Goal: Information Seeking & Learning: Learn about a topic

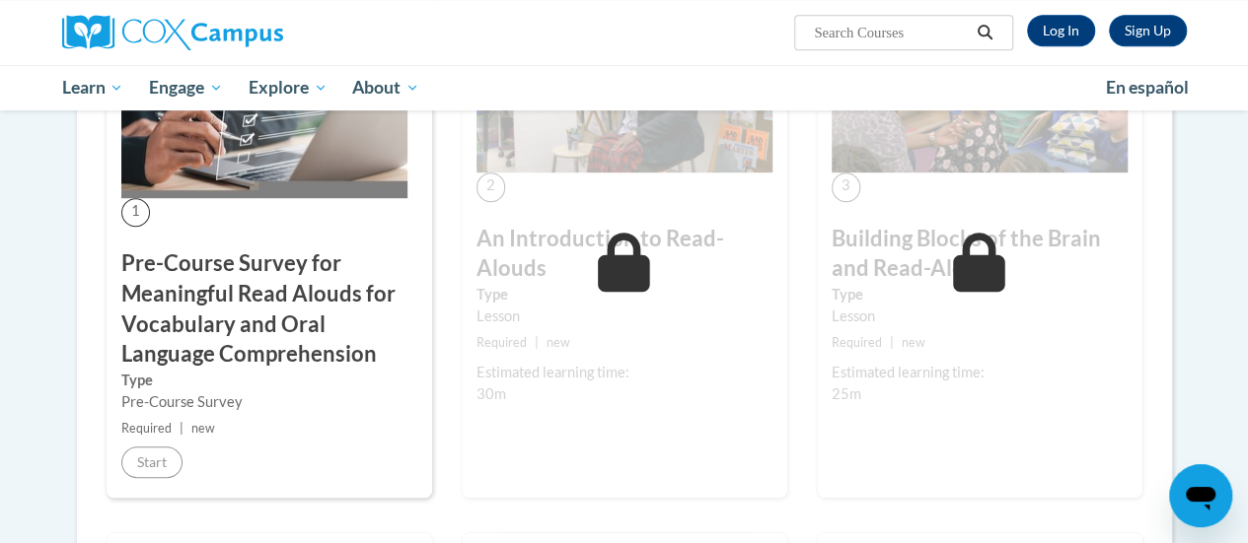
scroll to position [543, 0]
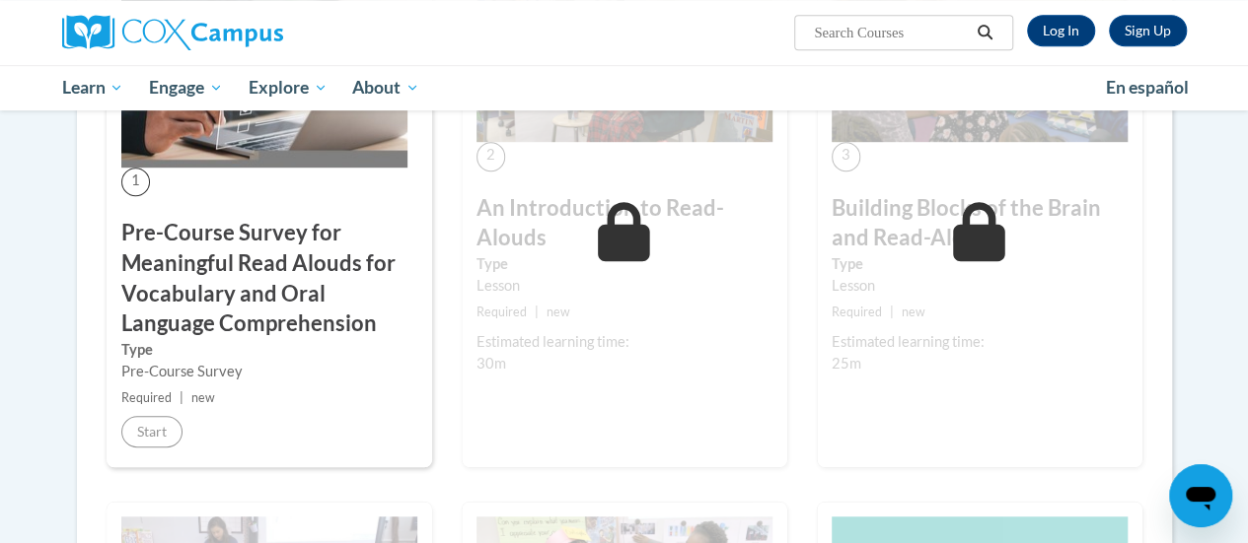
click at [220, 321] on h3 "Pre-Course Survey for Meaningful Read Alouds for Vocabulary and Oral Language C…" at bounding box center [269, 278] width 296 height 121
click at [232, 438] on div "1 Pre-Course Survey for Meaningful Read Alouds for Vocabulary and Oral Language…" at bounding box center [270, 215] width 326 height 507
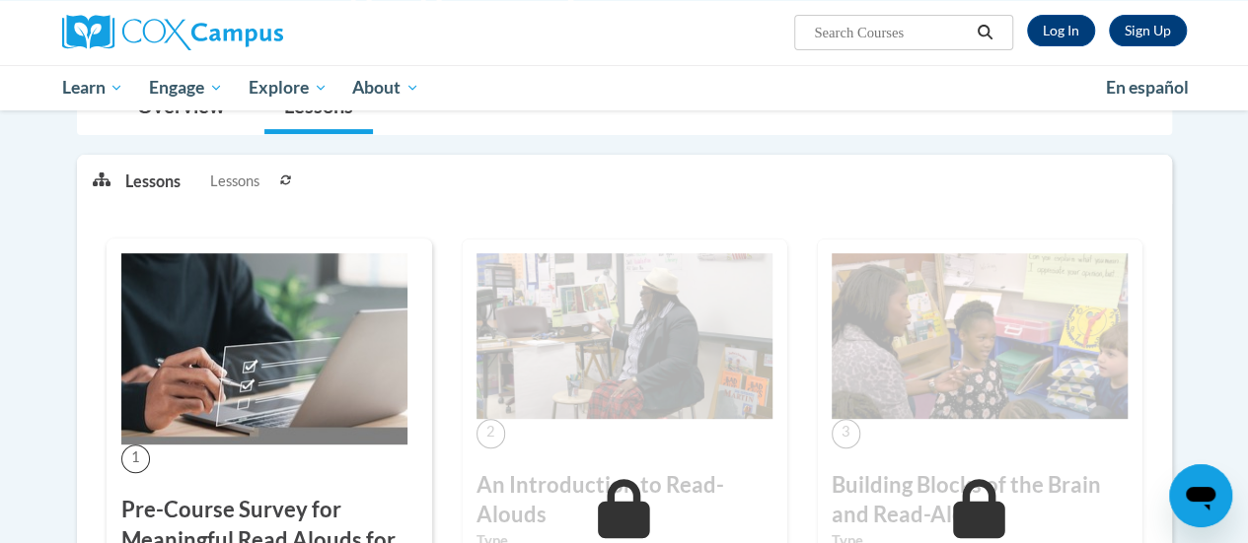
scroll to position [262, 0]
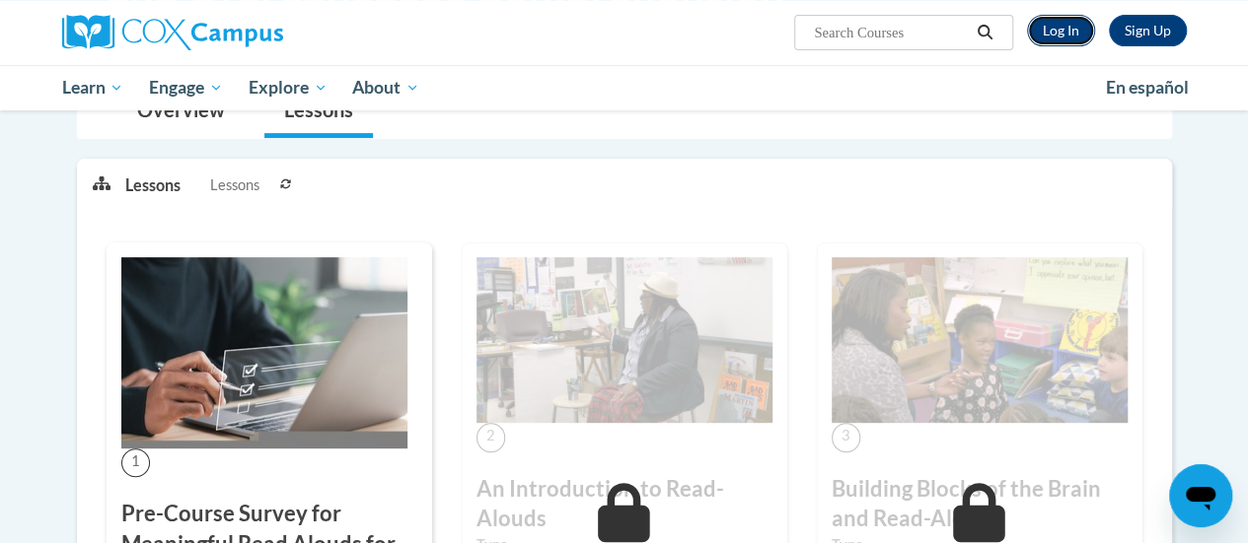
click at [1055, 36] on link "Log In" at bounding box center [1061, 31] width 68 height 32
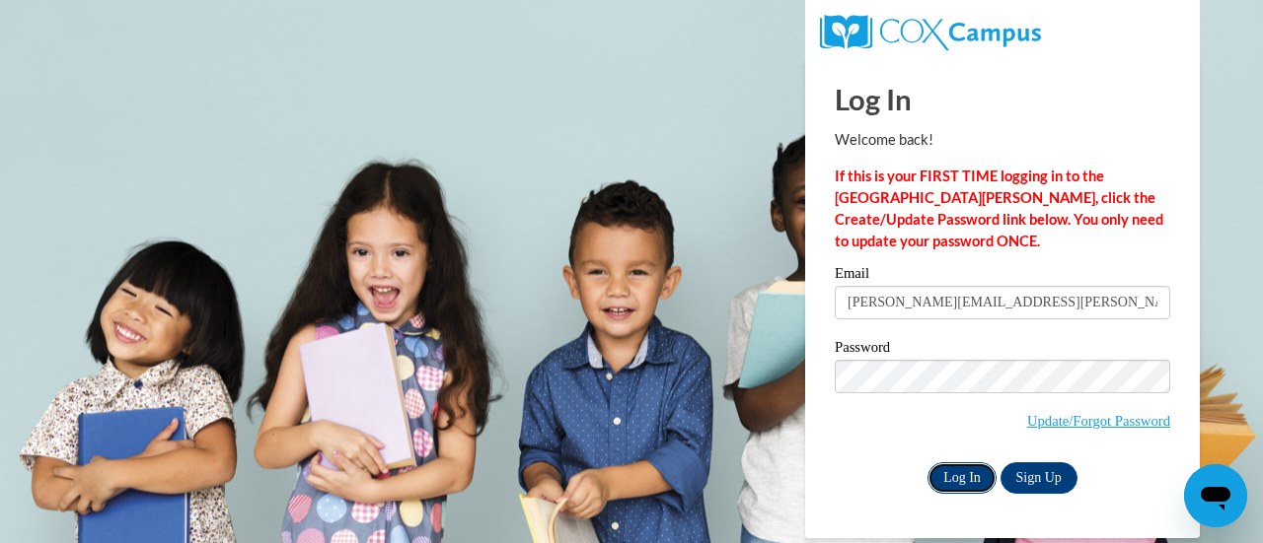
click at [958, 485] on input "Log In" at bounding box center [961, 479] width 69 height 32
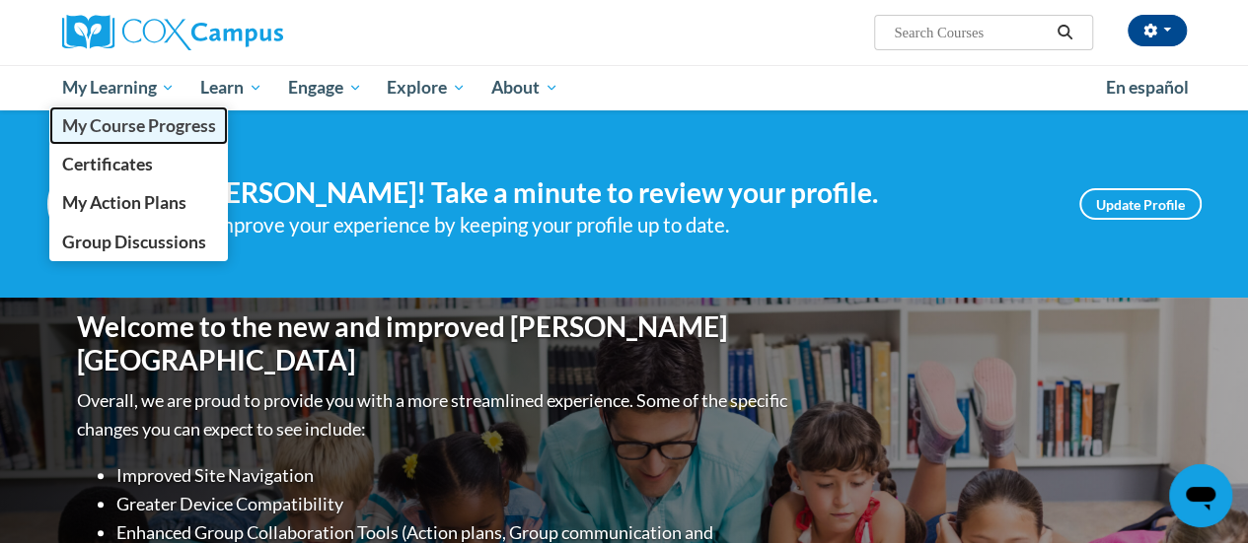
click at [132, 131] on span "My Course Progress" at bounding box center [138, 125] width 154 height 21
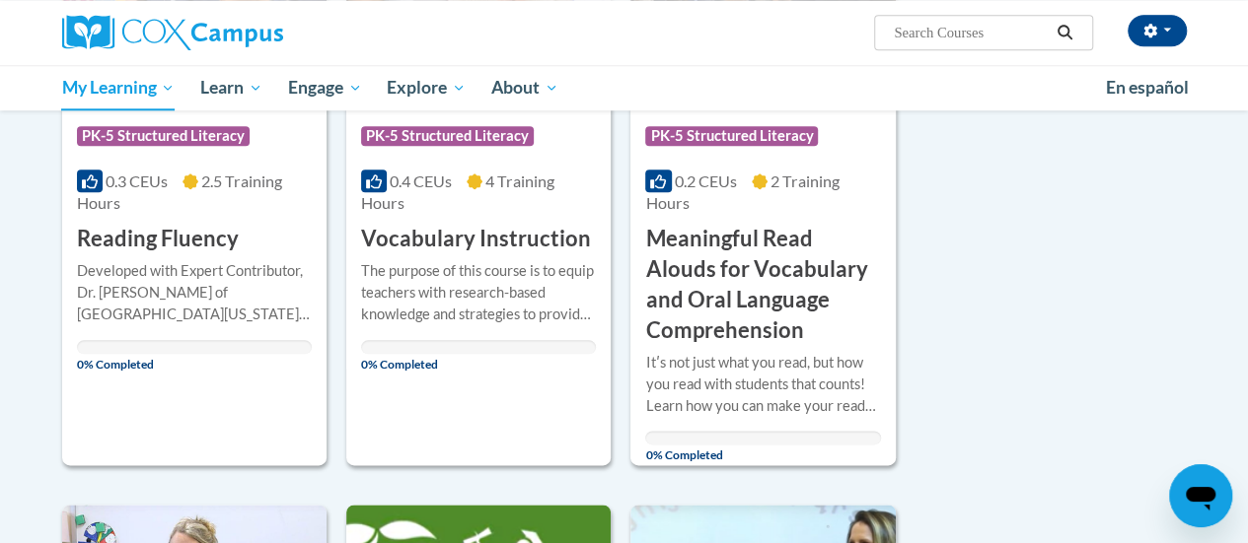
scroll to position [993, 0]
click at [726, 318] on h3 "Meaningful Read Alouds for Vocabulary and Oral Language Comprehension" at bounding box center [762, 283] width 235 height 121
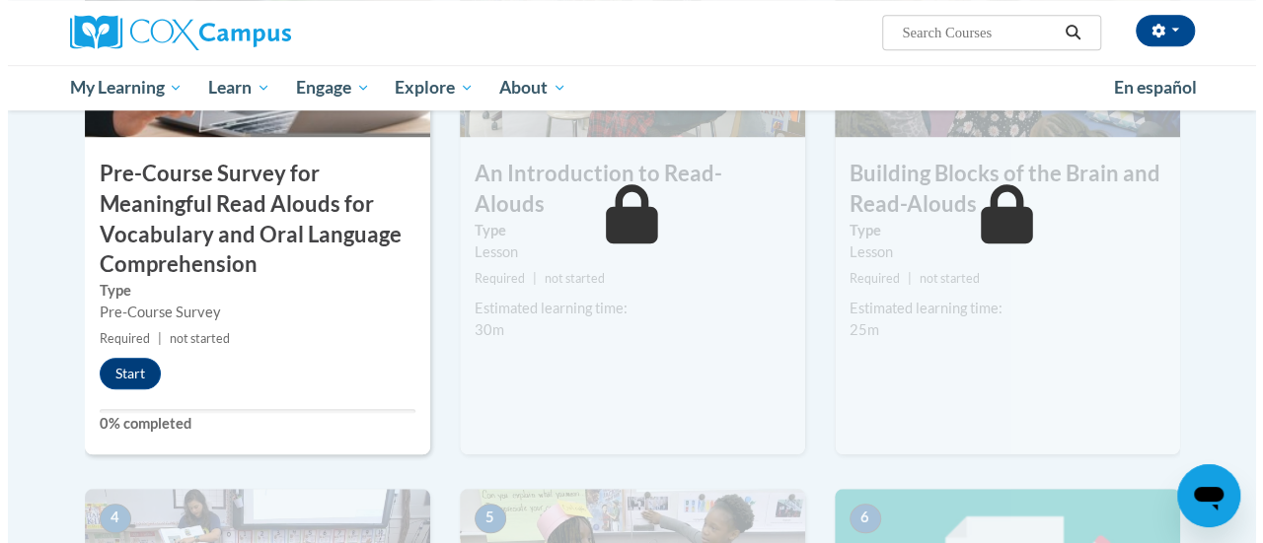
scroll to position [624, 0]
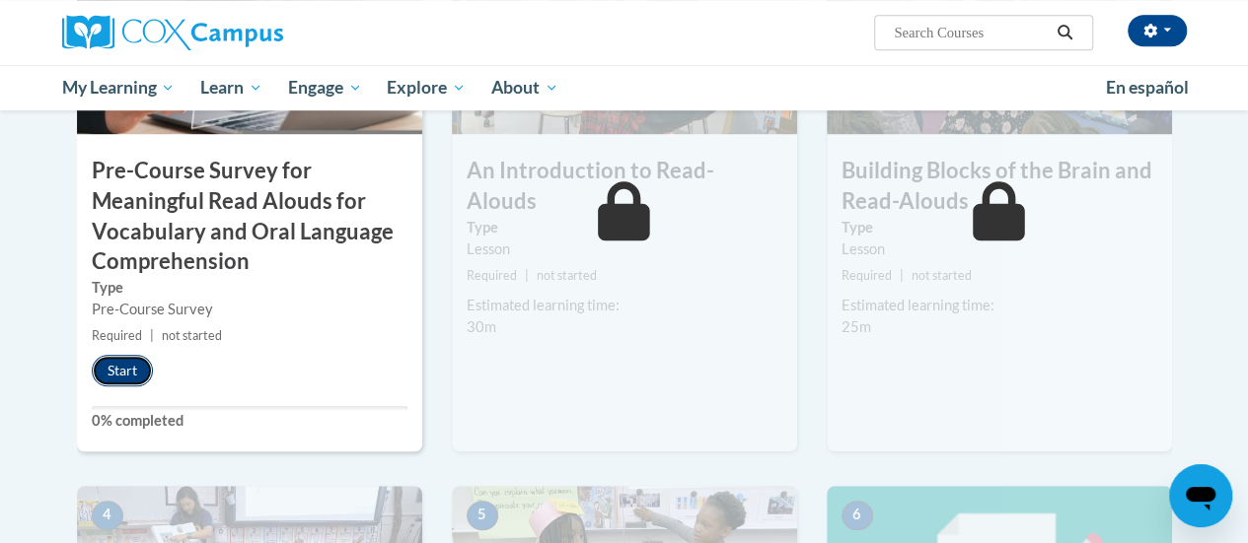
click at [116, 374] on button "Start" at bounding box center [122, 371] width 61 height 32
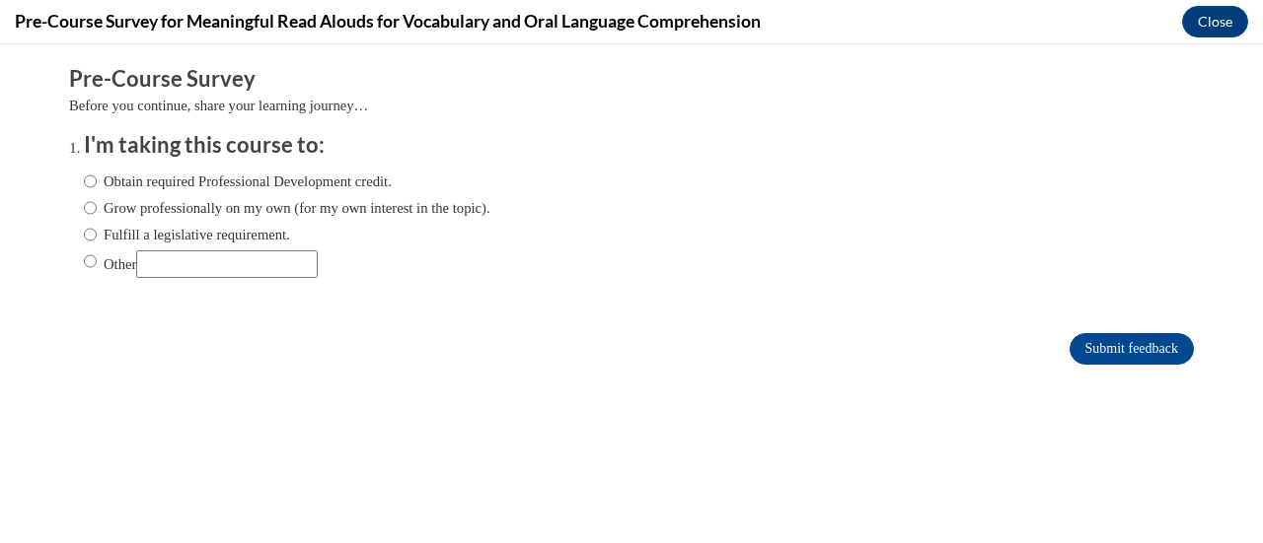
scroll to position [0, 0]
click at [69, 238] on ol "I'm taking this course to: Obtain required Professional Development credit. Gro…" at bounding box center [646, 219] width 1154 height 179
click at [84, 238] on input "Fulfill a legislative requirement." at bounding box center [90, 235] width 13 height 22
radio input "true"
click at [1101, 340] on input "Submit feedback" at bounding box center [1131, 349] width 124 height 32
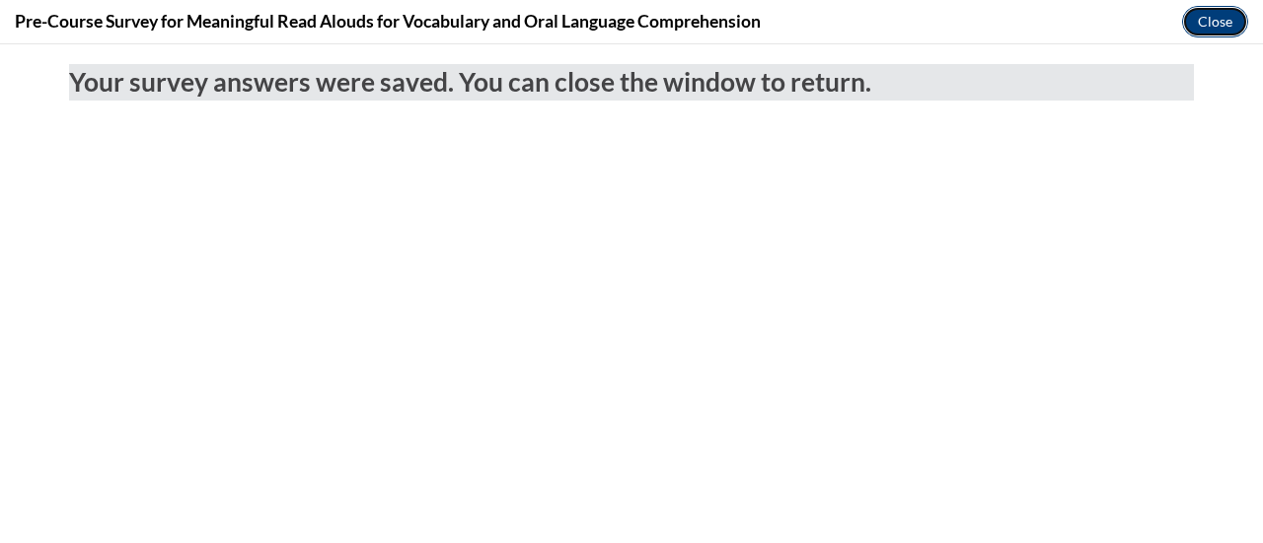
click at [1207, 15] on button "Close" at bounding box center [1215, 22] width 66 height 32
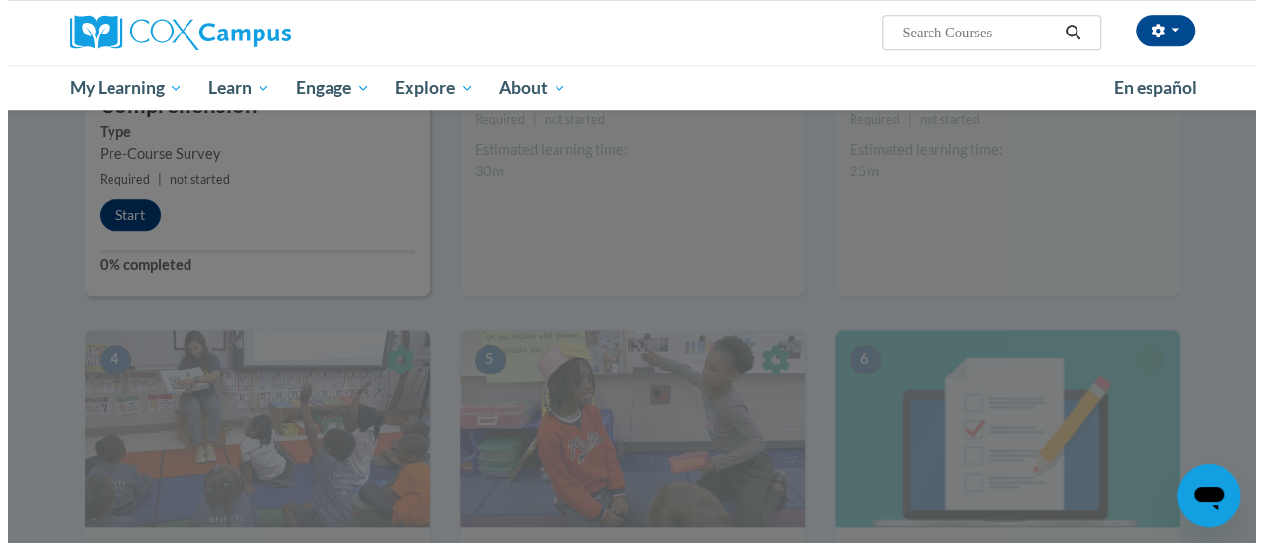
scroll to position [781, 0]
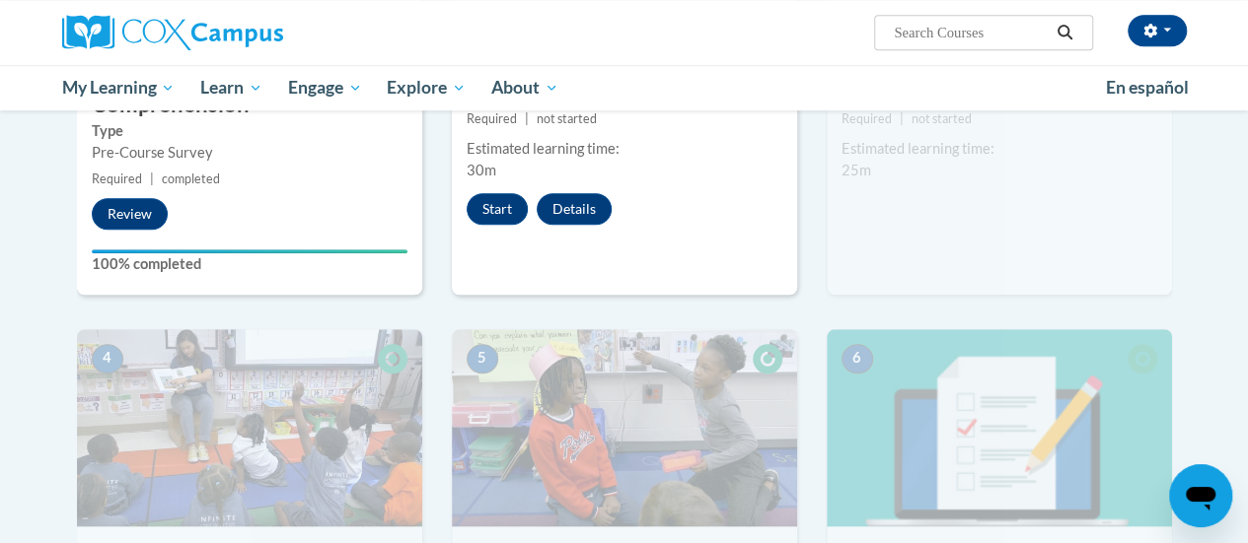
click at [335, 253] on label "100% completed" at bounding box center [250, 264] width 316 height 22
click at [494, 193] on button "Start" at bounding box center [497, 209] width 61 height 32
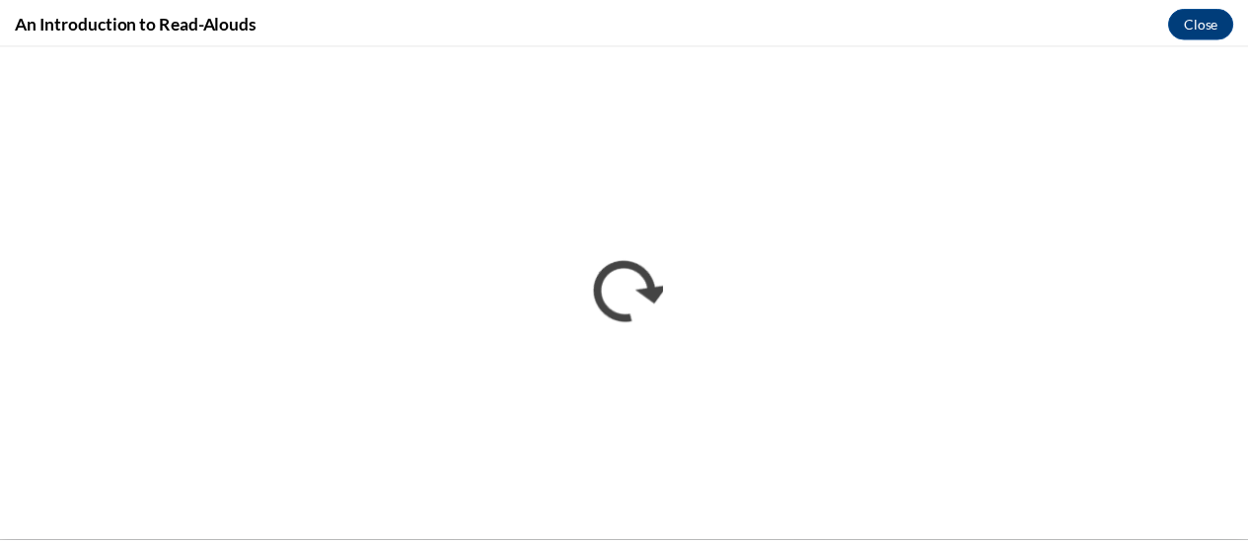
scroll to position [0, 0]
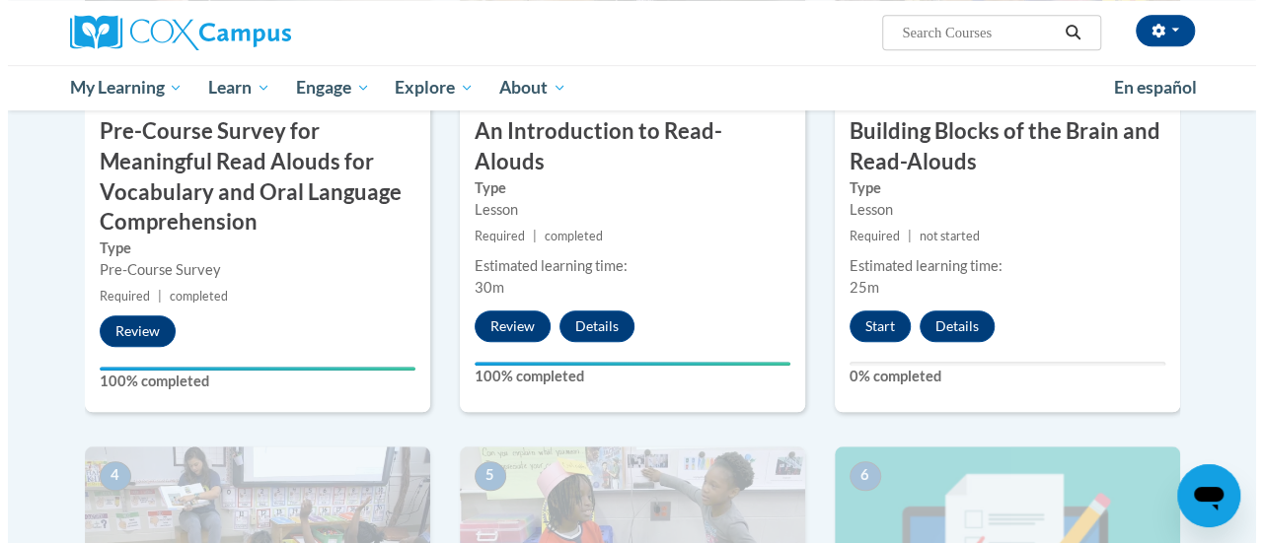
scroll to position [569, 0]
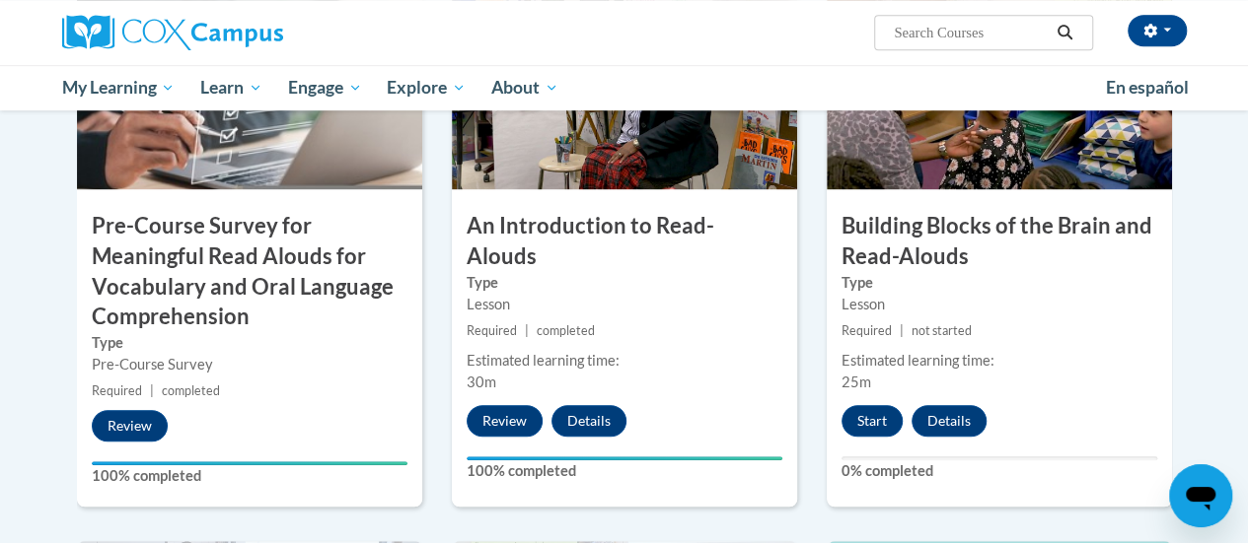
click at [1022, 241] on h3 "Building Blocks of the Brain and Read-Alouds" at bounding box center [999, 241] width 345 height 61
click at [868, 422] on button "Start" at bounding box center [871, 421] width 61 height 32
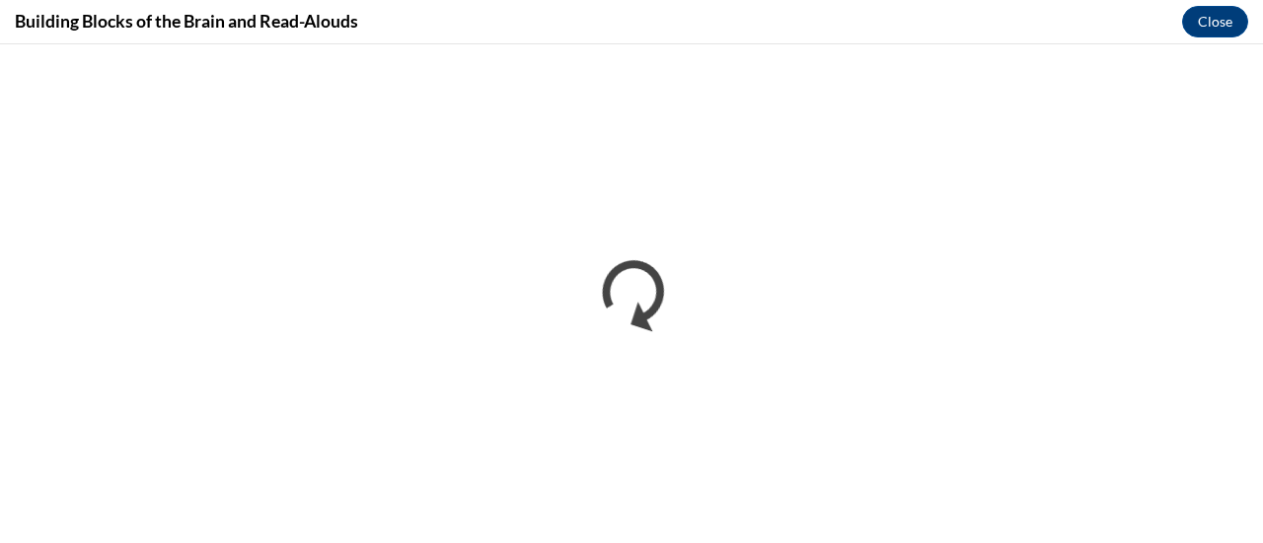
scroll to position [0, 0]
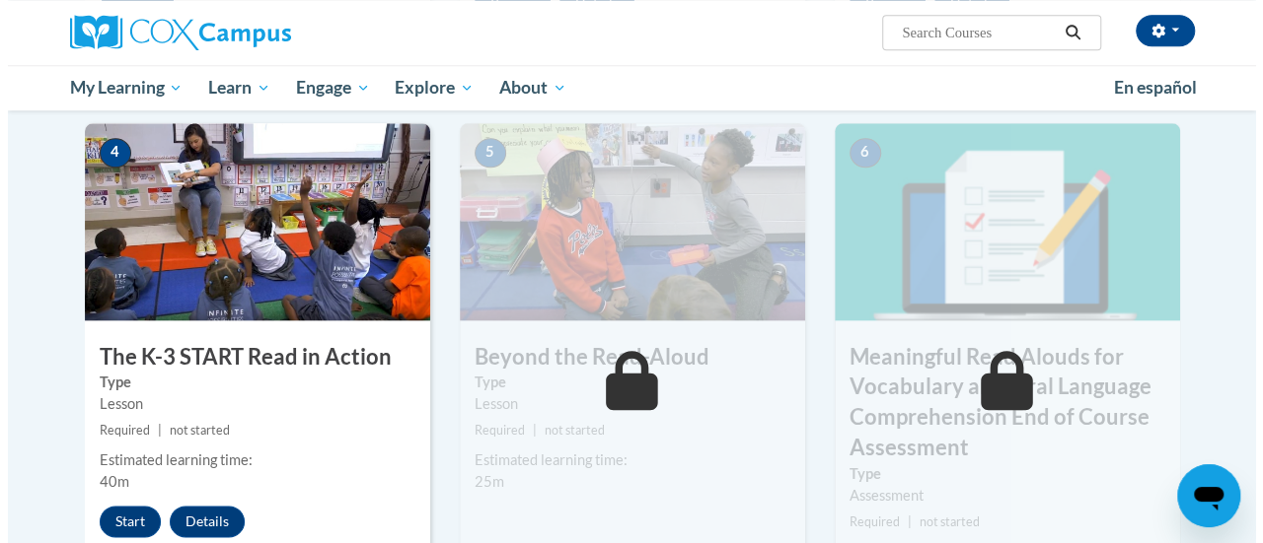
scroll to position [988, 0]
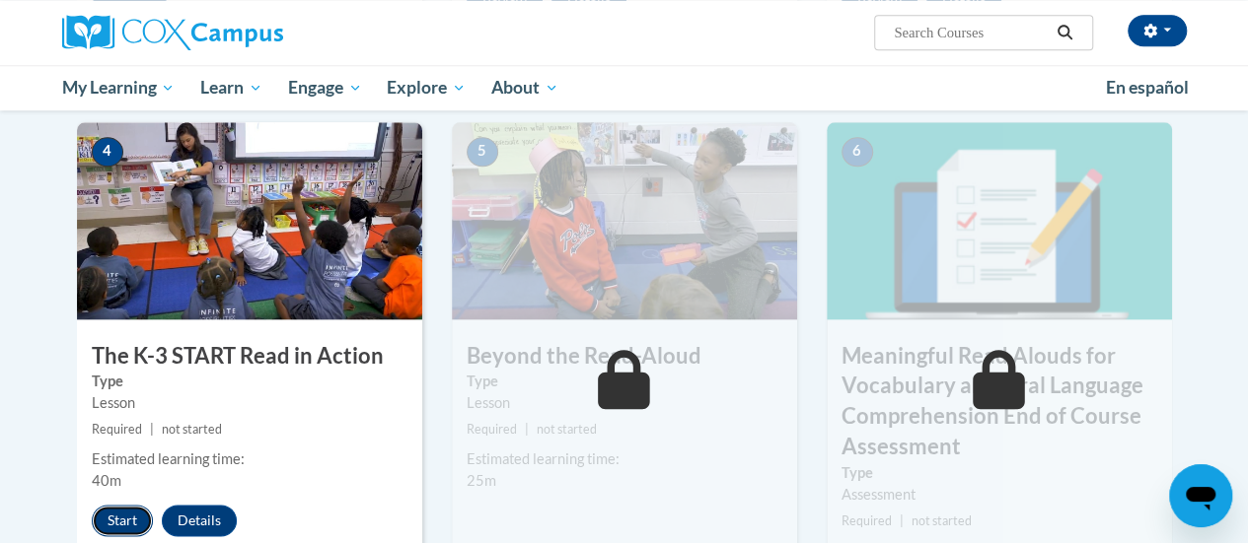
click at [133, 515] on button "Start" at bounding box center [122, 521] width 61 height 32
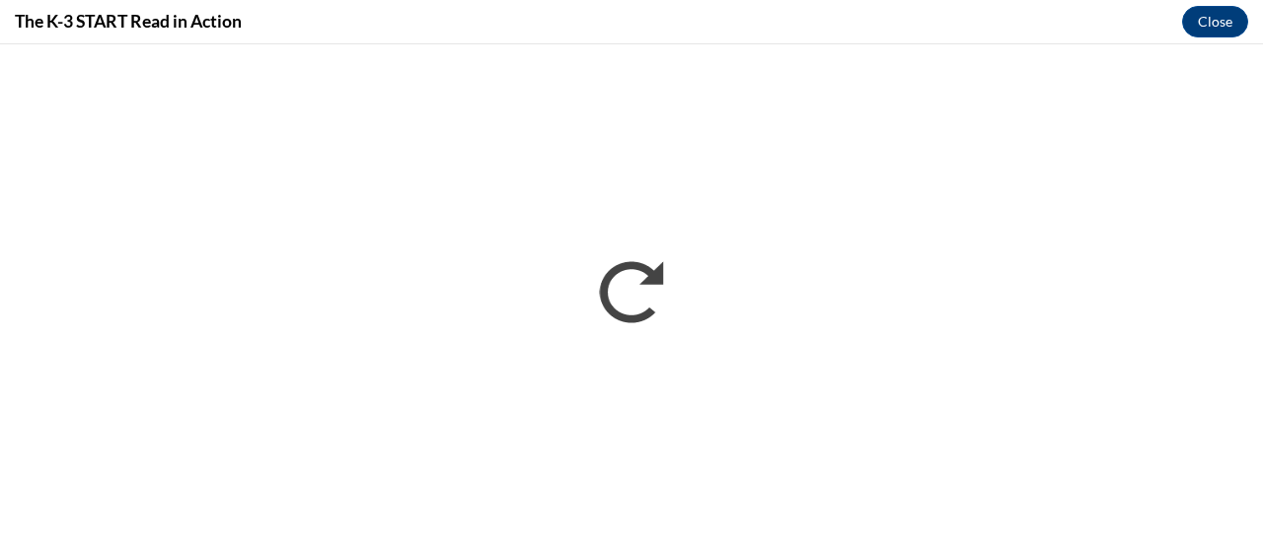
scroll to position [0, 0]
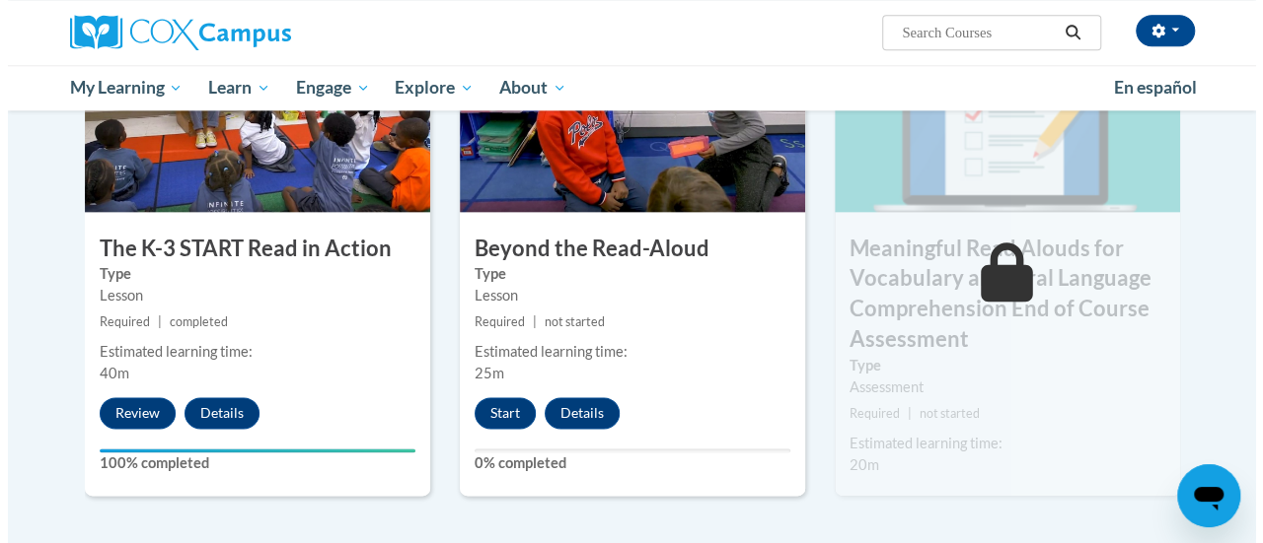
scroll to position [1097, 0]
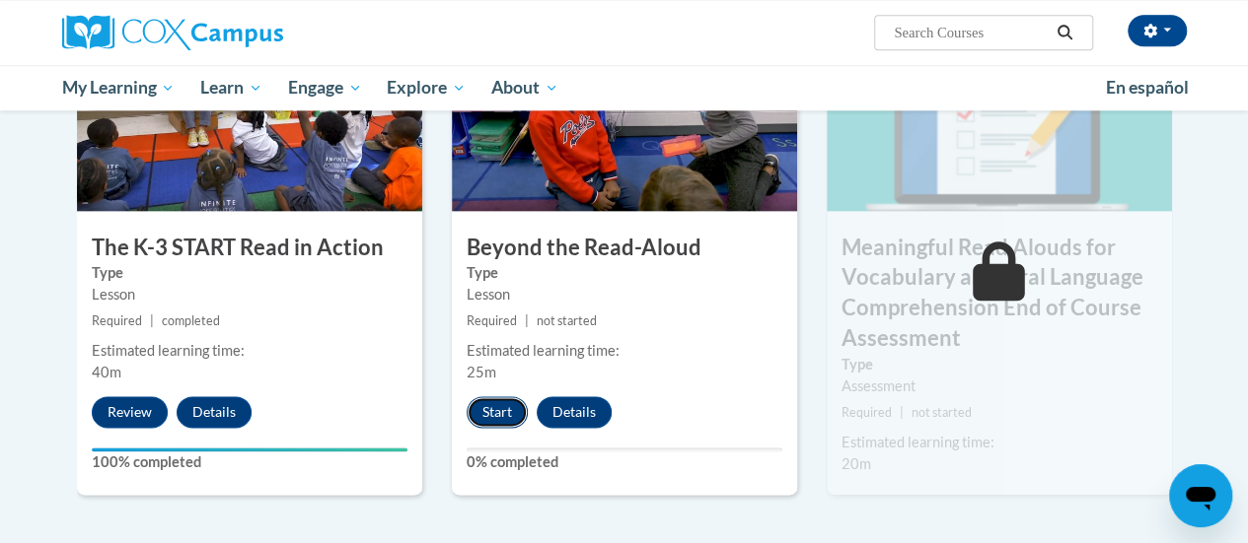
click at [495, 413] on button "Start" at bounding box center [497, 413] width 61 height 32
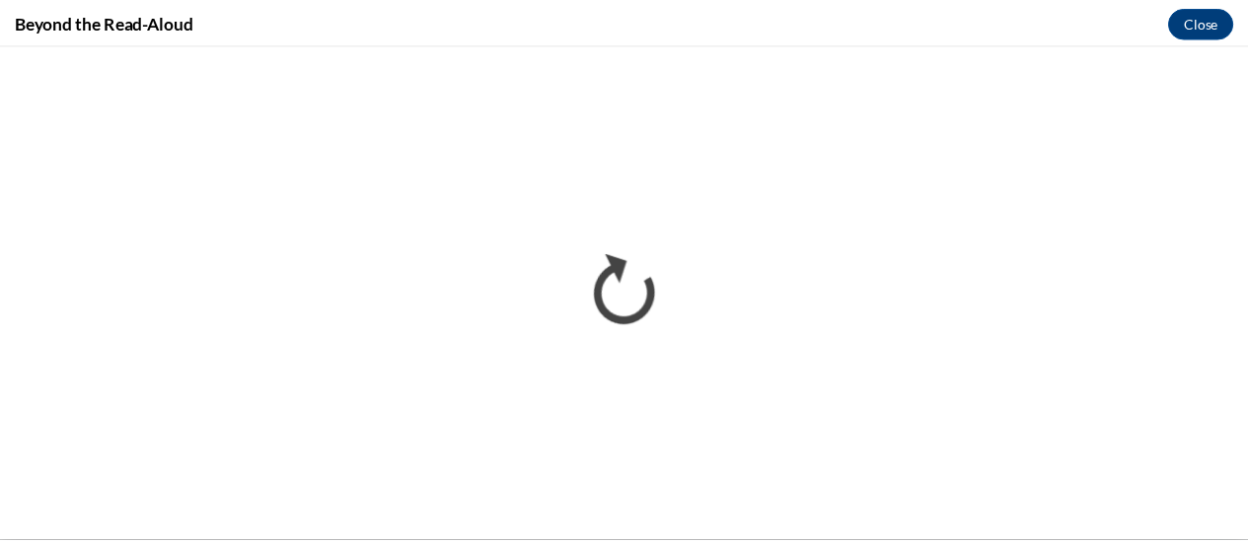
scroll to position [0, 0]
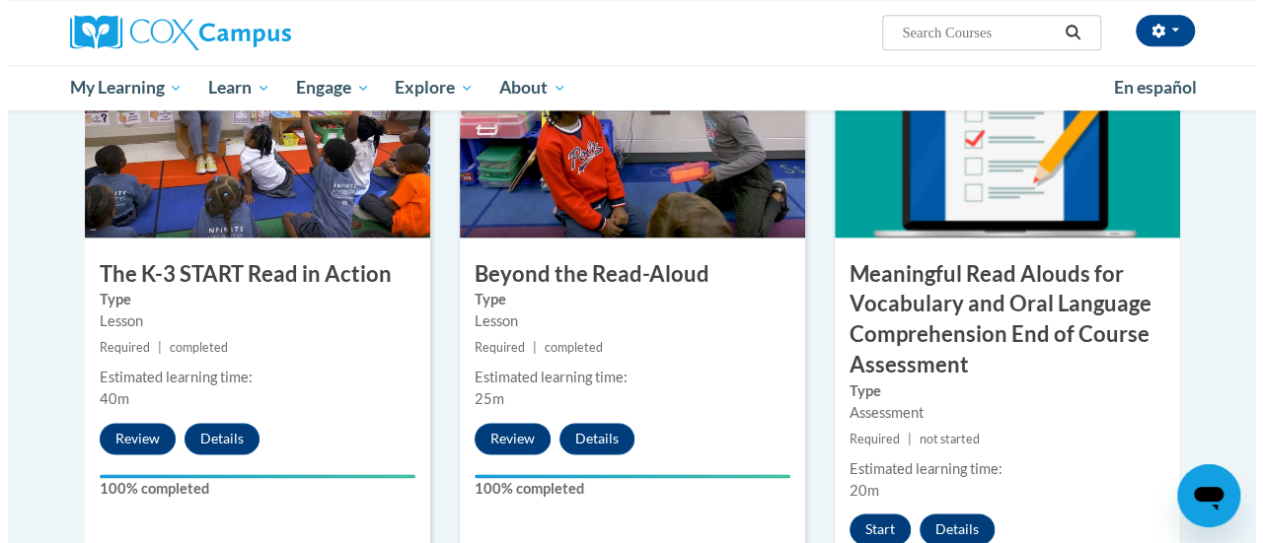
scroll to position [1069, 0]
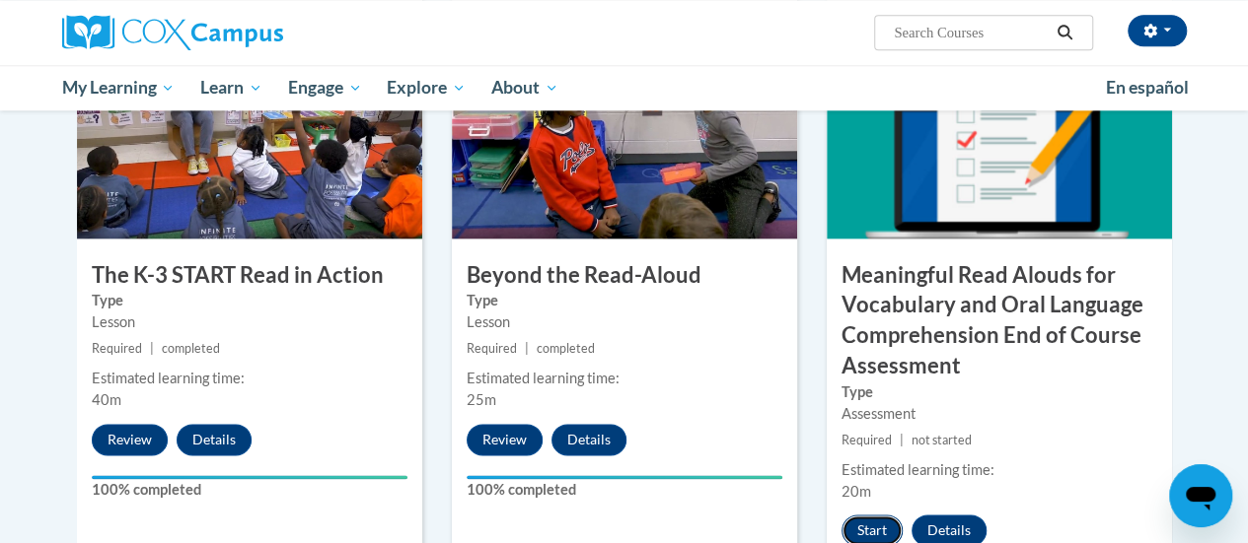
click at [872, 525] on button "Start" at bounding box center [871, 531] width 61 height 32
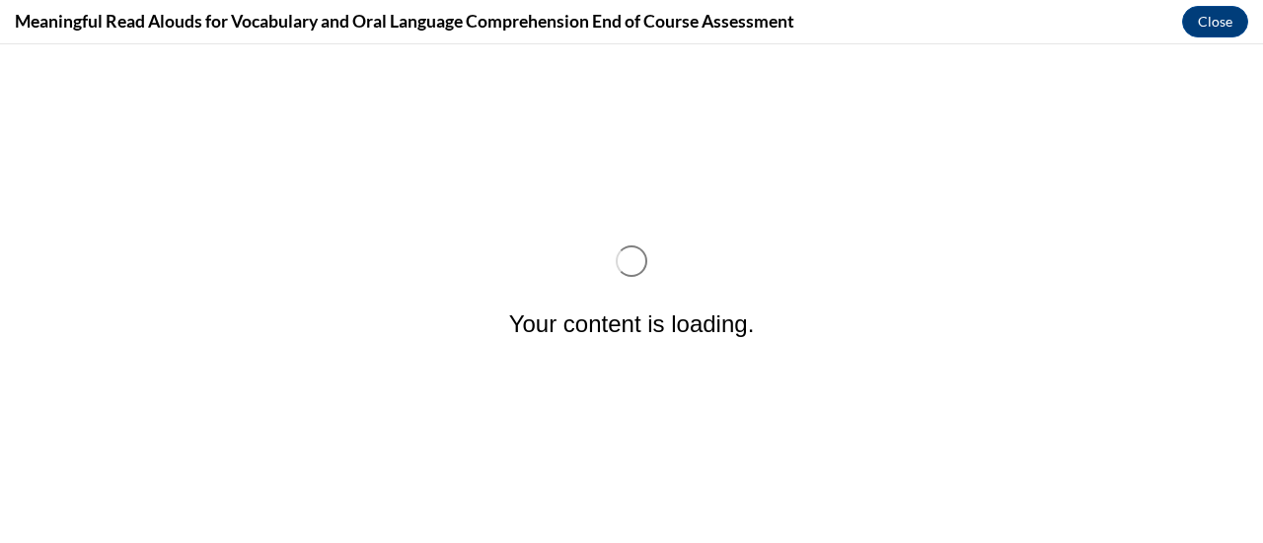
scroll to position [0, 0]
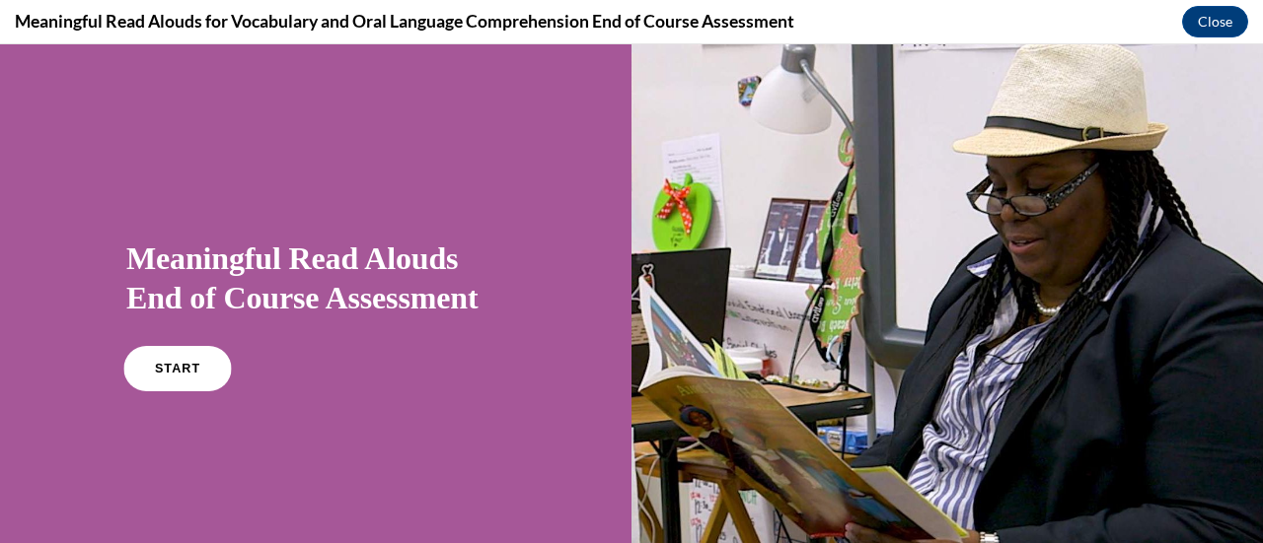
click at [185, 374] on span "START" at bounding box center [177, 369] width 45 height 15
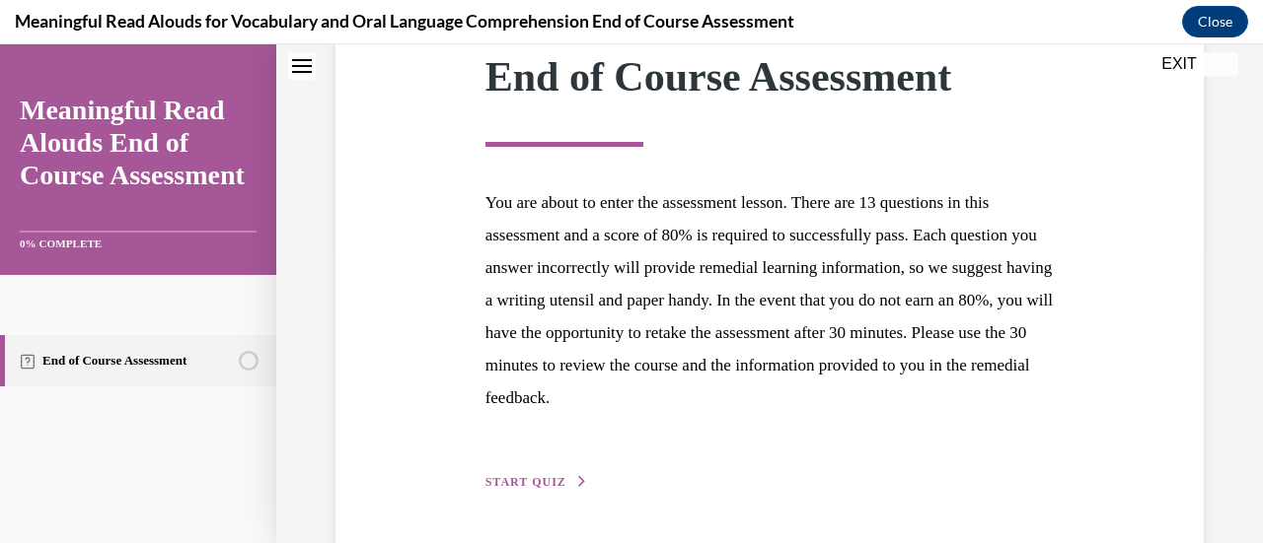
scroll to position [361, 0]
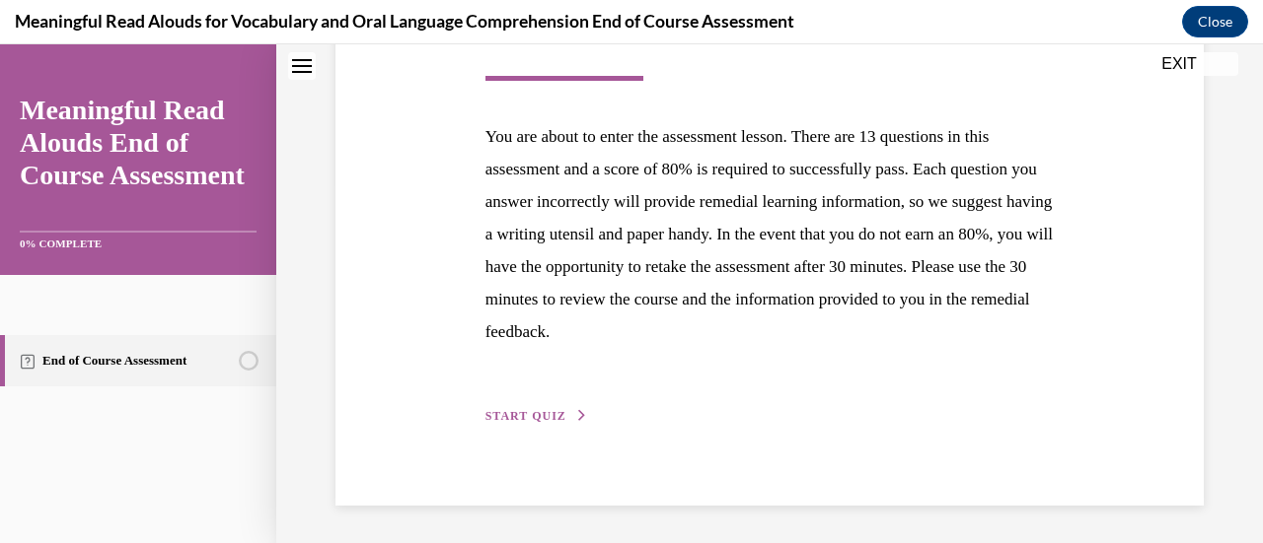
click at [525, 414] on span "START QUIZ" at bounding box center [525, 416] width 81 height 14
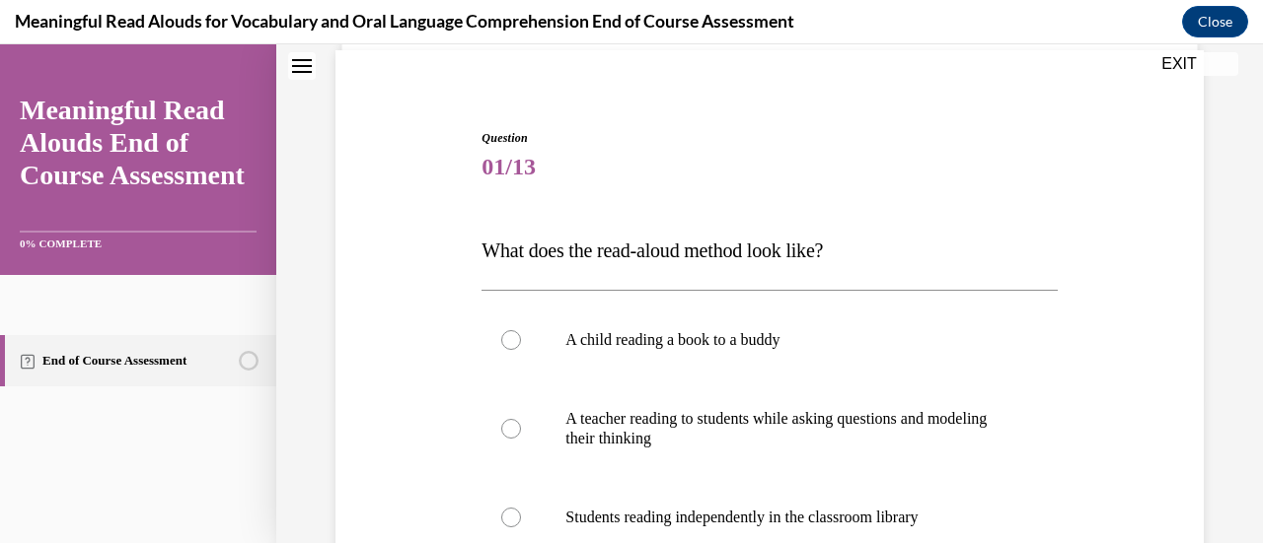
scroll to position [147, 0]
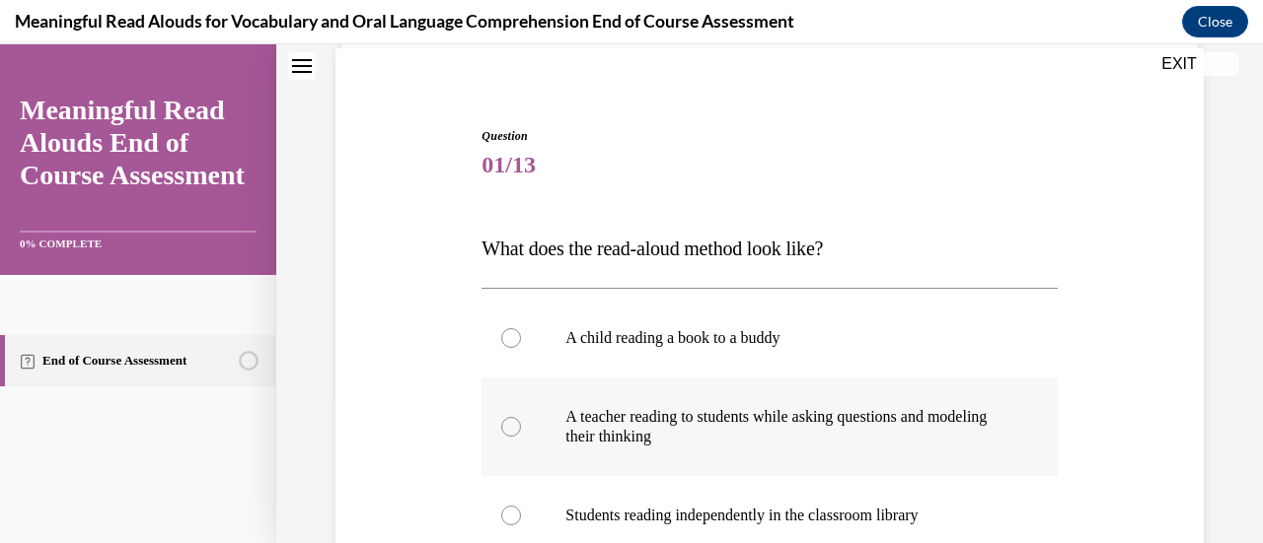
click at [505, 424] on div at bounding box center [511, 427] width 20 height 20
click at [505, 424] on input "A teacher reading to students while asking questions and modeling their thinking" at bounding box center [511, 427] width 20 height 20
radio input "true"
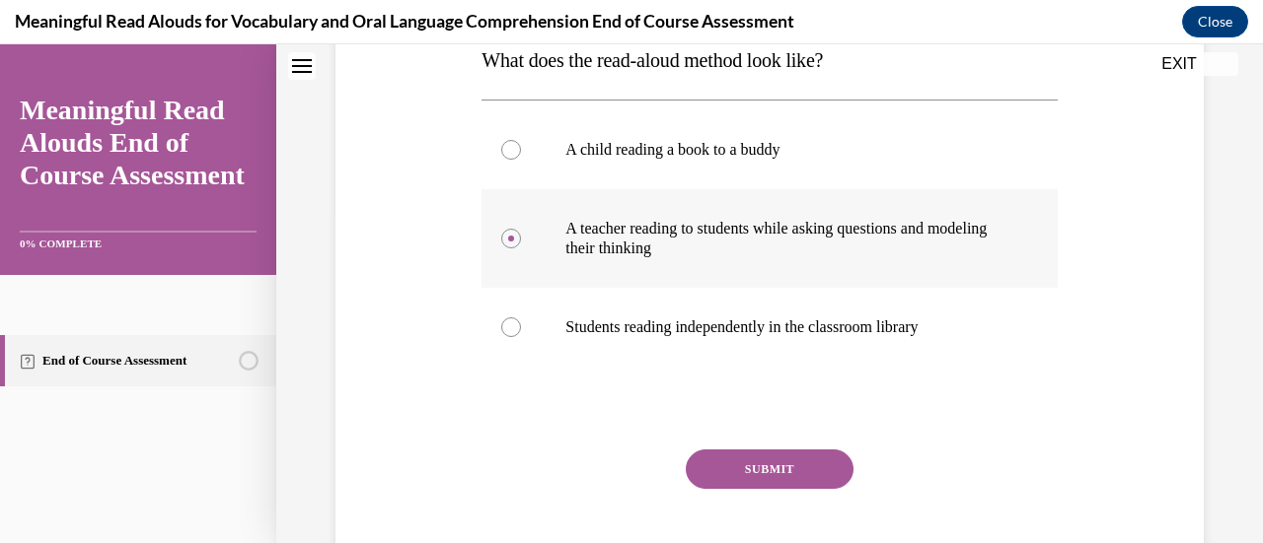
scroll to position [340, 0]
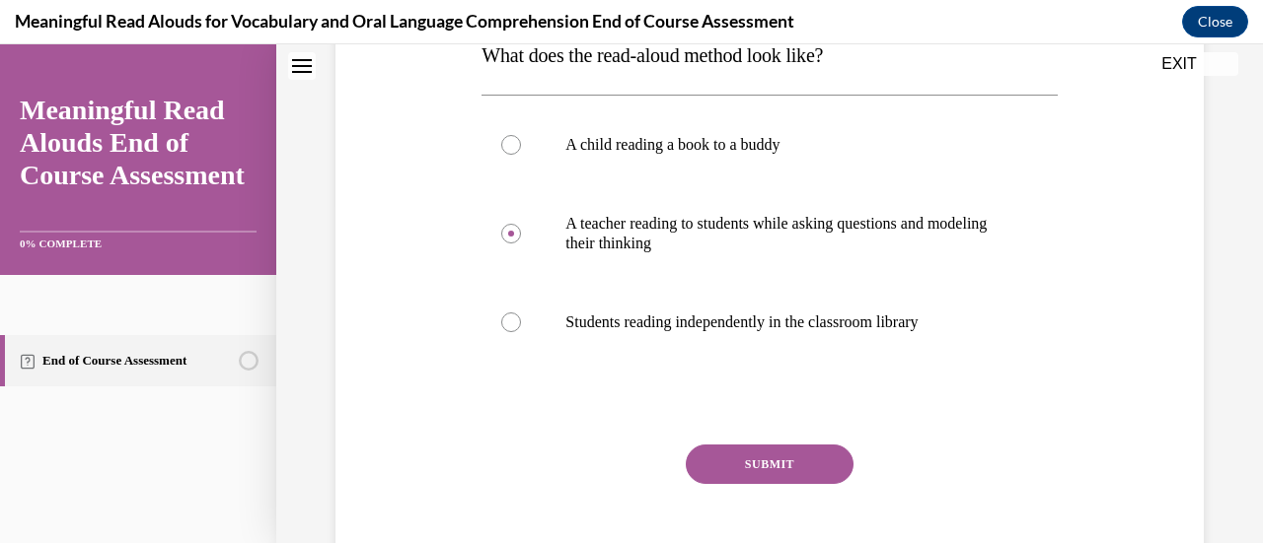
click at [748, 463] on button "SUBMIT" at bounding box center [770, 464] width 168 height 39
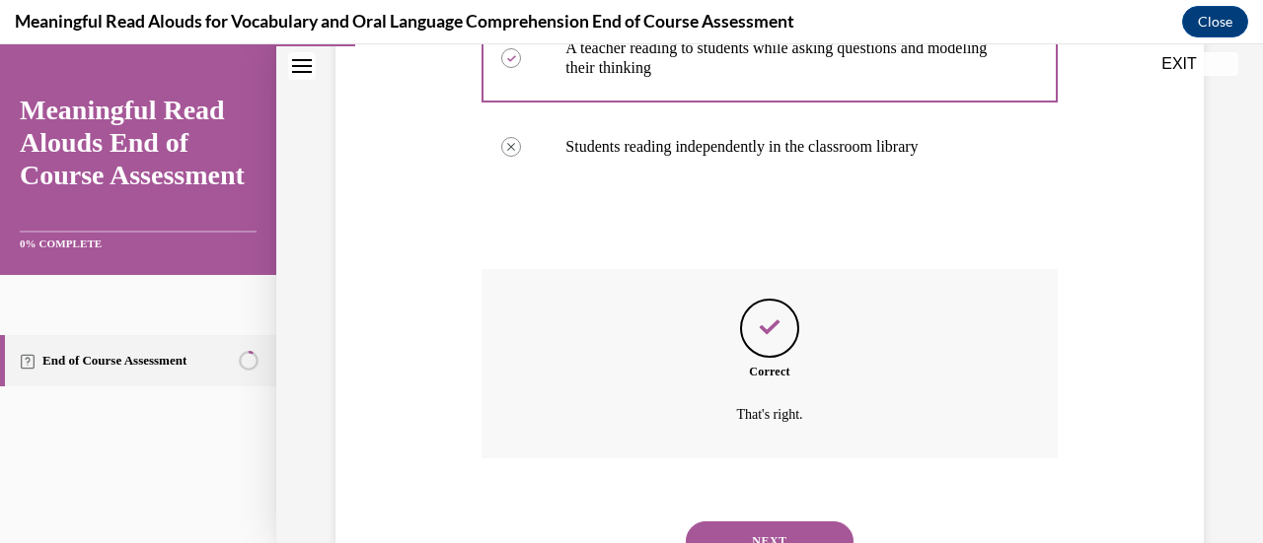
scroll to position [602, 0]
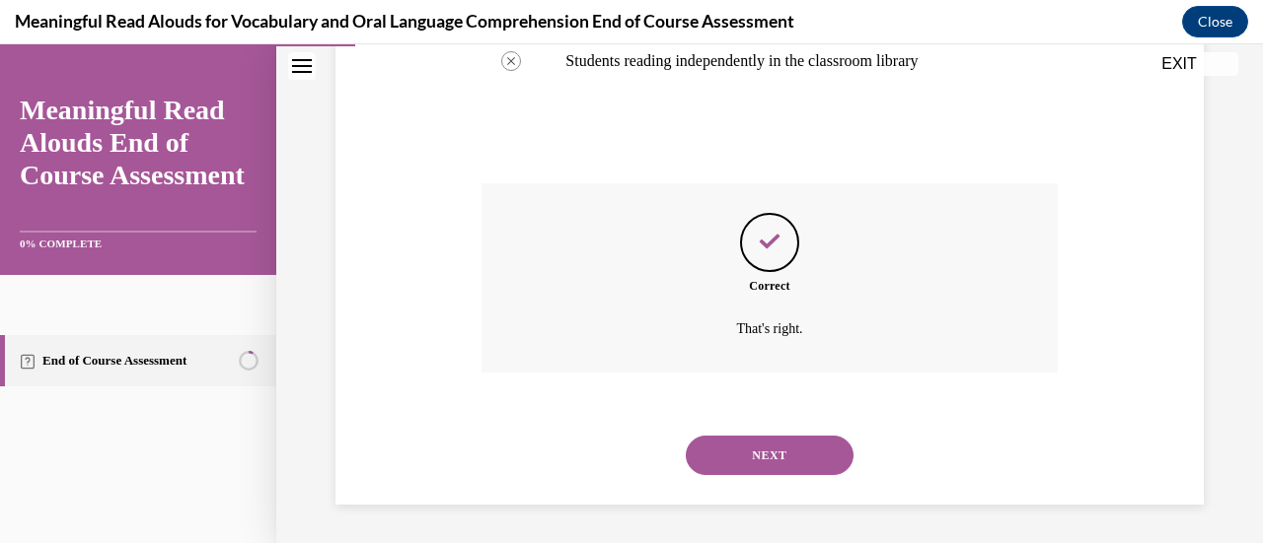
click at [755, 455] on button "NEXT" at bounding box center [770, 455] width 168 height 39
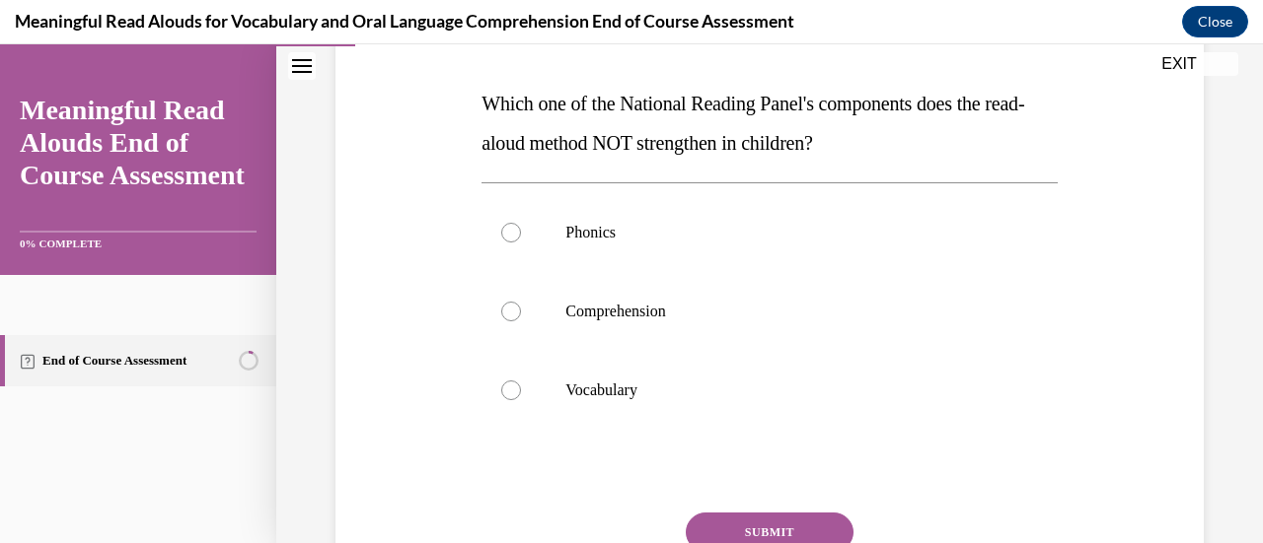
scroll to position [316, 0]
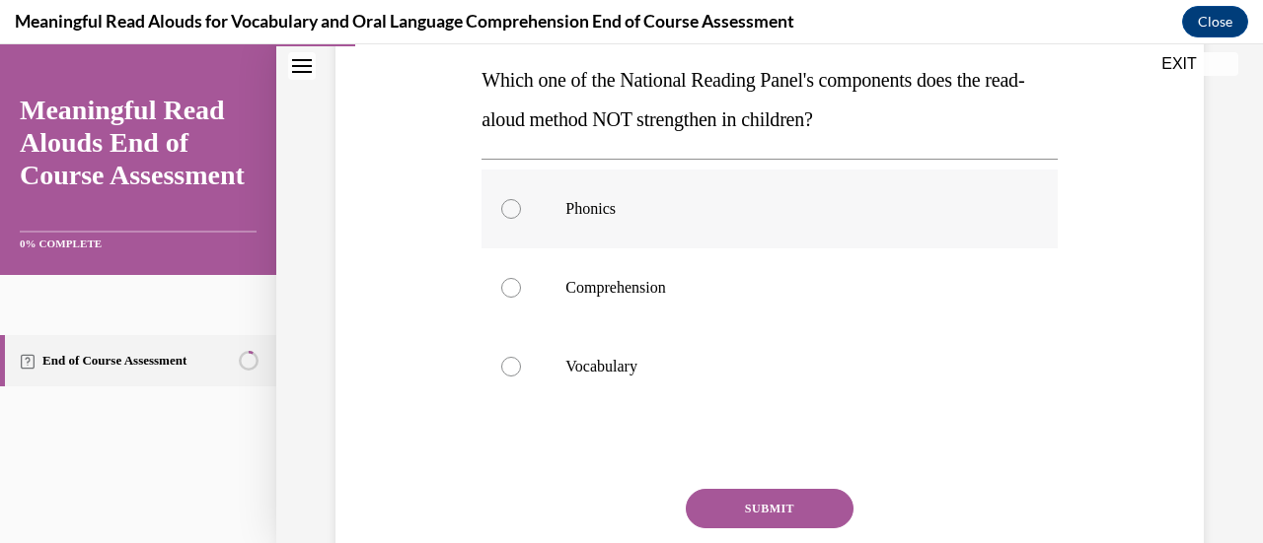
click at [515, 211] on div at bounding box center [511, 209] width 20 height 20
click at [515, 211] on input "Phonics" at bounding box center [511, 209] width 20 height 20
radio input "true"
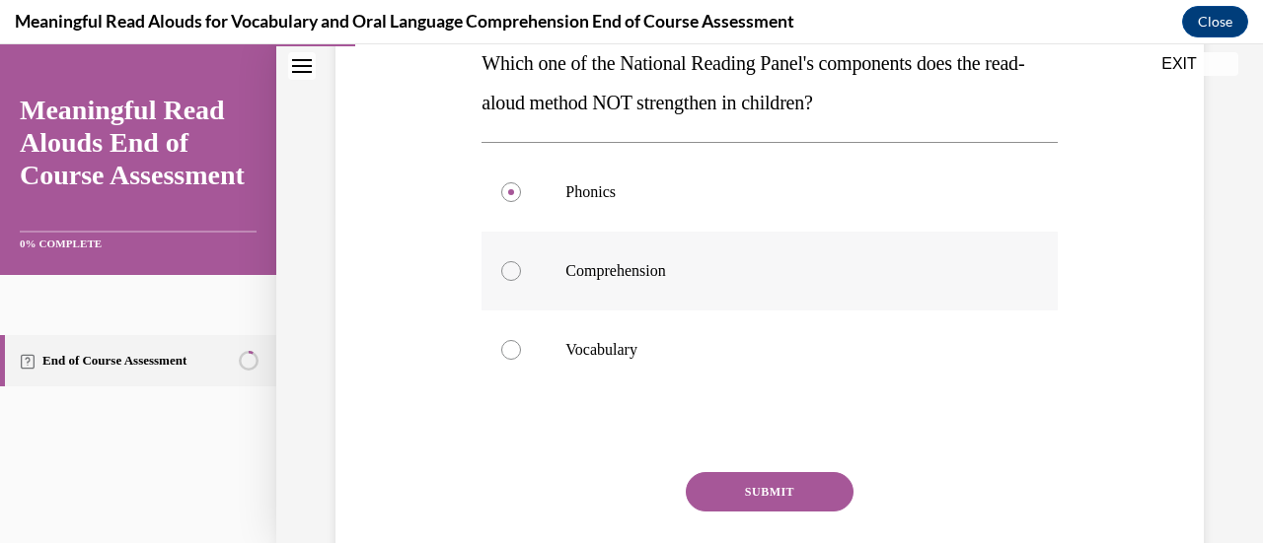
scroll to position [334, 0]
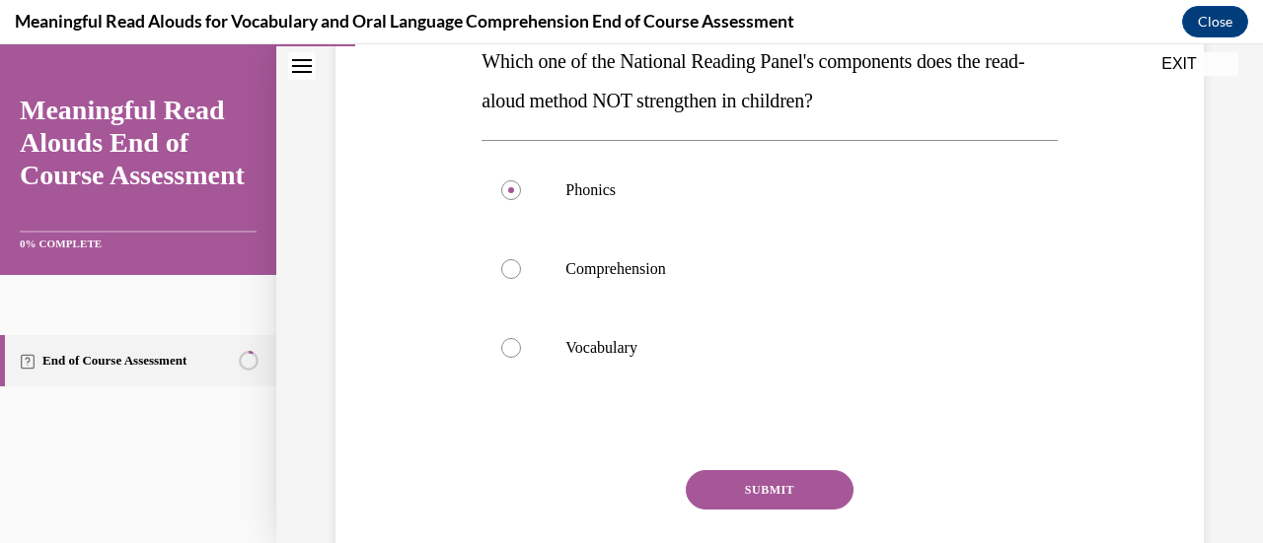
click at [768, 475] on button "SUBMIT" at bounding box center [770, 489] width 168 height 39
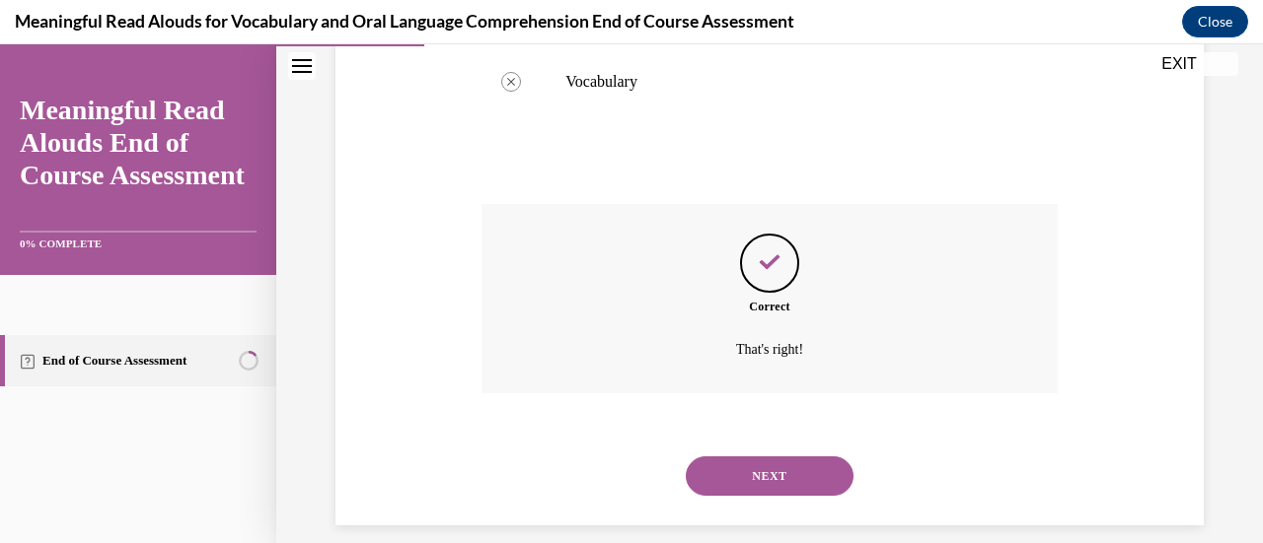
scroll to position [599, 0]
click at [728, 488] on button "NEXT" at bounding box center [770, 478] width 168 height 39
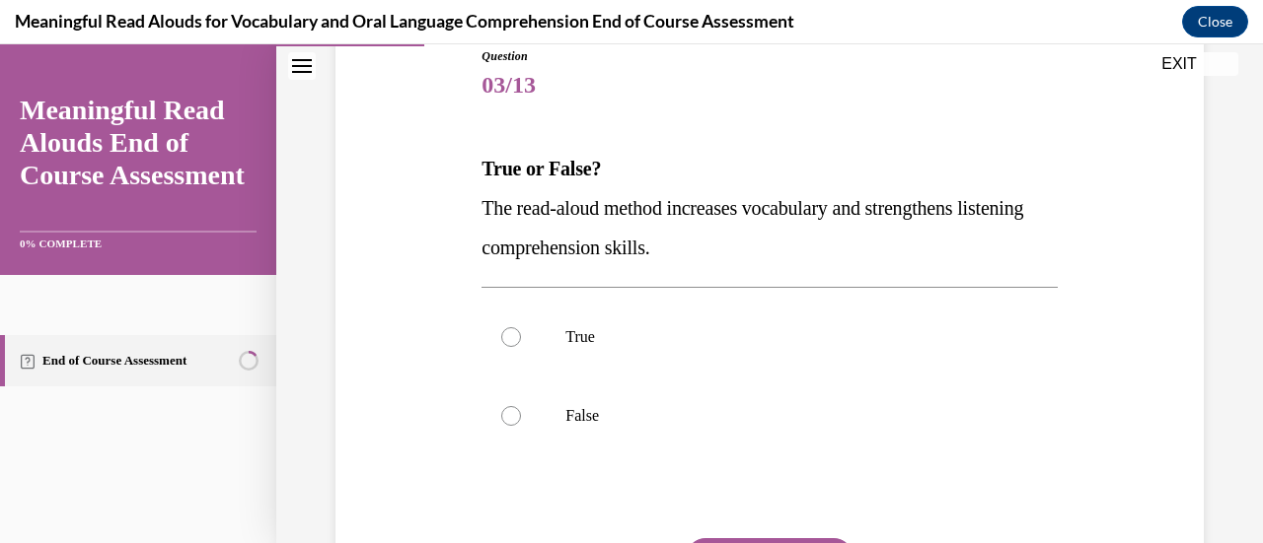
scroll to position [228, 0]
click at [504, 337] on div at bounding box center [511, 336] width 20 height 20
click at [504, 337] on input "True" at bounding box center [511, 336] width 20 height 20
radio input "true"
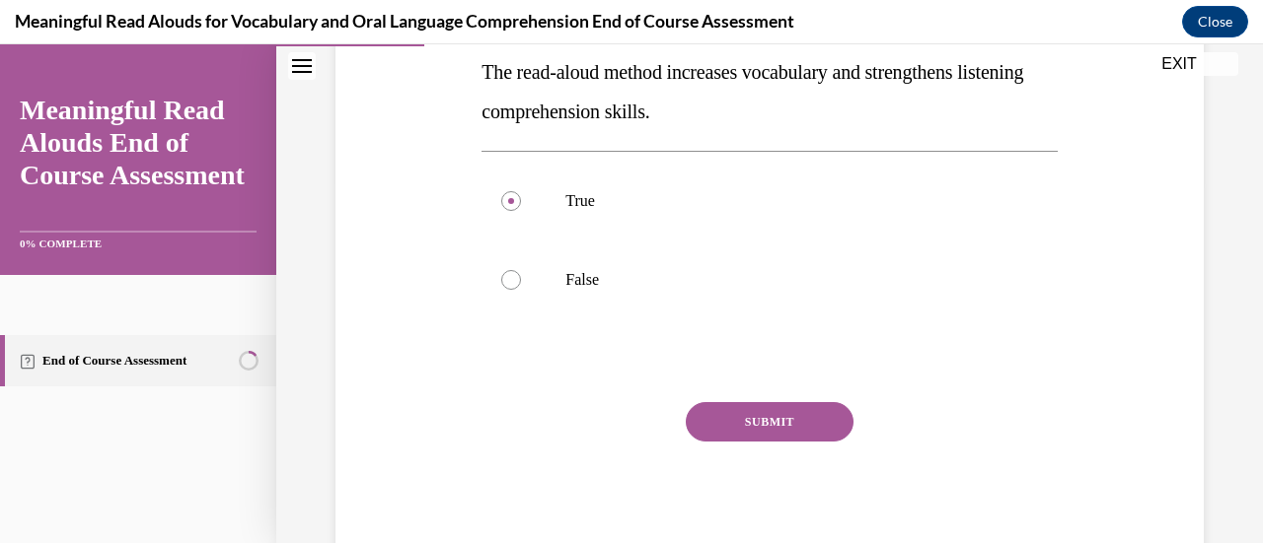
click at [769, 429] on button "SUBMIT" at bounding box center [770, 421] width 168 height 39
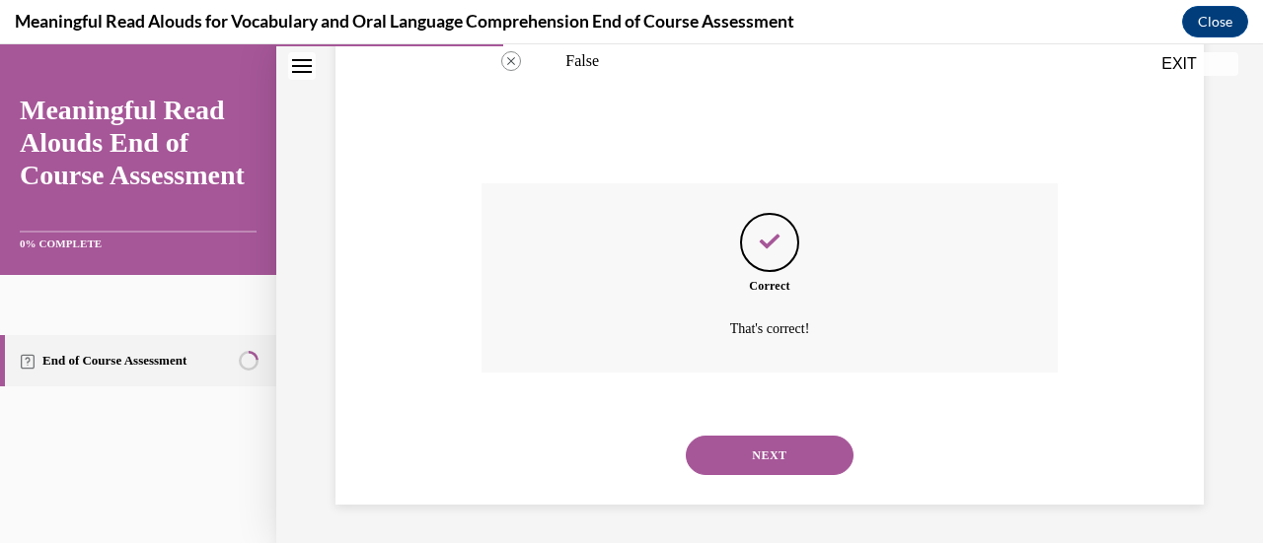
click at [766, 448] on button "NEXT" at bounding box center [770, 455] width 168 height 39
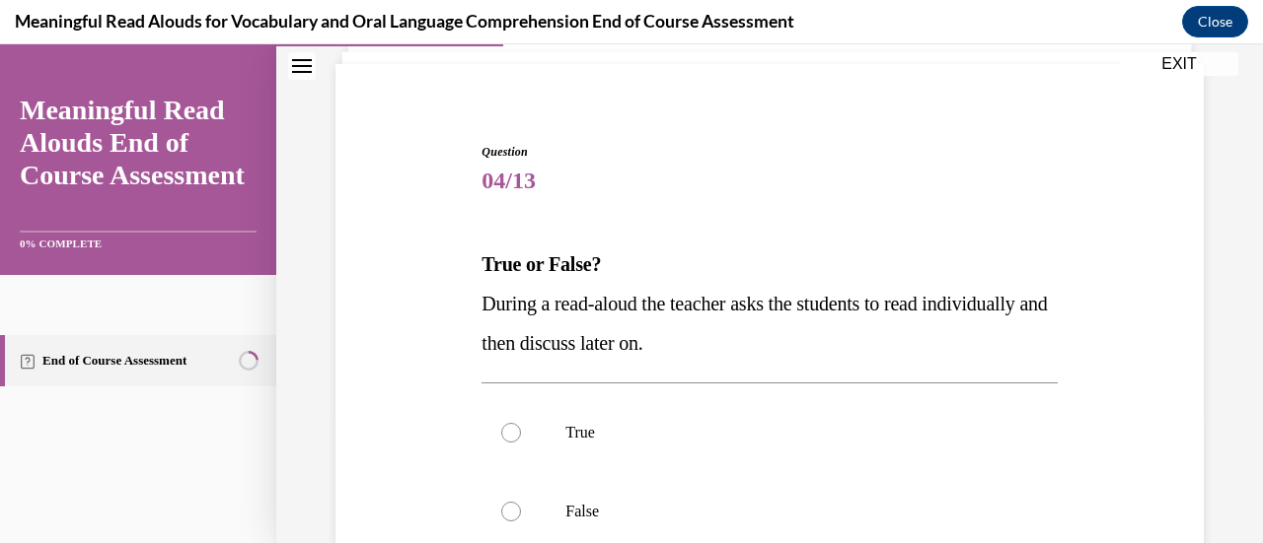
scroll to position [161, 0]
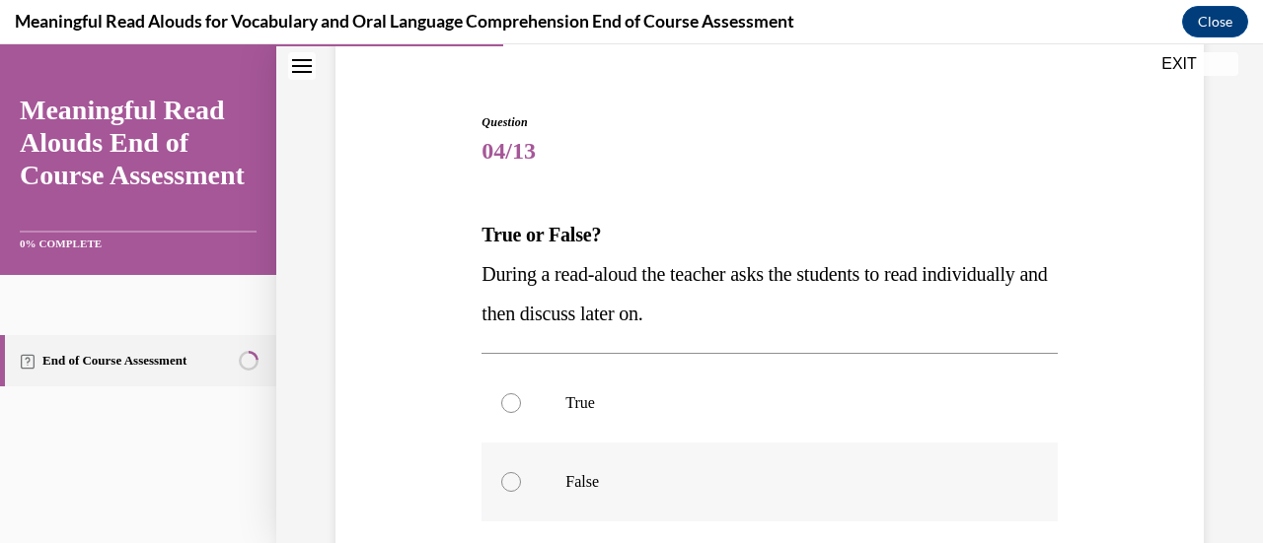
click at [521, 479] on label "False" at bounding box center [768, 482] width 575 height 79
click at [521, 479] on input "False" at bounding box center [511, 482] width 20 height 20
radio input "true"
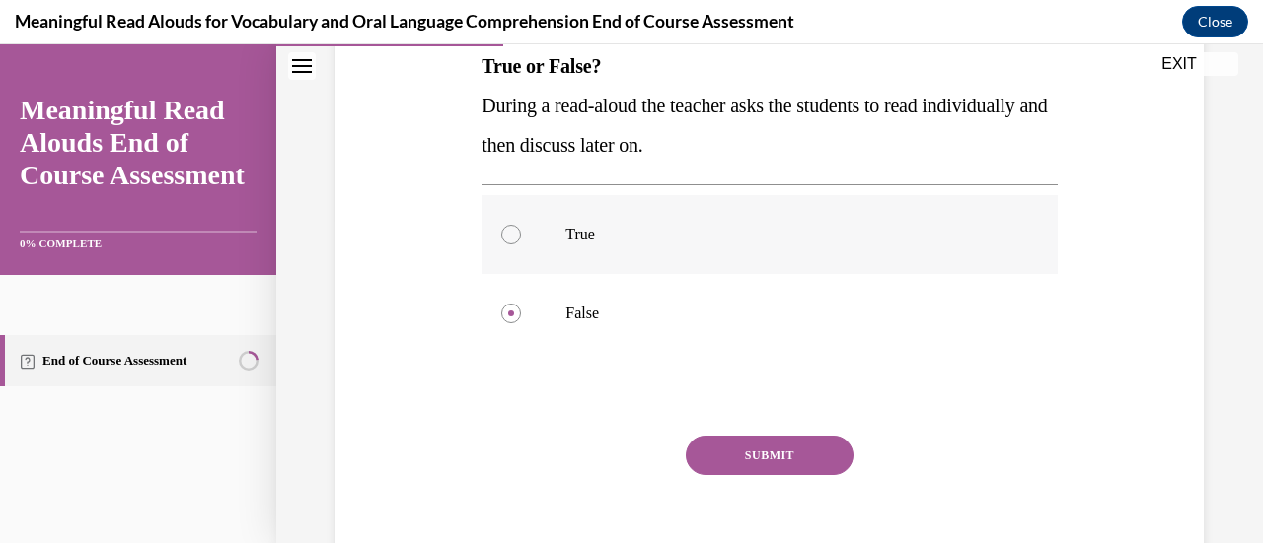
scroll to position [330, 0]
drag, startPoint x: 747, startPoint y: 434, endPoint x: 736, endPoint y: 439, distance: 11.9
click at [736, 439] on button "SUBMIT" at bounding box center [770, 454] width 168 height 39
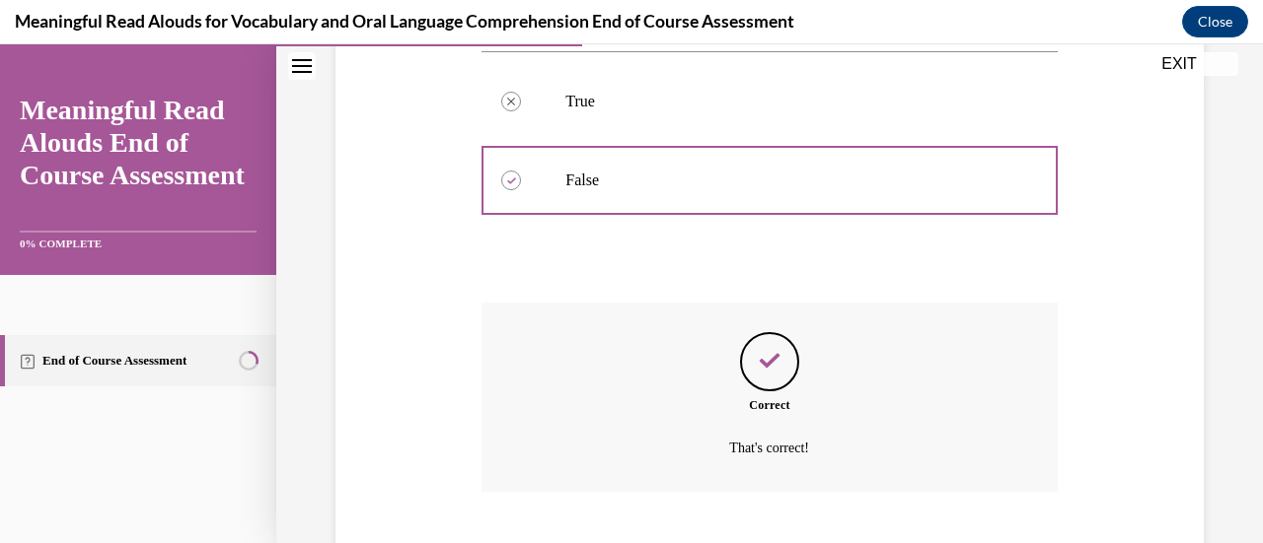
scroll to position [536, 0]
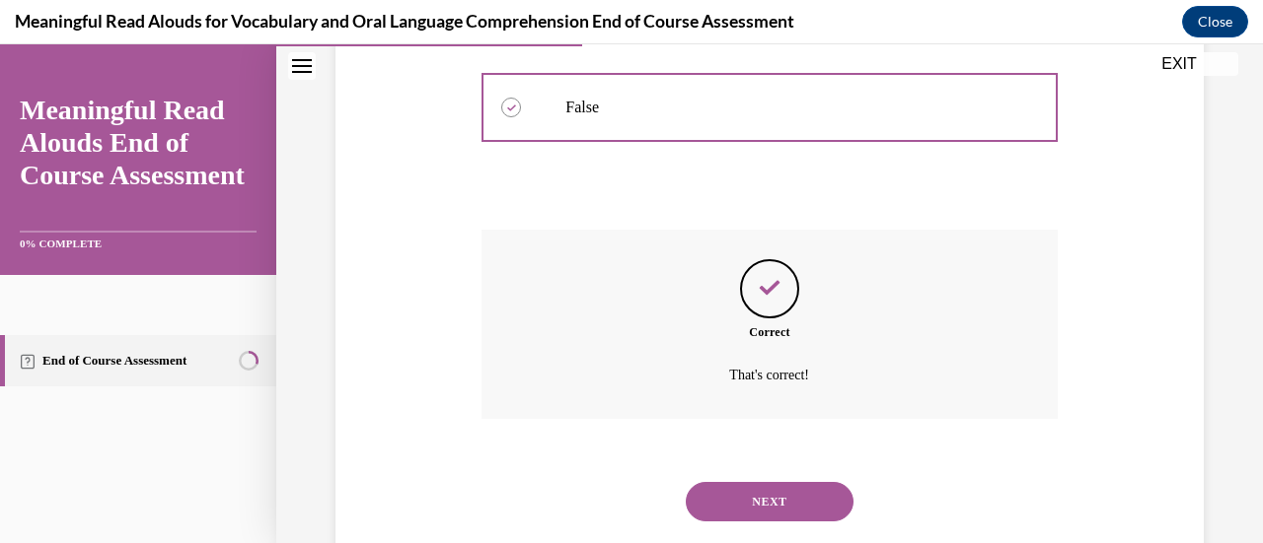
click at [736, 497] on button "NEXT" at bounding box center [770, 501] width 168 height 39
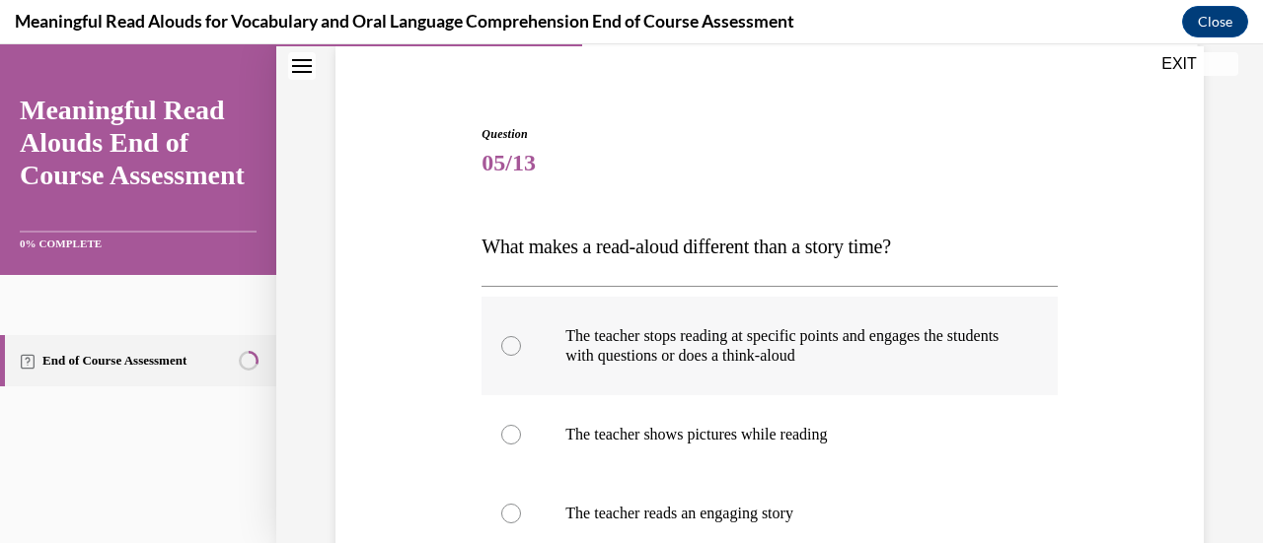
scroll to position [150, 0]
click at [511, 347] on div at bounding box center [511, 345] width 20 height 20
click at [511, 347] on input "The teacher stops reading at specific points and engages the students with ques…" at bounding box center [511, 345] width 20 height 20
radio input "true"
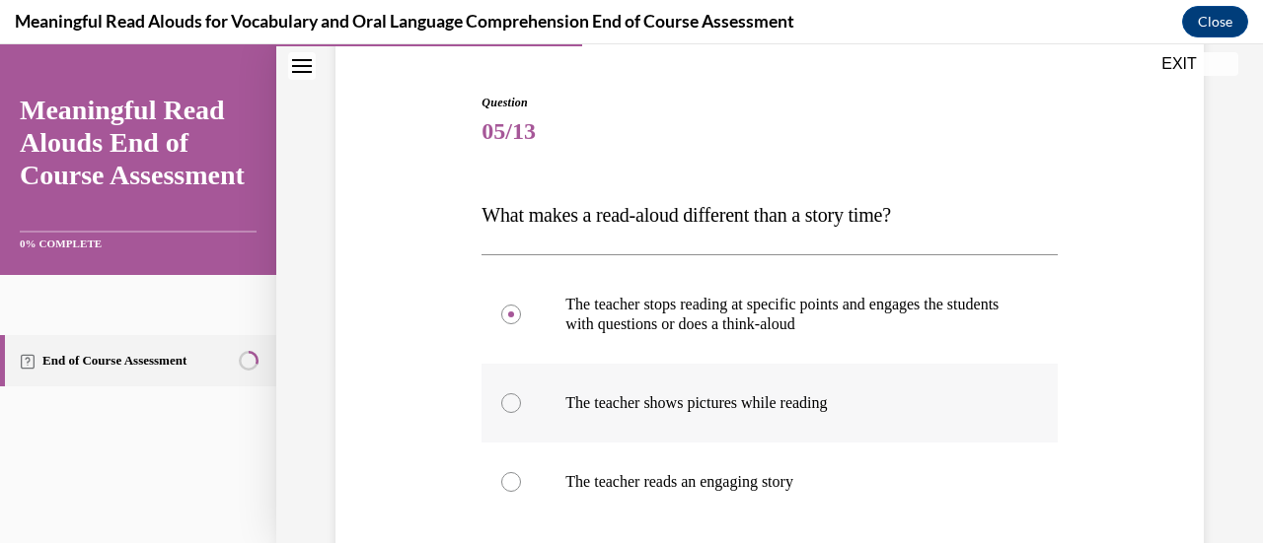
scroll to position [181, 0]
click at [512, 398] on div at bounding box center [511, 403] width 20 height 20
click at [512, 398] on input "The teacher shows pictures while reading" at bounding box center [511, 403] width 20 height 20
radio input "true"
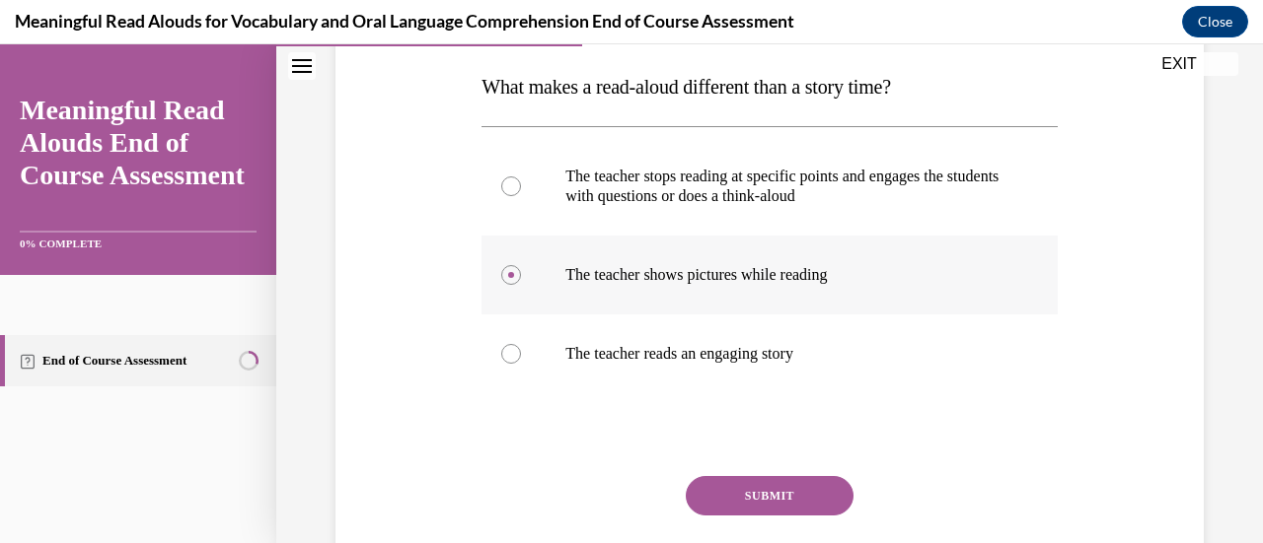
scroll to position [319, 0]
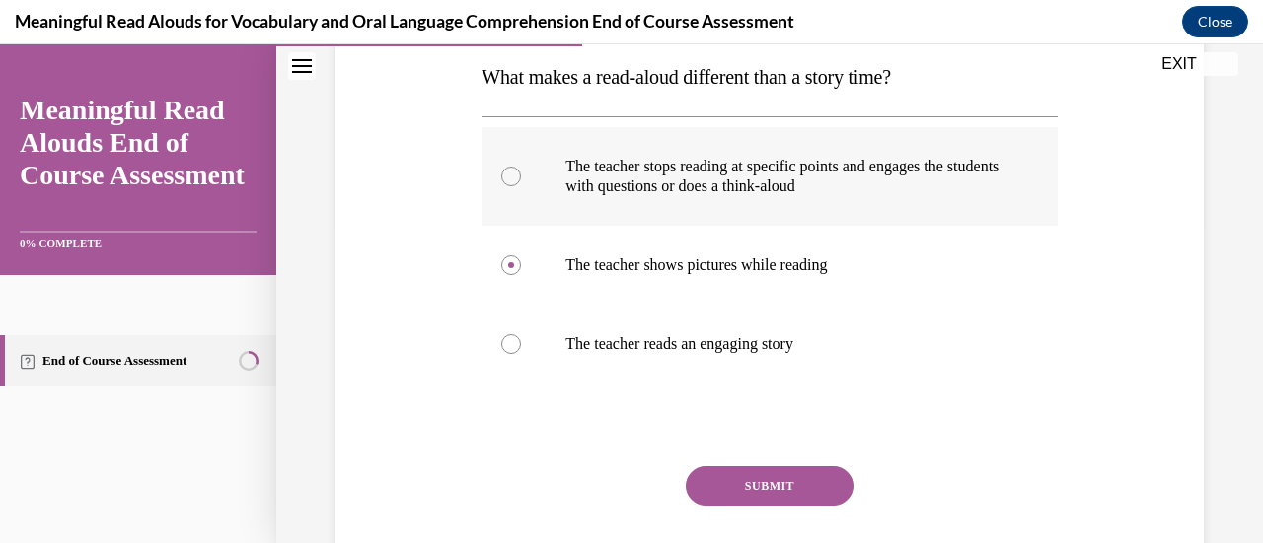
click at [513, 180] on div at bounding box center [511, 177] width 20 height 20
click at [513, 180] on input "The teacher stops reading at specific points and engages the students with ques…" at bounding box center [511, 177] width 20 height 20
radio input "true"
click at [755, 489] on button "SUBMIT" at bounding box center [770, 486] width 168 height 39
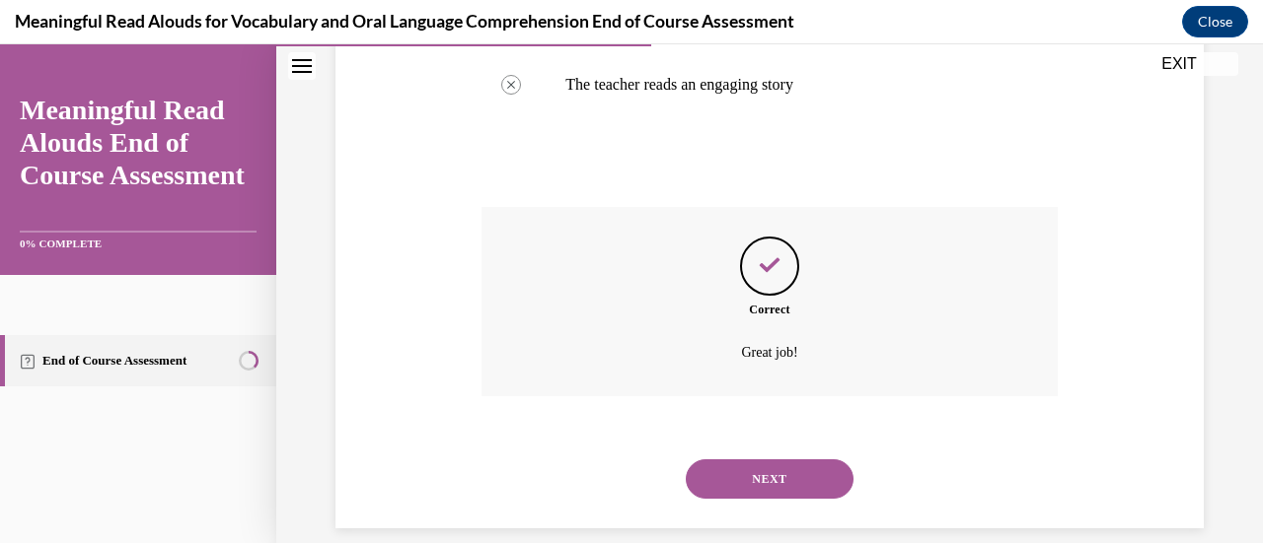
scroll to position [602, 0]
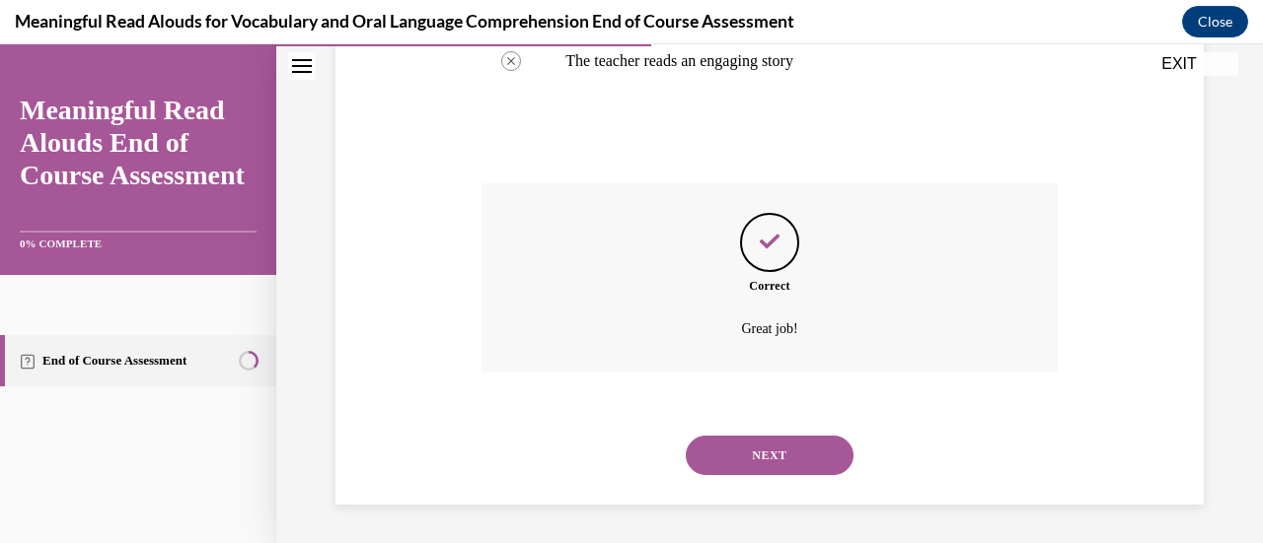
click at [741, 459] on button "NEXT" at bounding box center [770, 455] width 168 height 39
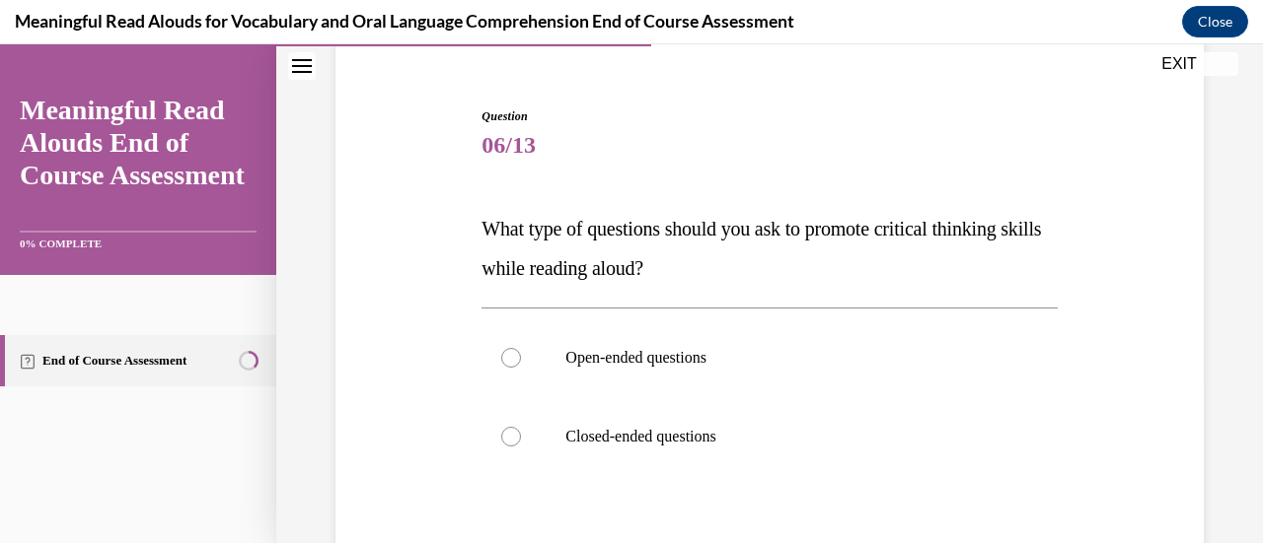
scroll to position [203, 0]
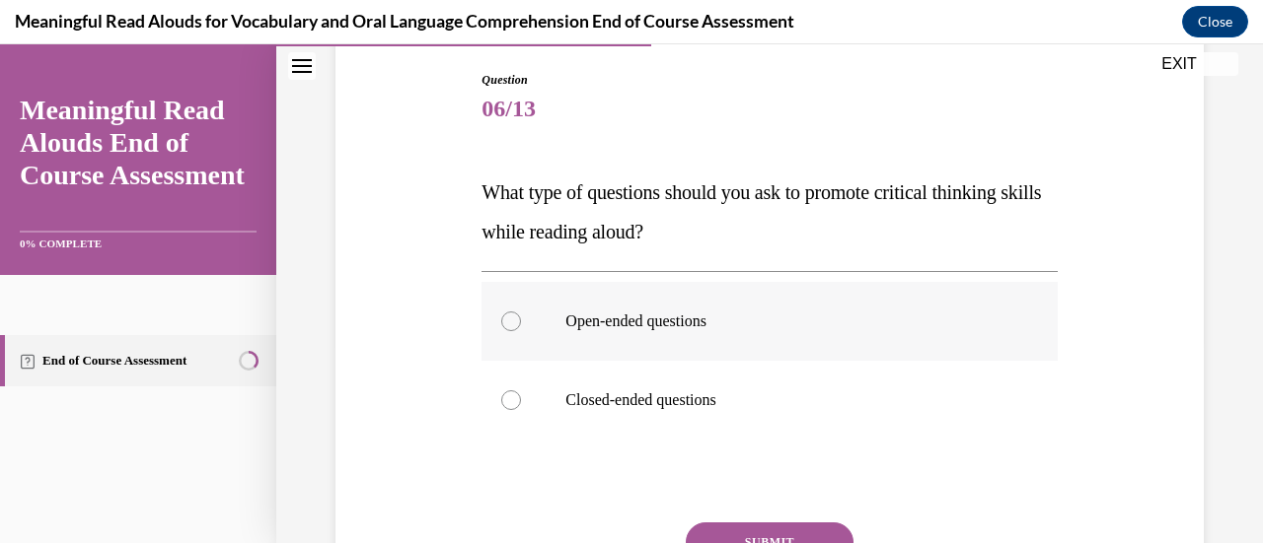
click at [503, 325] on div at bounding box center [511, 322] width 20 height 20
click at [503, 325] on input "Open-ended questions" at bounding box center [511, 322] width 20 height 20
radio input "true"
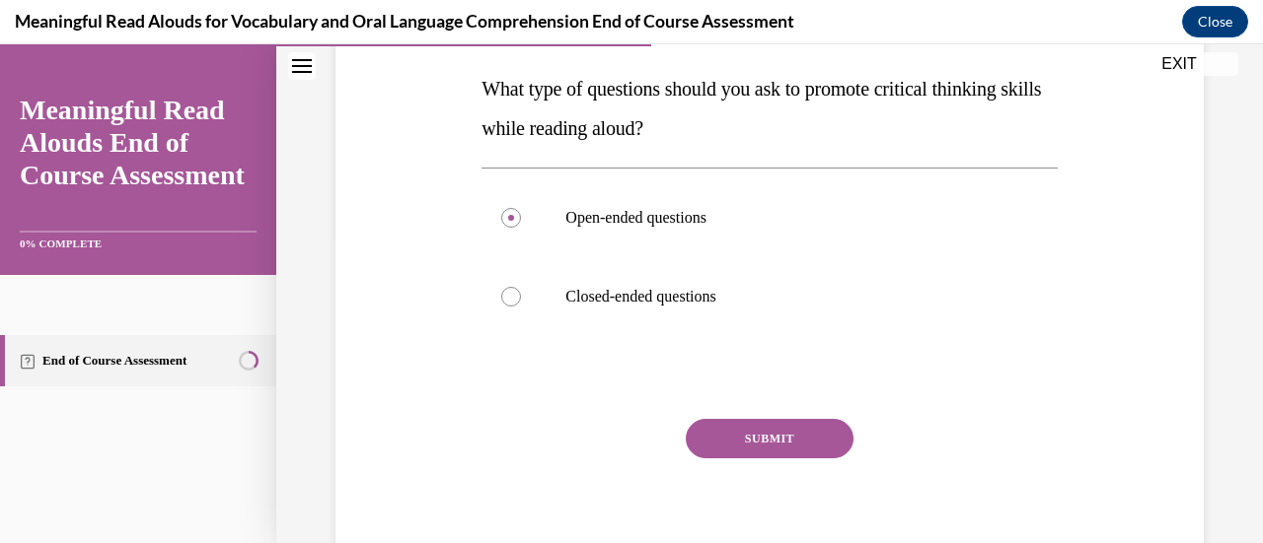
click at [754, 443] on button "SUBMIT" at bounding box center [770, 438] width 168 height 39
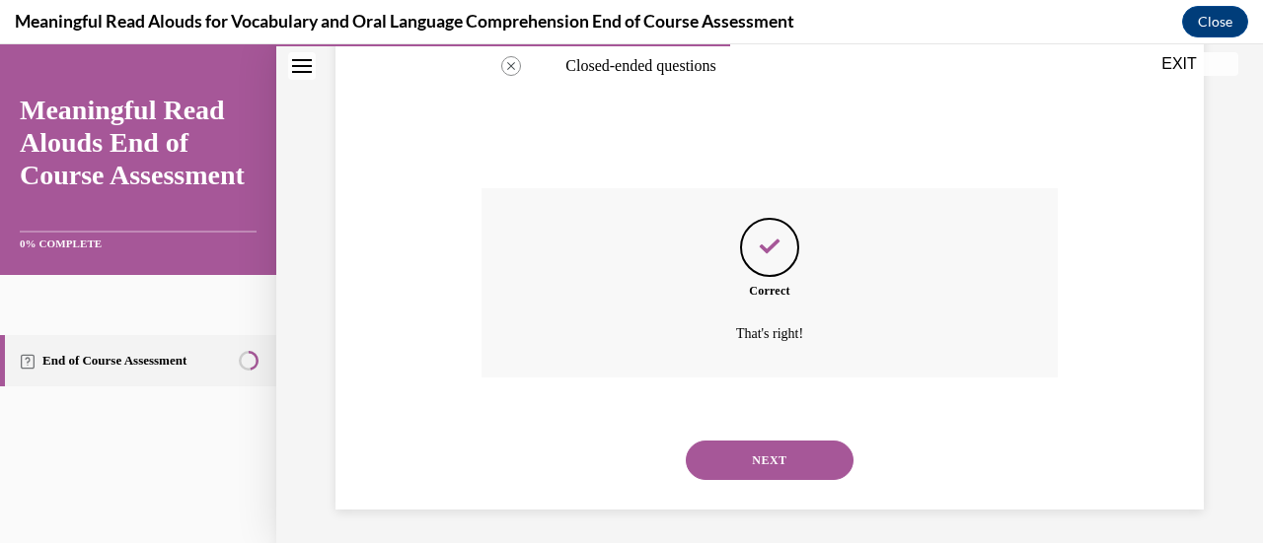
click at [744, 459] on button "NEXT" at bounding box center [770, 460] width 168 height 39
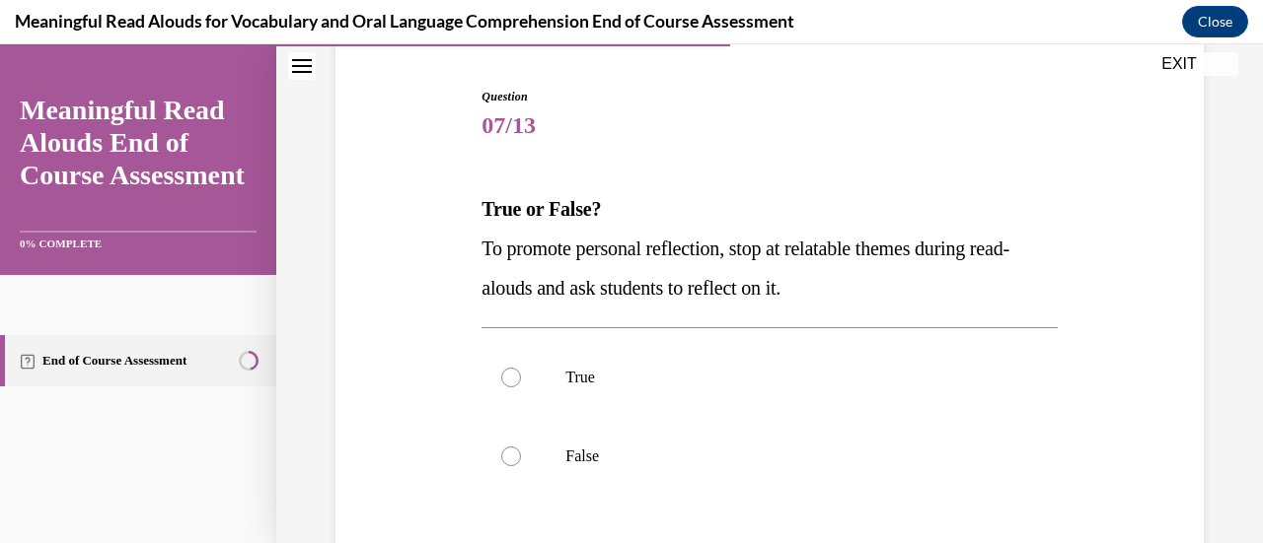
scroll to position [187, 0]
click at [512, 376] on div at bounding box center [511, 377] width 20 height 20
click at [512, 376] on input "True" at bounding box center [511, 377] width 20 height 20
radio input "true"
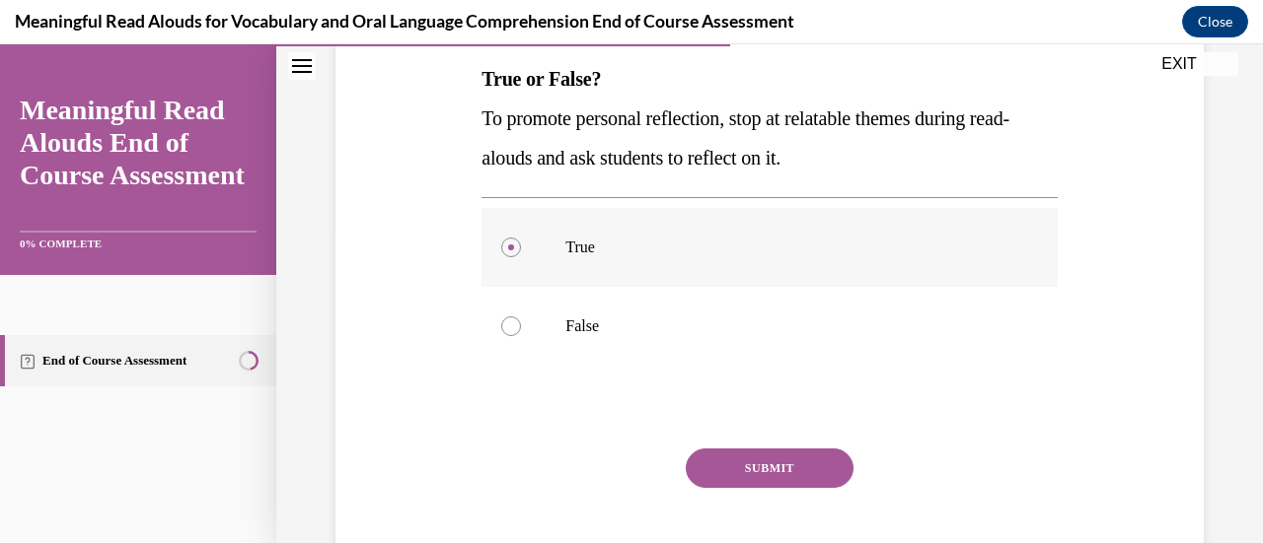
scroll to position [318, 0]
click at [765, 467] on button "SUBMIT" at bounding box center [770, 467] width 168 height 39
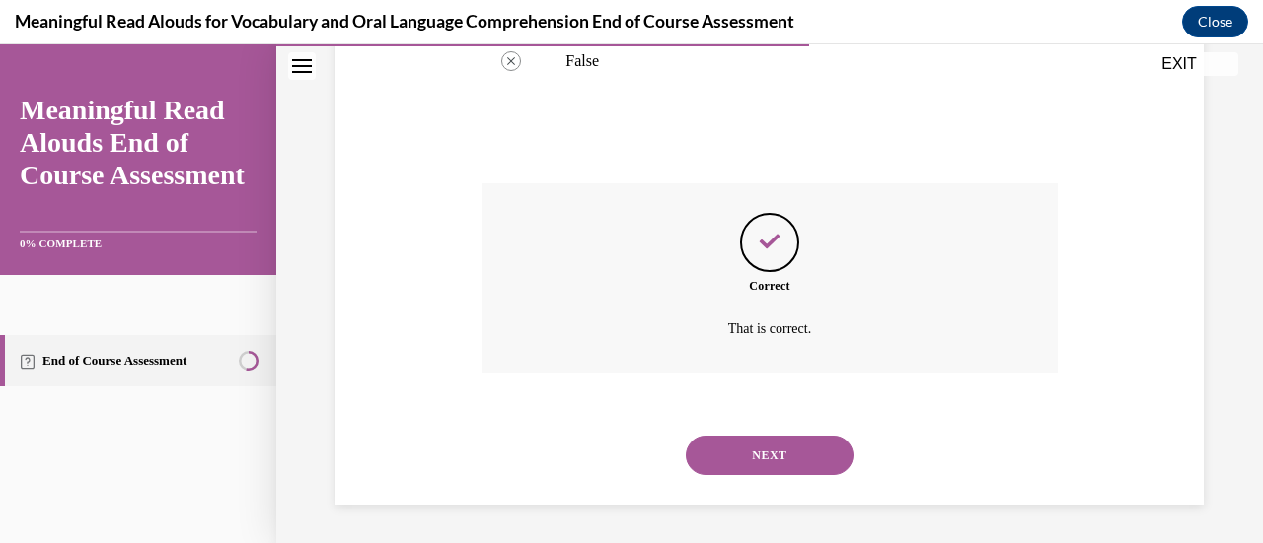
click at [765, 467] on button "NEXT" at bounding box center [770, 455] width 168 height 39
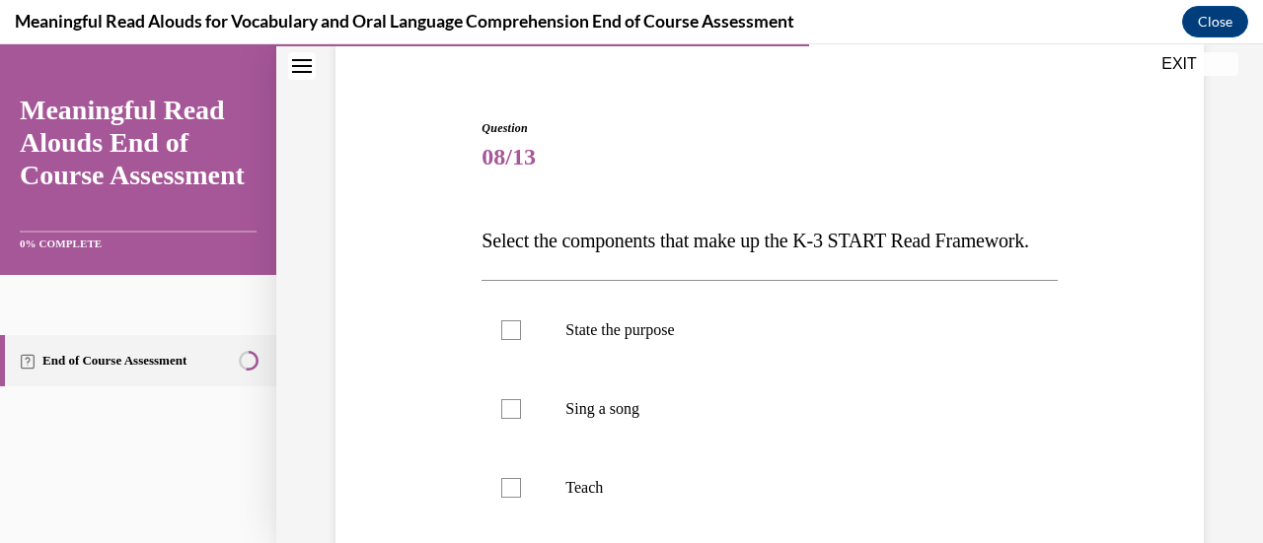
scroll to position [156, 0]
click at [497, 364] on label "State the purpose" at bounding box center [768, 329] width 575 height 79
click at [501, 339] on input "State the purpose" at bounding box center [511, 330] width 20 height 20
checkbox input "true"
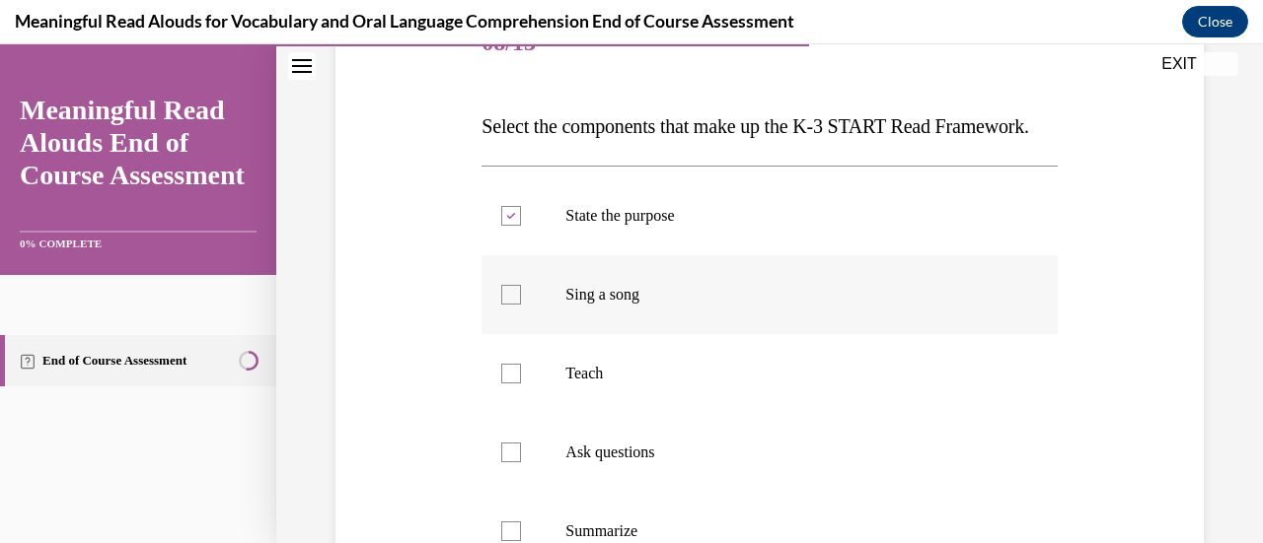
scroll to position [273, 0]
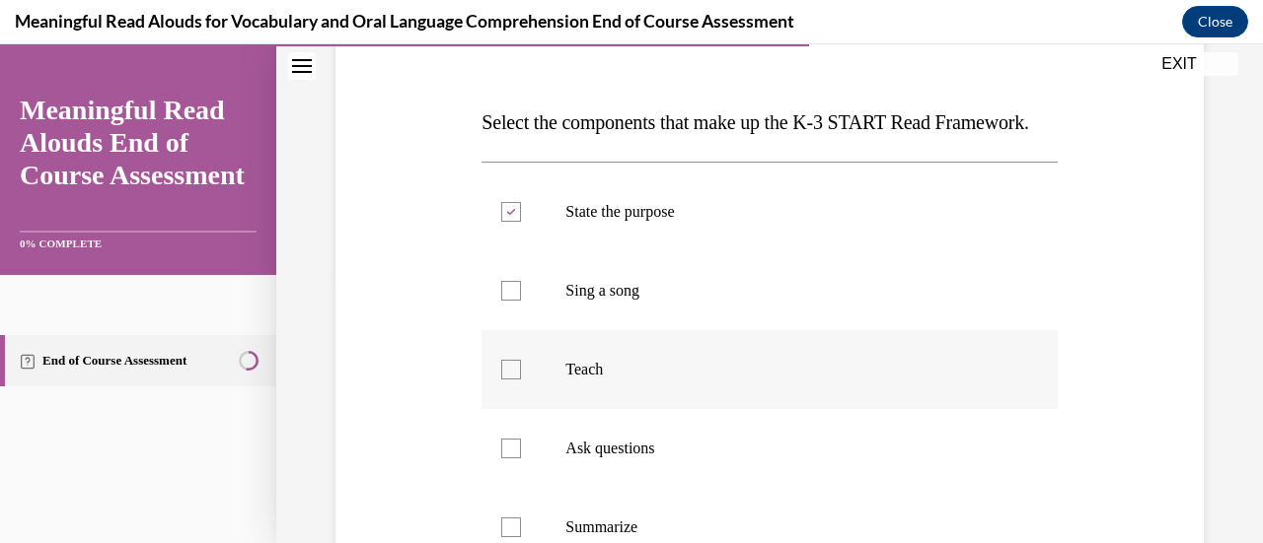
click at [517, 380] on div at bounding box center [511, 370] width 20 height 20
click at [517, 380] on input "Teach" at bounding box center [511, 370] width 20 height 20
checkbox input "true"
click at [517, 459] on div at bounding box center [511, 449] width 20 height 20
click at [517, 459] on input "Ask questions" at bounding box center [511, 449] width 20 height 20
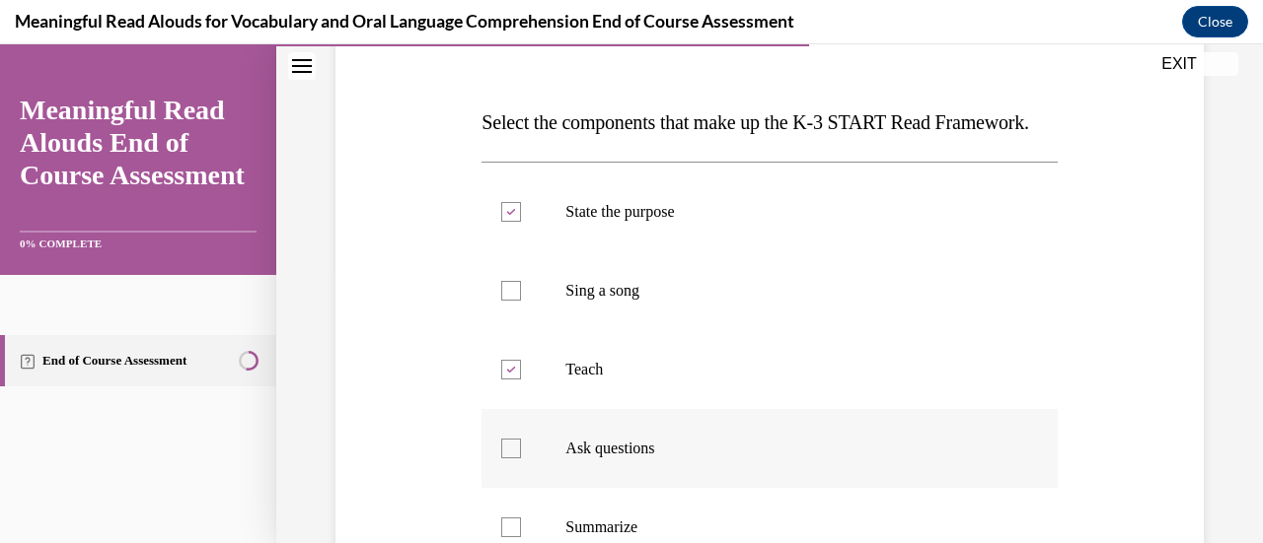
checkbox input "true"
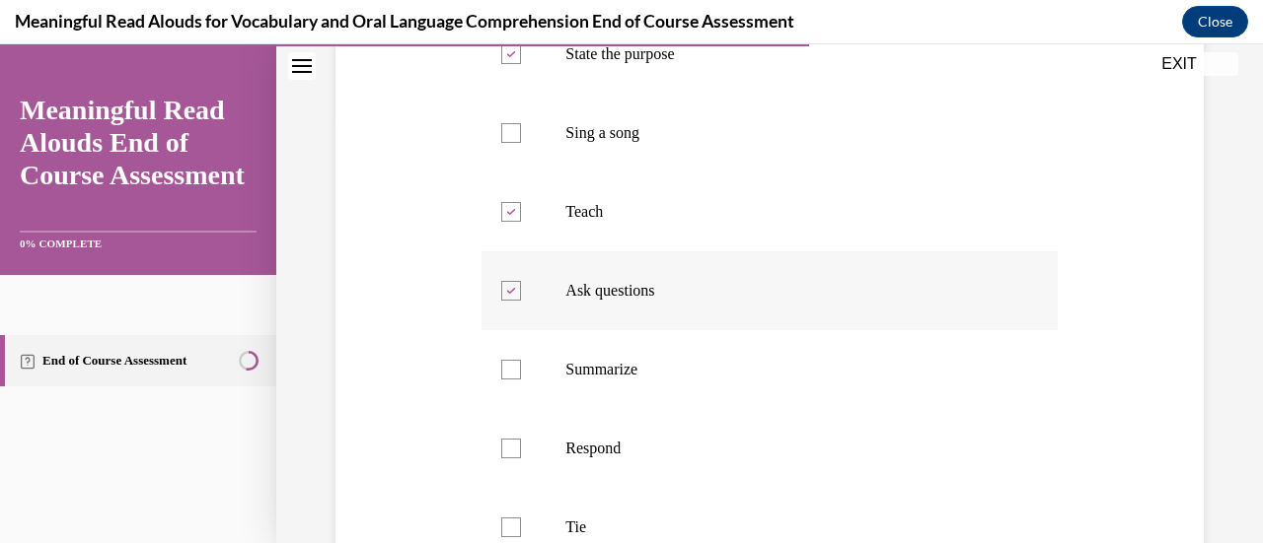
scroll to position [432, 0]
click at [503, 458] on div at bounding box center [511, 448] width 20 height 20
click at [503, 458] on input "Respond" at bounding box center [511, 448] width 20 height 20
checkbox input "true"
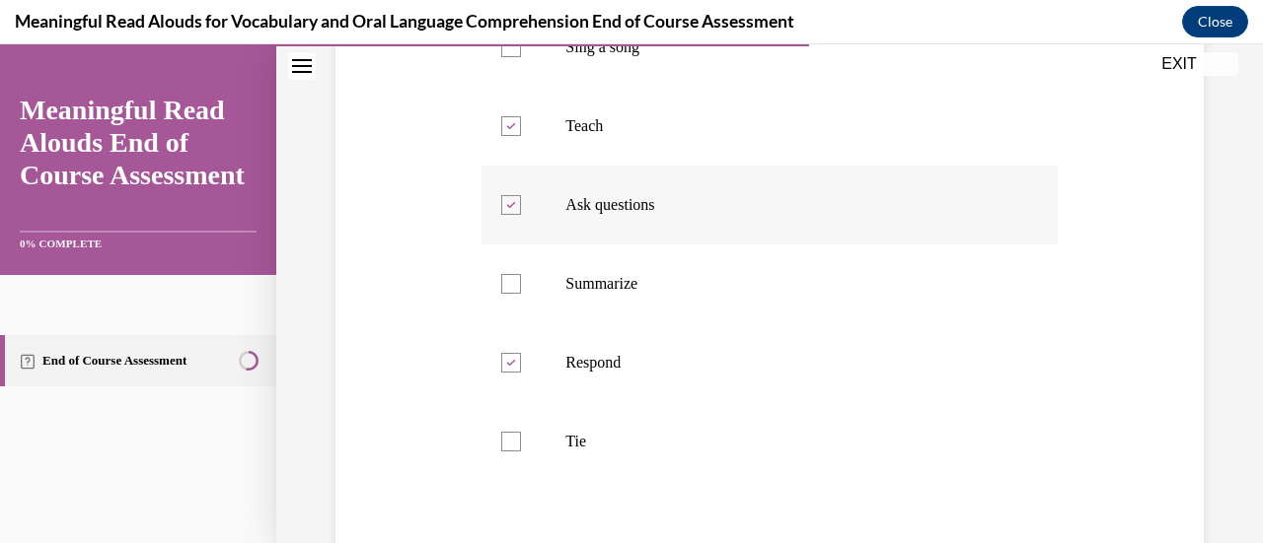
scroll to position [519, 0]
click at [501, 479] on label "Tie" at bounding box center [768, 439] width 575 height 79
click at [501, 450] on input "Tie" at bounding box center [511, 440] width 20 height 20
checkbox input "true"
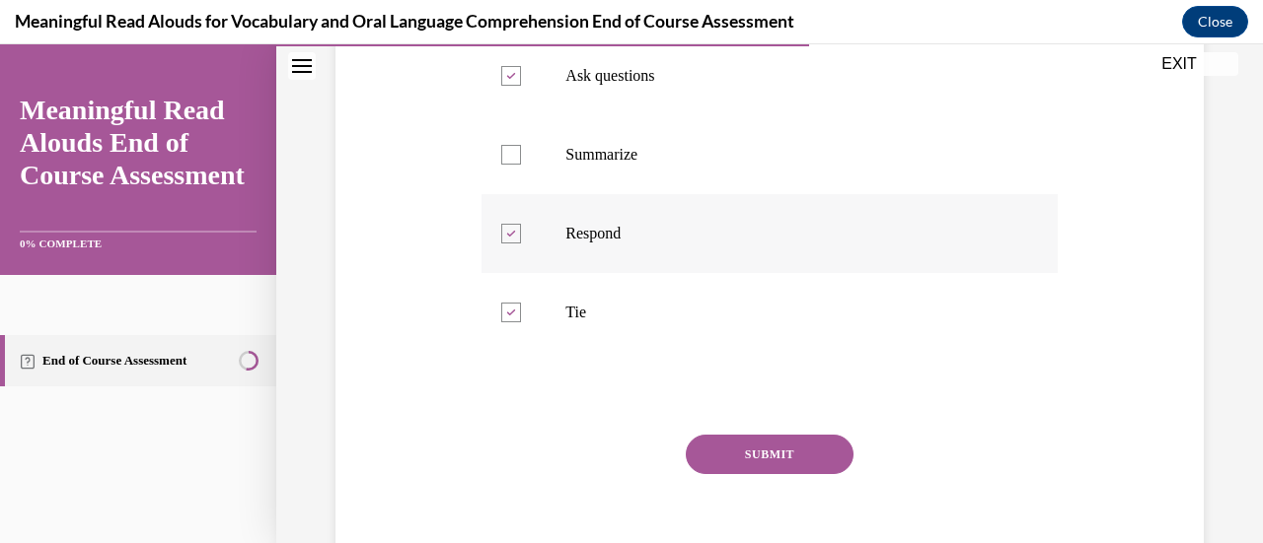
scroll to position [647, 0]
click at [763, 473] on button "SUBMIT" at bounding box center [770, 453] width 168 height 39
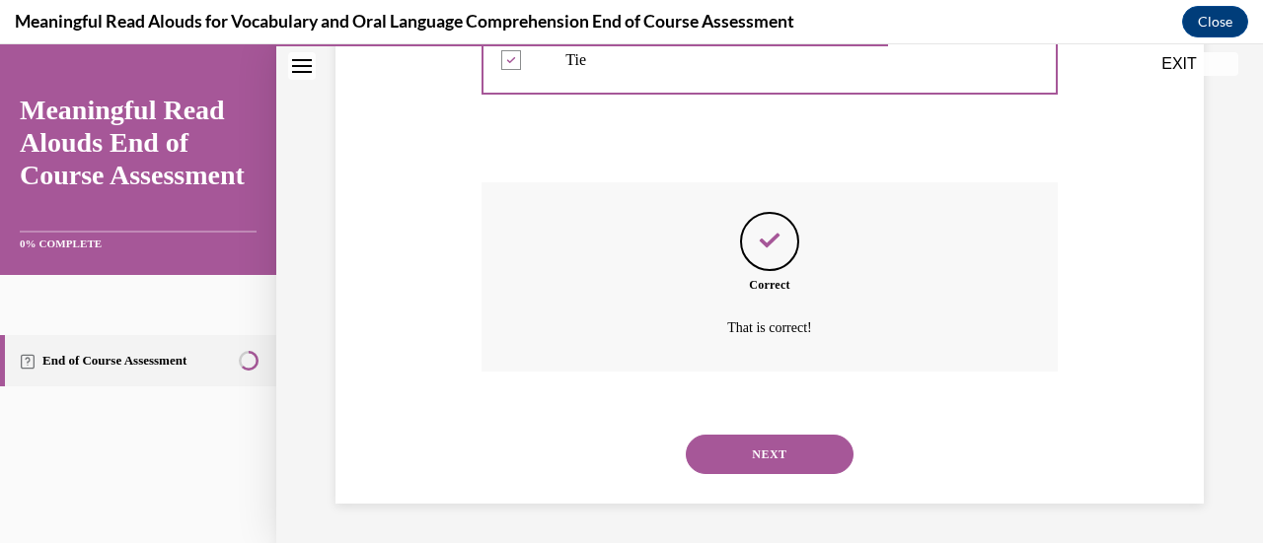
click at [757, 459] on button "NEXT" at bounding box center [770, 454] width 168 height 39
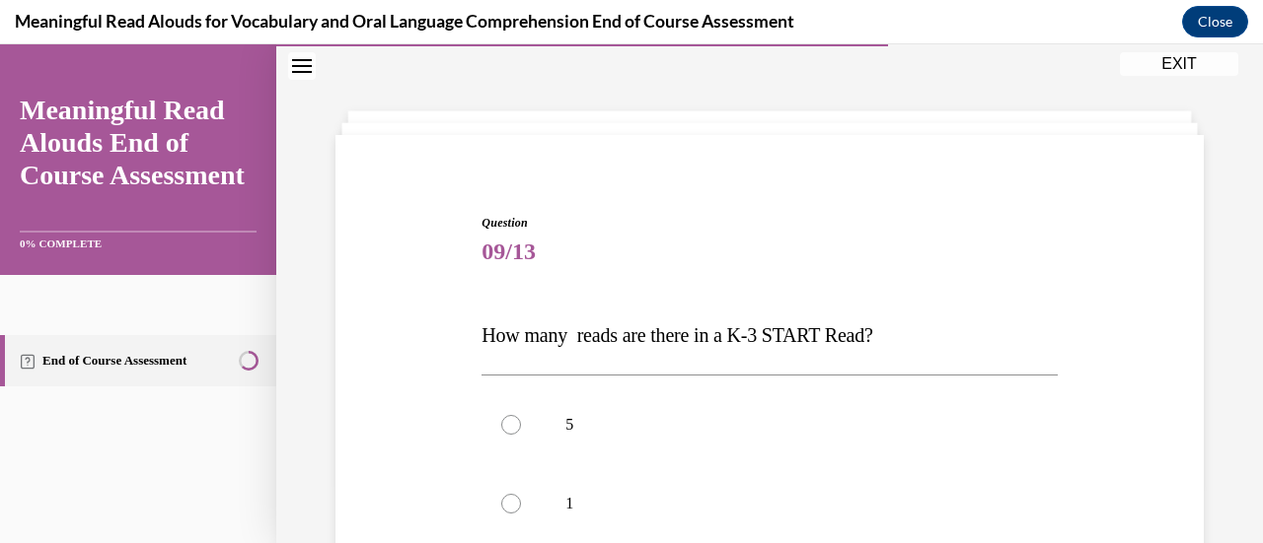
scroll to position [167, 0]
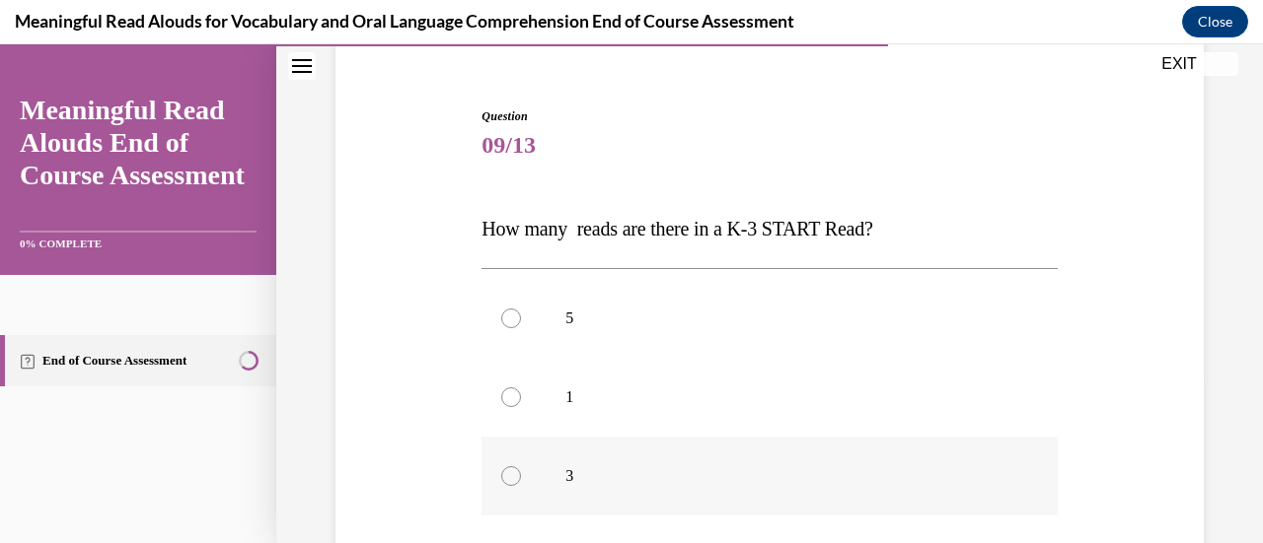
click at [509, 485] on label "3" at bounding box center [768, 476] width 575 height 79
click at [509, 485] on input "3" at bounding box center [511, 477] width 20 height 20
radio input "true"
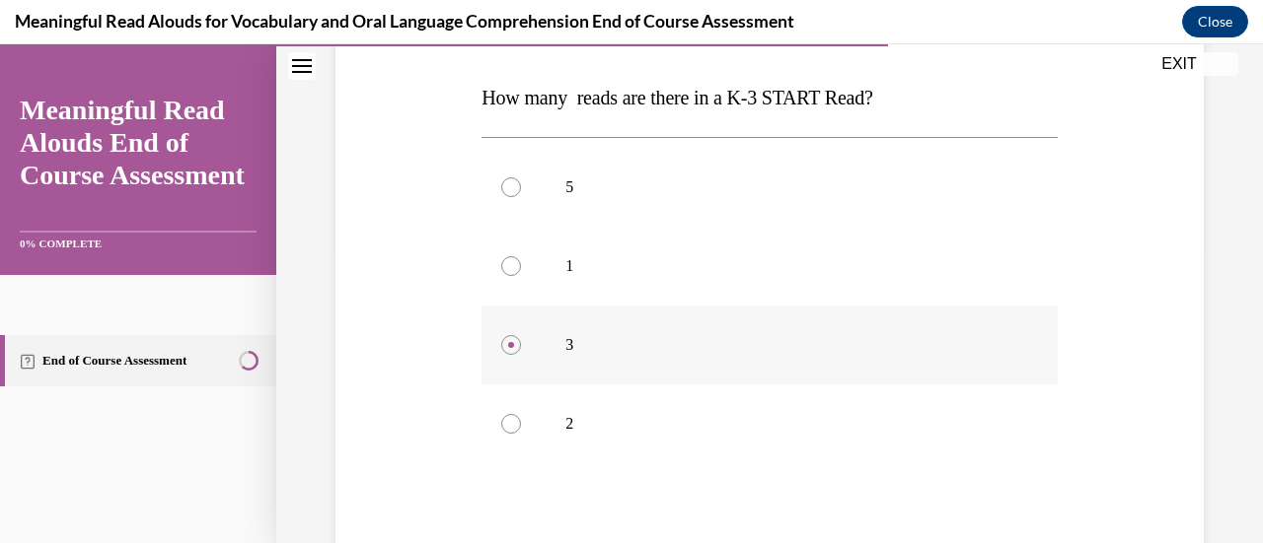
scroll to position [442, 0]
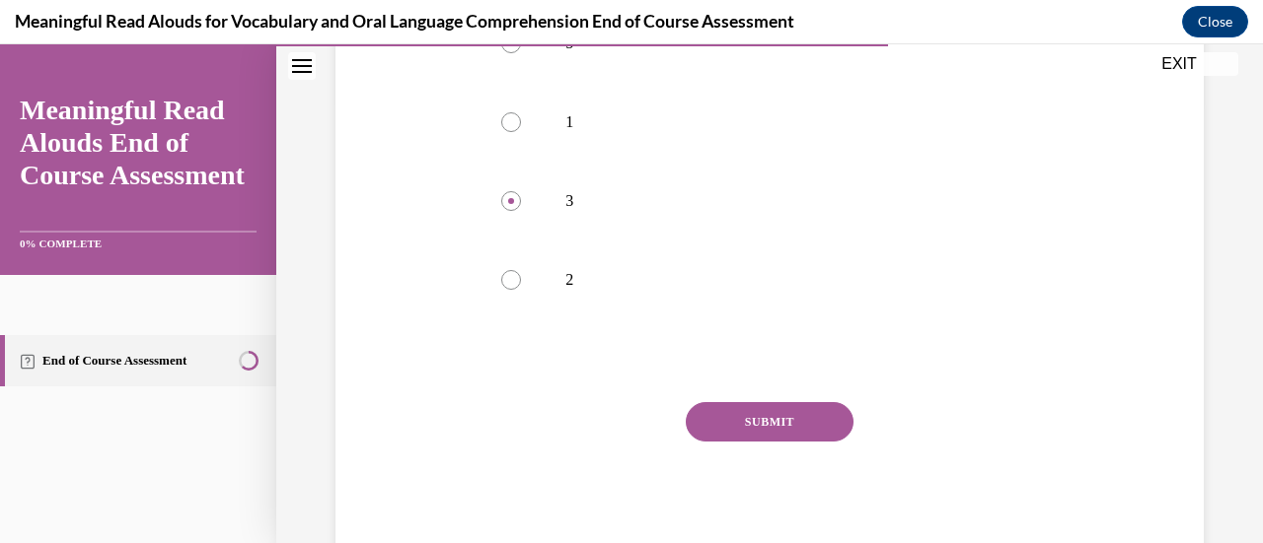
click at [746, 440] on button "SUBMIT" at bounding box center [770, 421] width 168 height 39
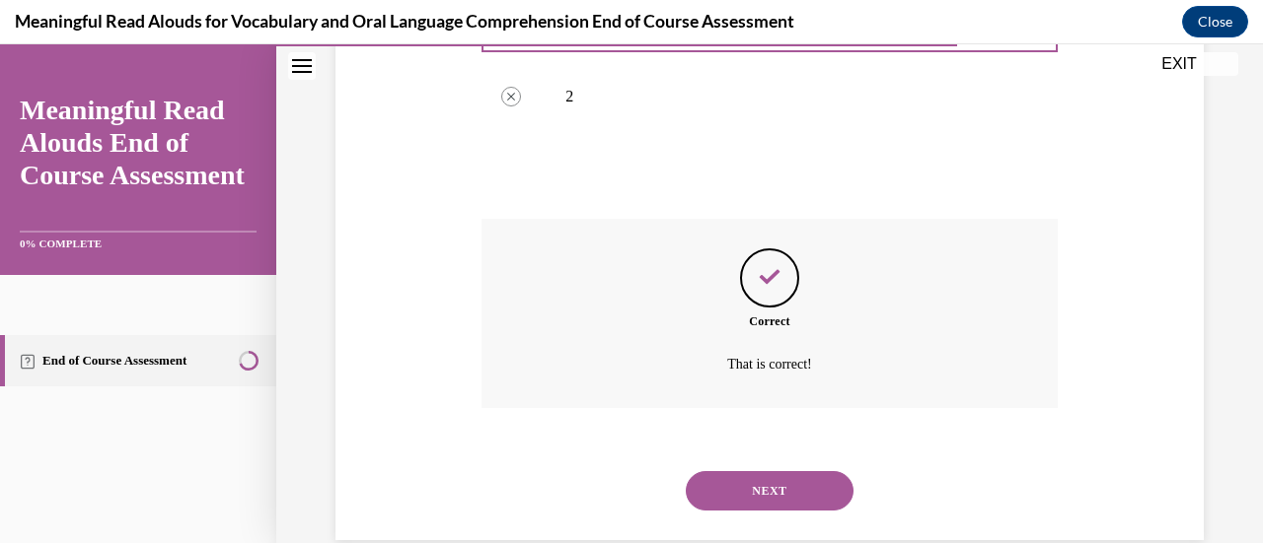
click at [764, 494] on button "NEXT" at bounding box center [770, 490] width 168 height 39
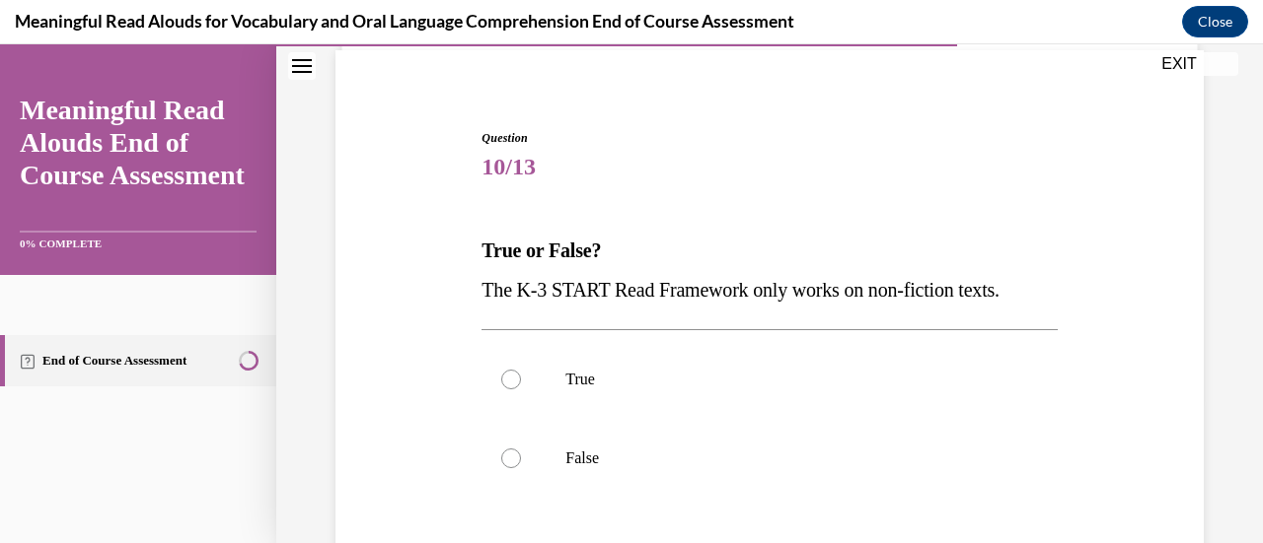
scroll to position [186, 0]
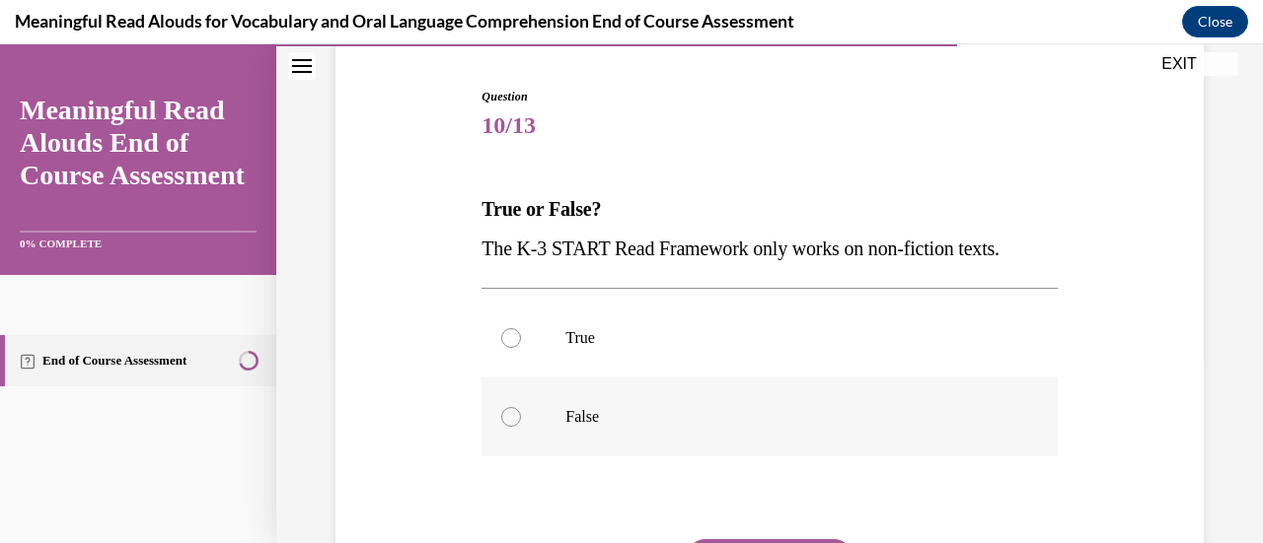
click at [513, 414] on div at bounding box center [511, 417] width 20 height 20
click at [513, 414] on input "False" at bounding box center [511, 417] width 20 height 20
radio input "true"
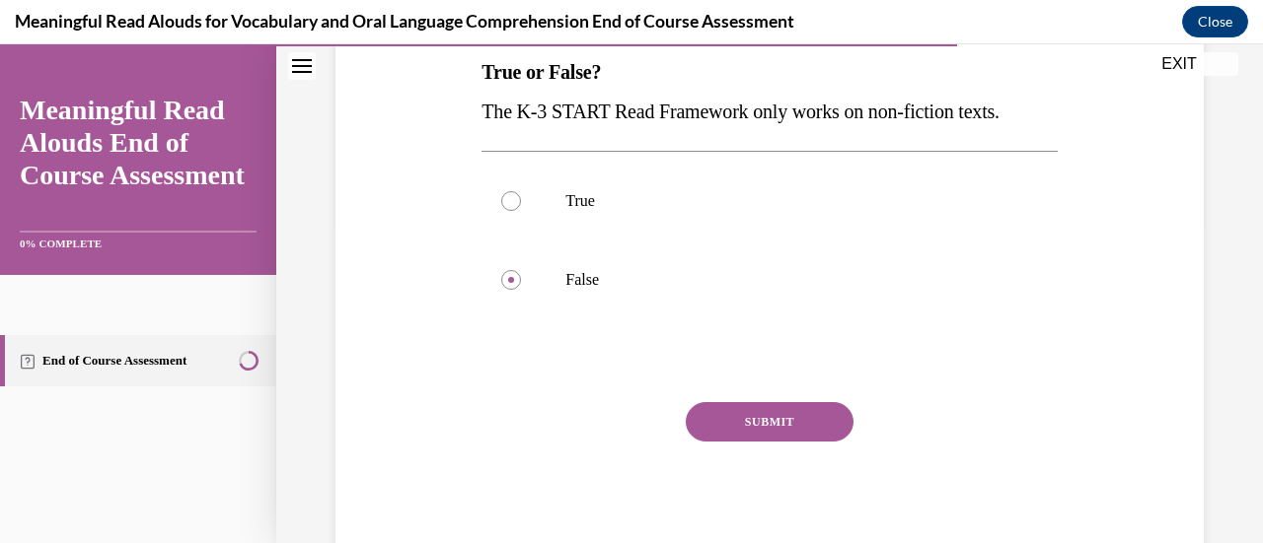
click at [764, 412] on button "SUBMIT" at bounding box center [770, 421] width 168 height 39
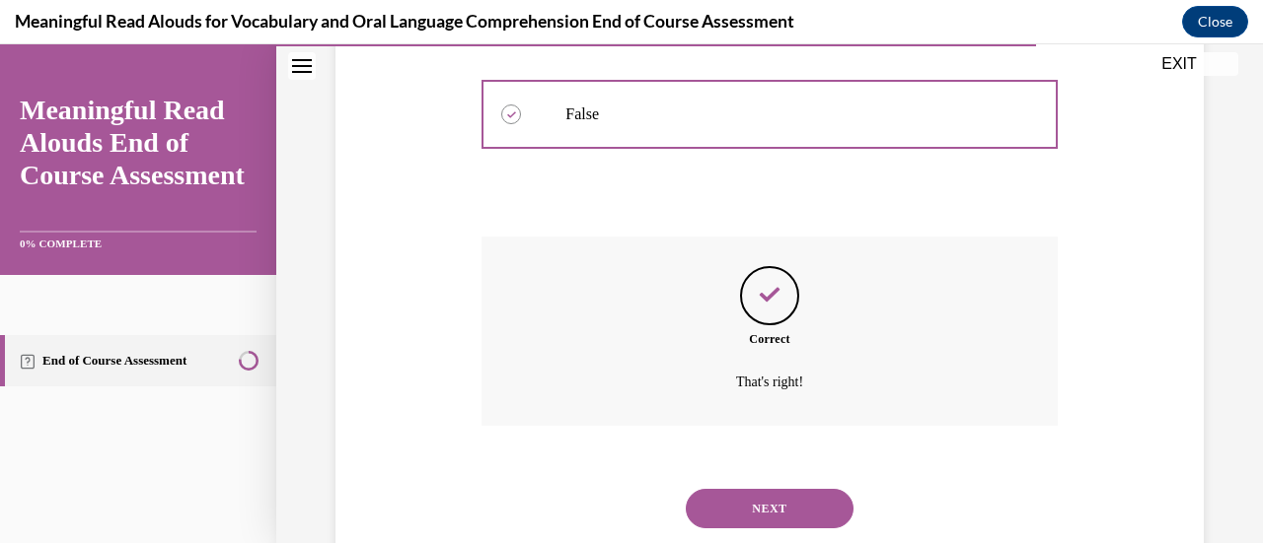
click at [765, 512] on button "NEXT" at bounding box center [770, 508] width 168 height 39
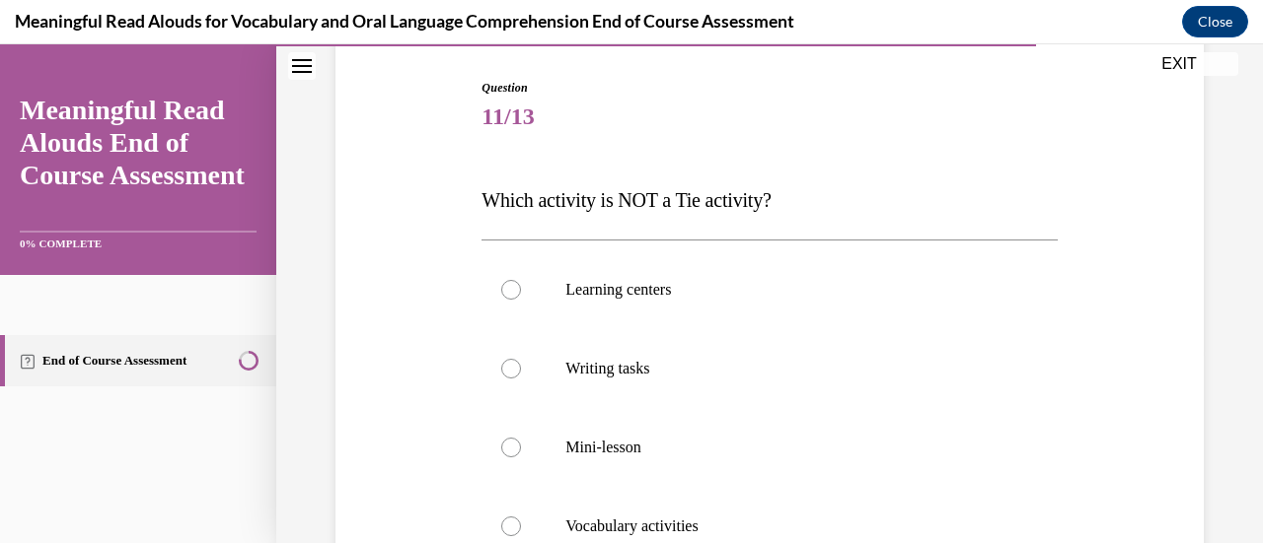
scroll to position [243, 0]
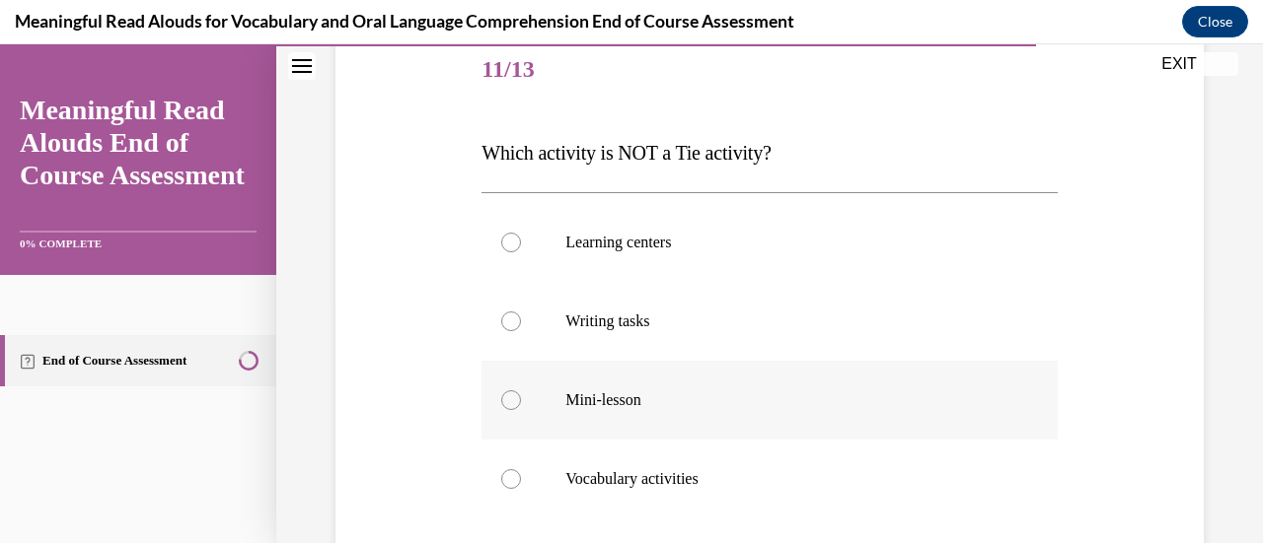
click at [517, 403] on label "Mini-lesson" at bounding box center [768, 400] width 575 height 79
click at [517, 403] on input "Mini-lesson" at bounding box center [511, 401] width 20 height 20
radio input "true"
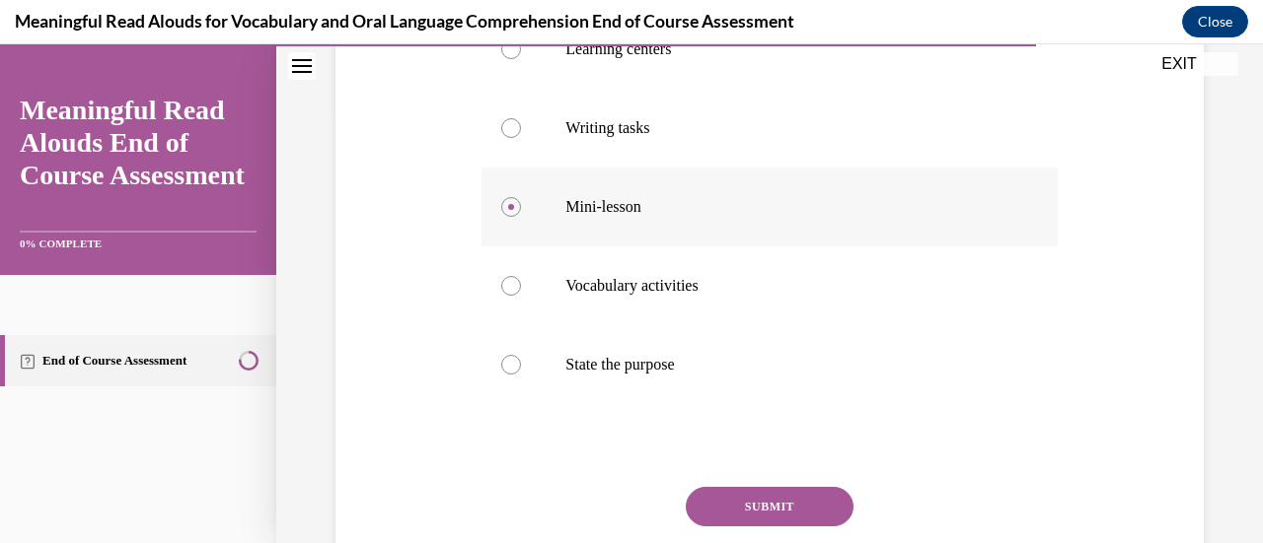
scroll to position [437, 0]
click at [512, 366] on div at bounding box center [511, 364] width 20 height 20
click at [512, 366] on input "State the purpose" at bounding box center [511, 364] width 20 height 20
radio input "true"
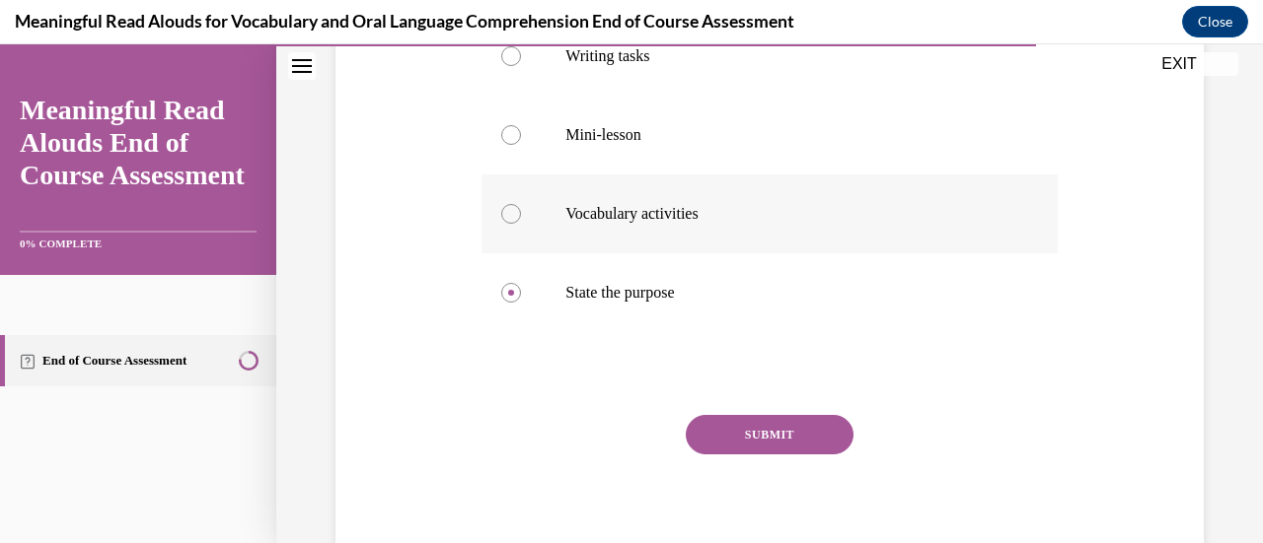
scroll to position [509, 0]
click at [756, 435] on button "SUBMIT" at bounding box center [770, 433] width 168 height 39
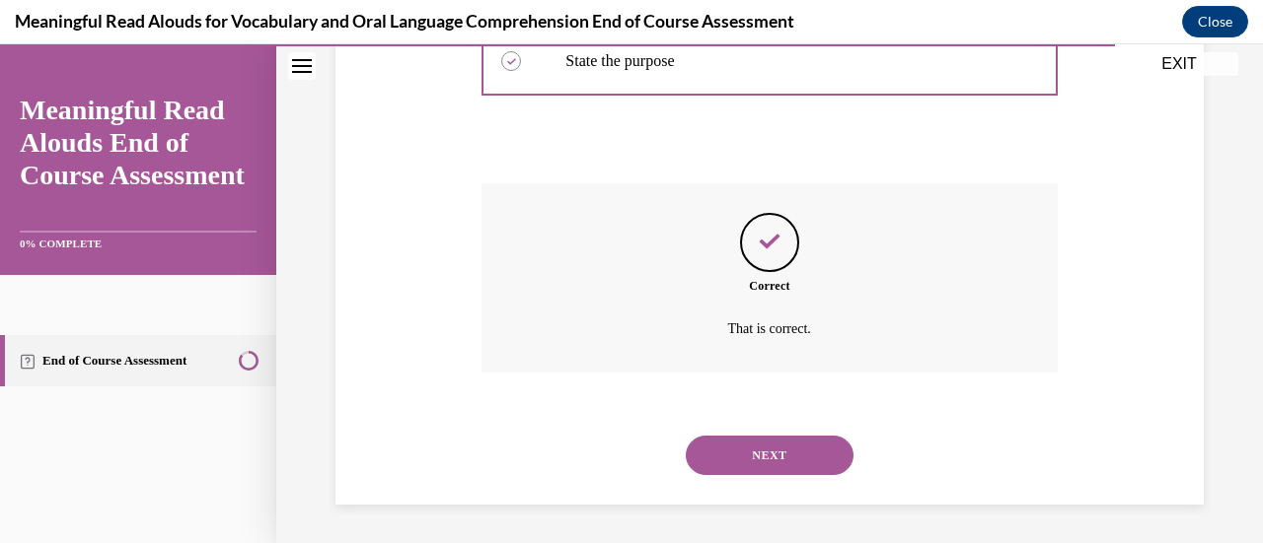
click at [756, 436] on button "NEXT" at bounding box center [770, 455] width 168 height 39
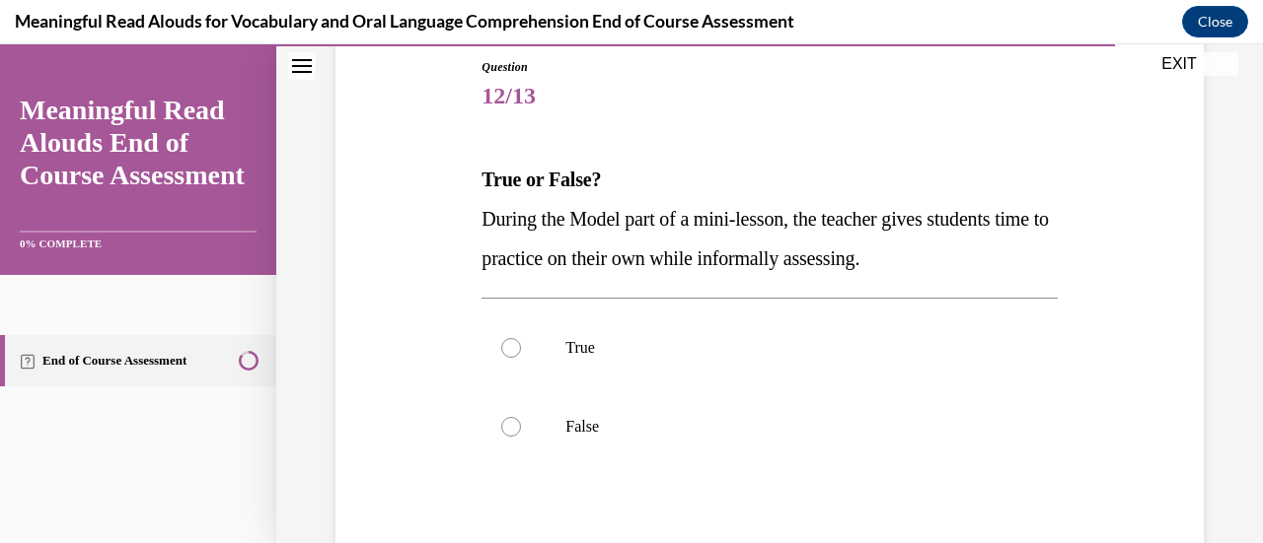
scroll to position [217, 0]
click at [517, 349] on div at bounding box center [511, 347] width 20 height 20
click at [517, 349] on input "True" at bounding box center [511, 347] width 20 height 20
radio input "true"
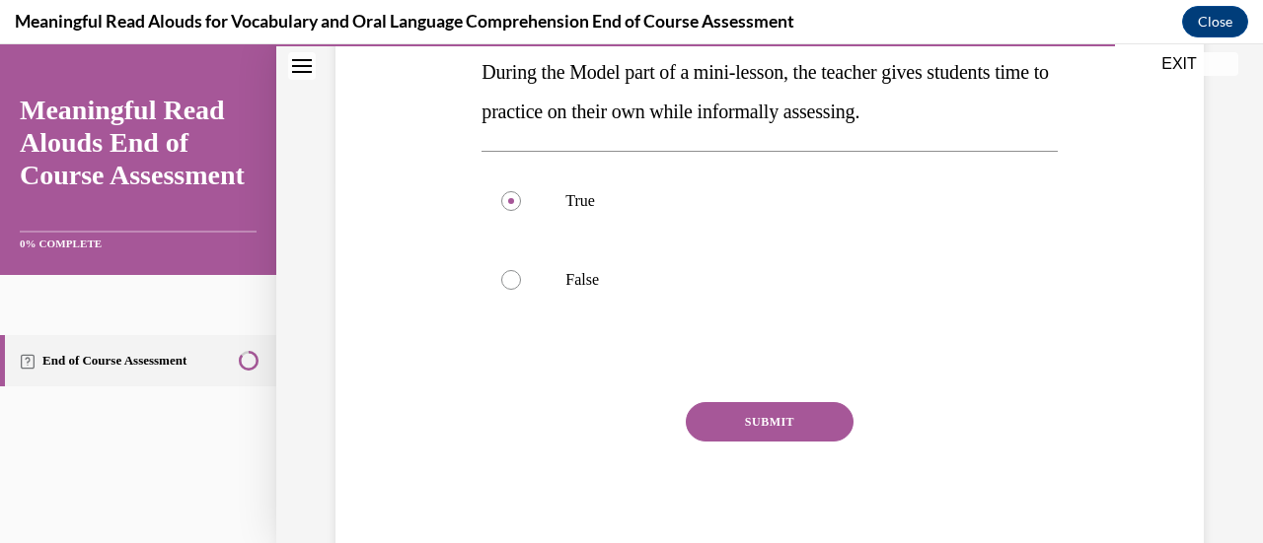
click at [787, 423] on button "SUBMIT" at bounding box center [770, 421] width 168 height 39
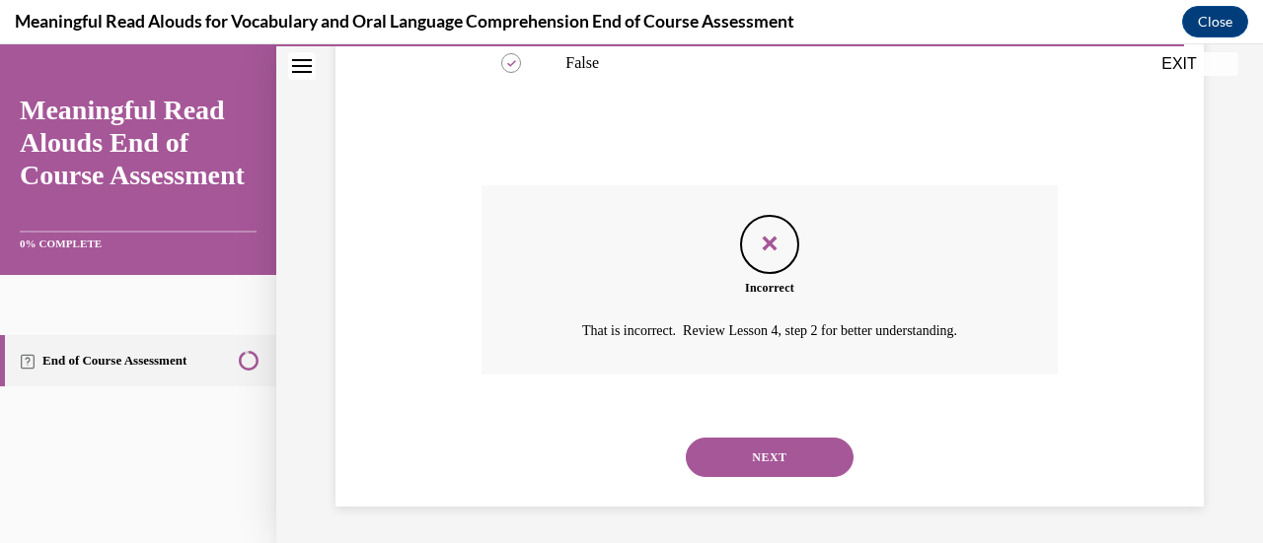
scroll to position [582, 0]
click at [767, 446] on button "NEXT" at bounding box center [770, 455] width 168 height 39
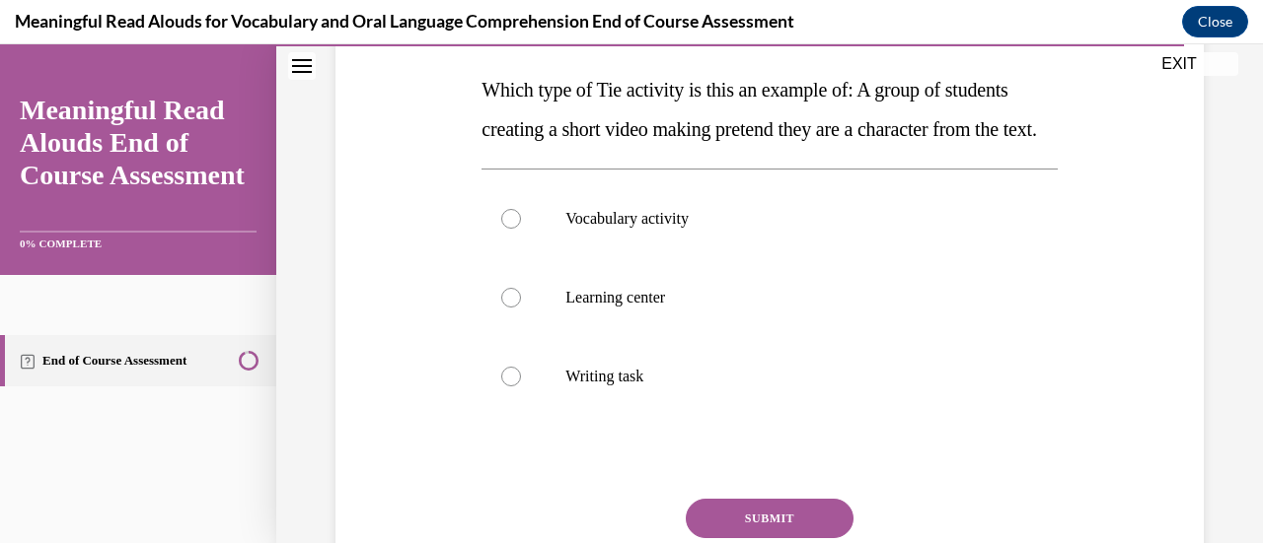
scroll to position [307, 0]
click at [515, 307] on div at bounding box center [511, 297] width 20 height 20
click at [515, 307] on input "Learning center" at bounding box center [511, 297] width 20 height 20
radio input "true"
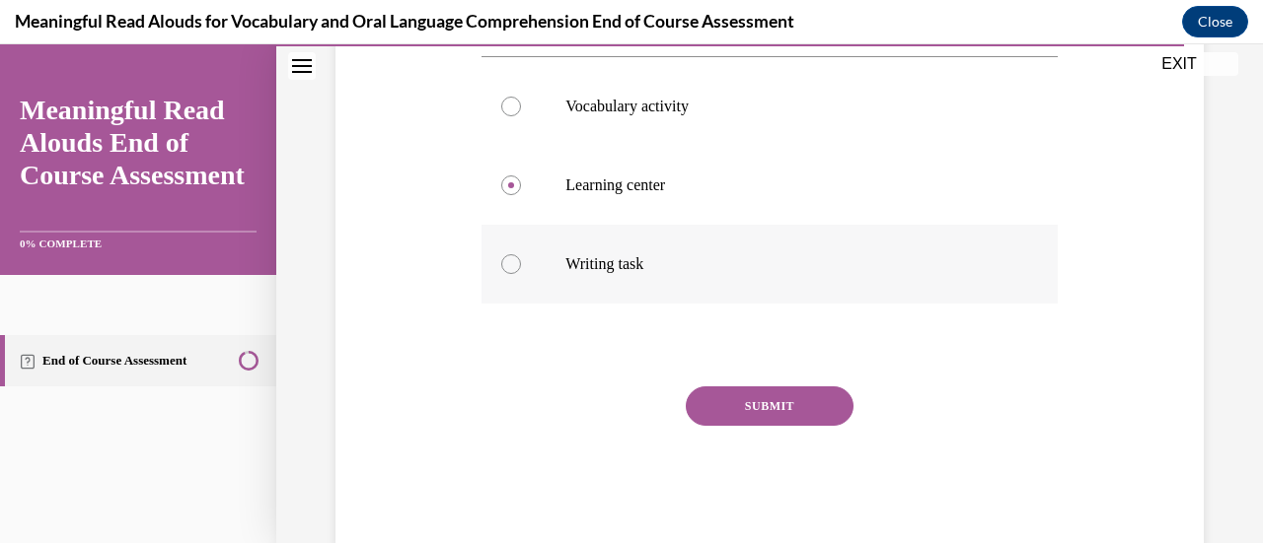
scroll to position [419, 0]
click at [768, 425] on button "SUBMIT" at bounding box center [770, 405] width 168 height 39
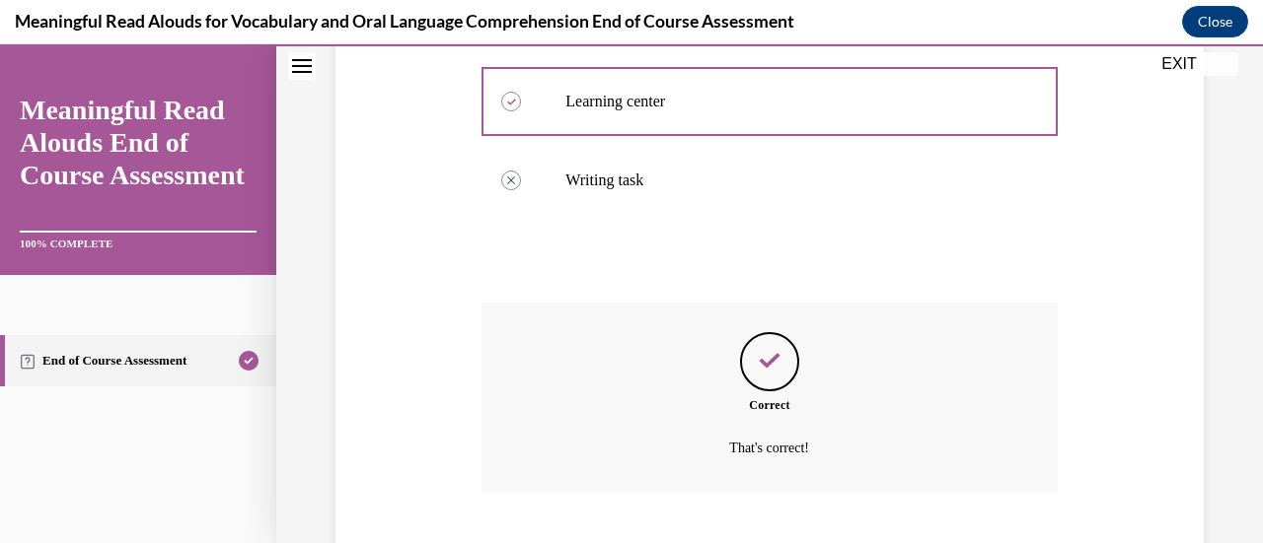
scroll to position [661, 0]
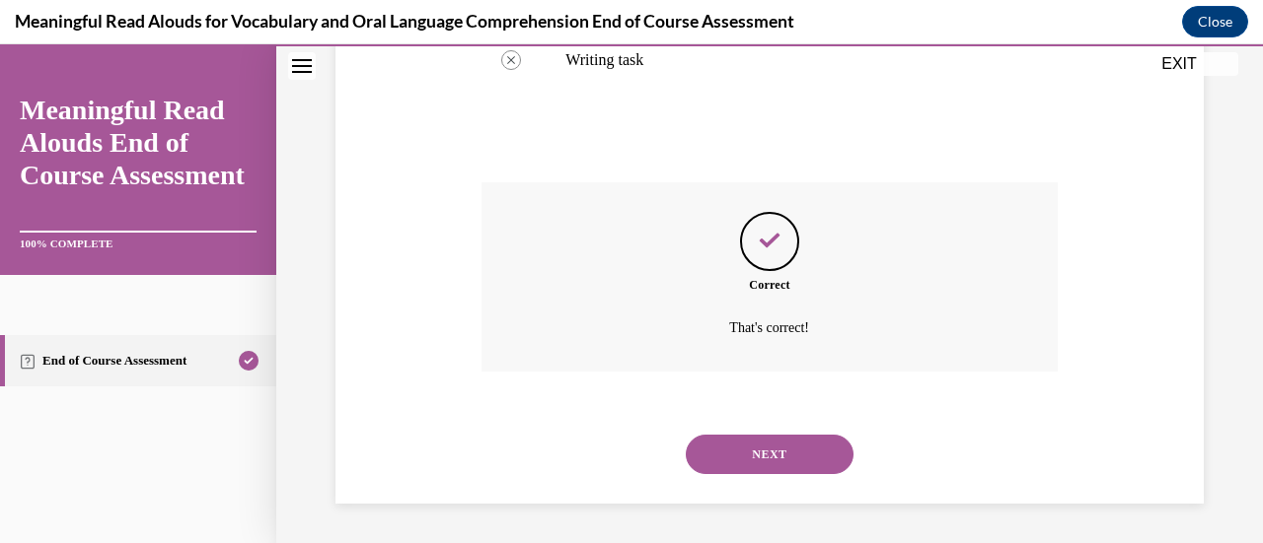
click at [768, 450] on button "NEXT" at bounding box center [770, 454] width 168 height 39
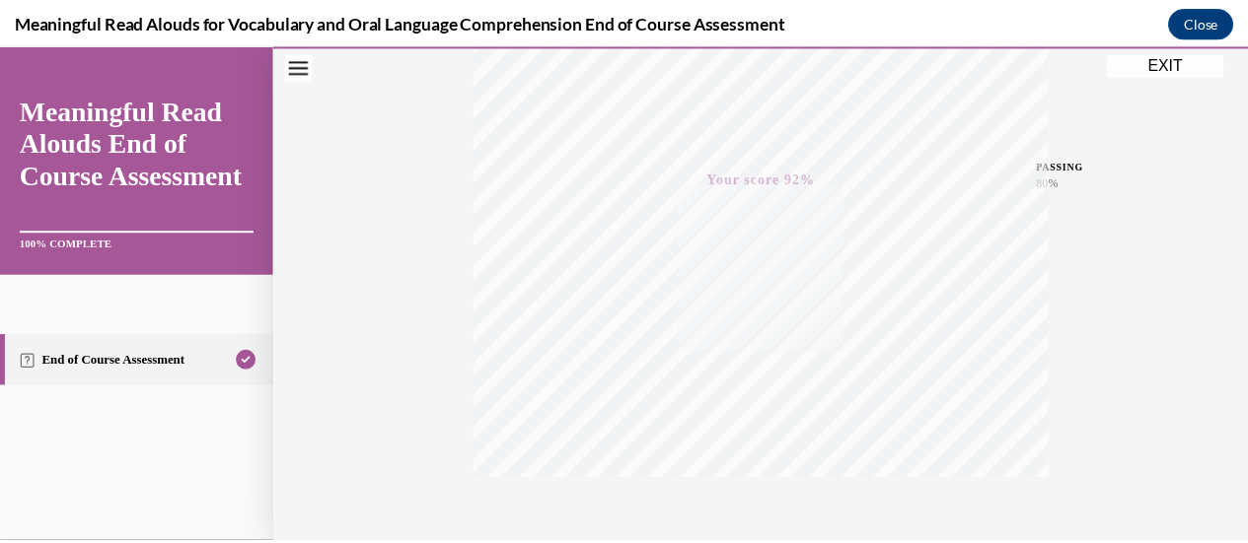
scroll to position [511, 0]
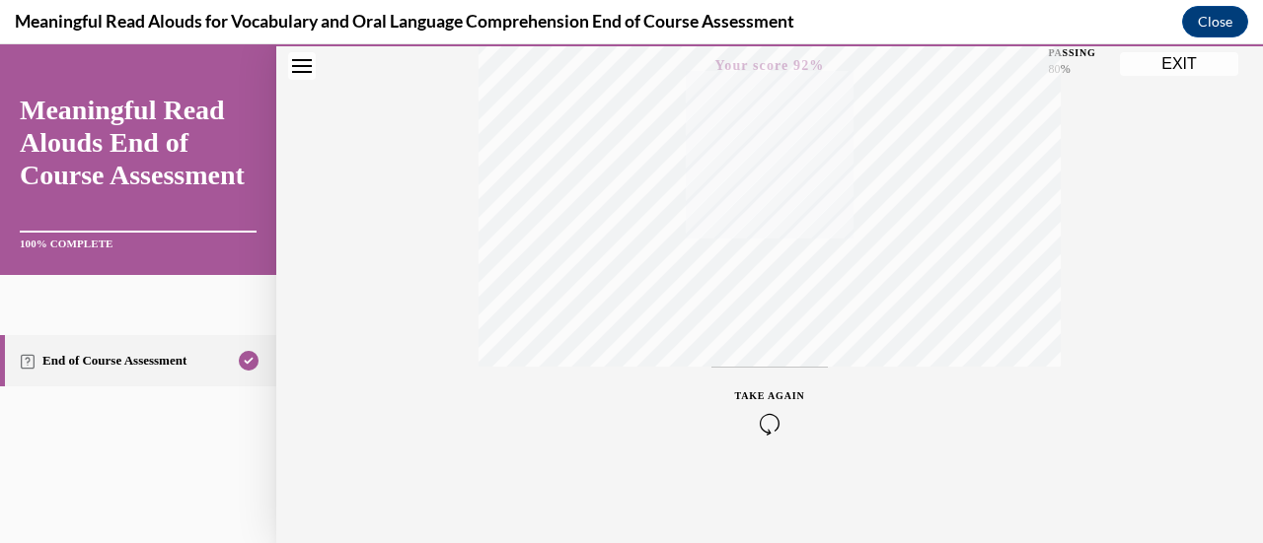
click at [1194, 64] on button "EXIT" at bounding box center [1179, 64] width 118 height 24
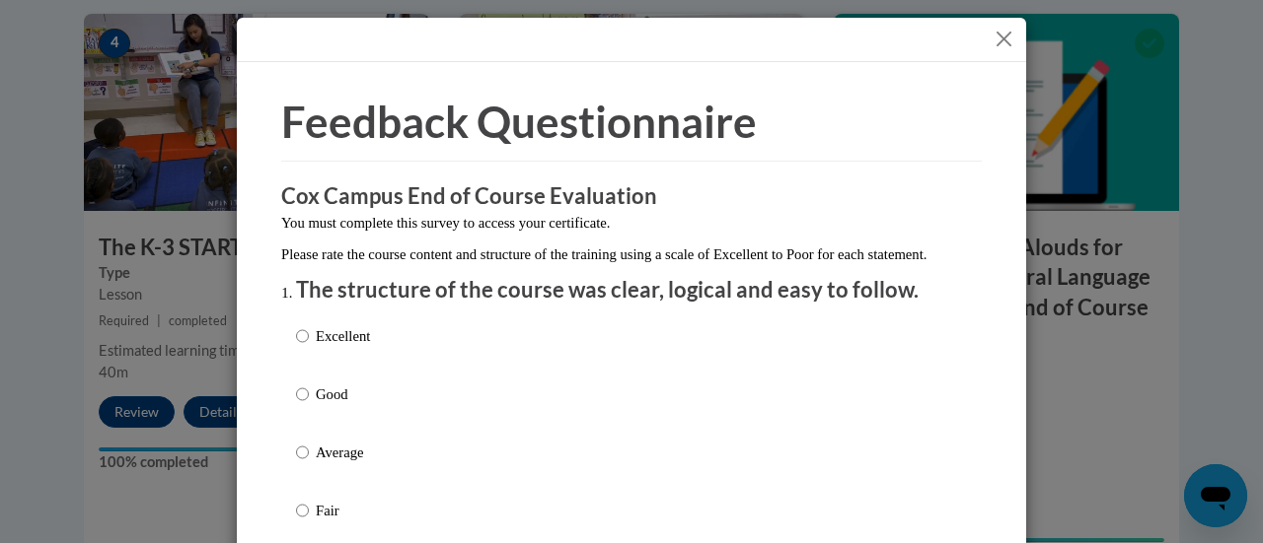
scroll to position [205, 0]
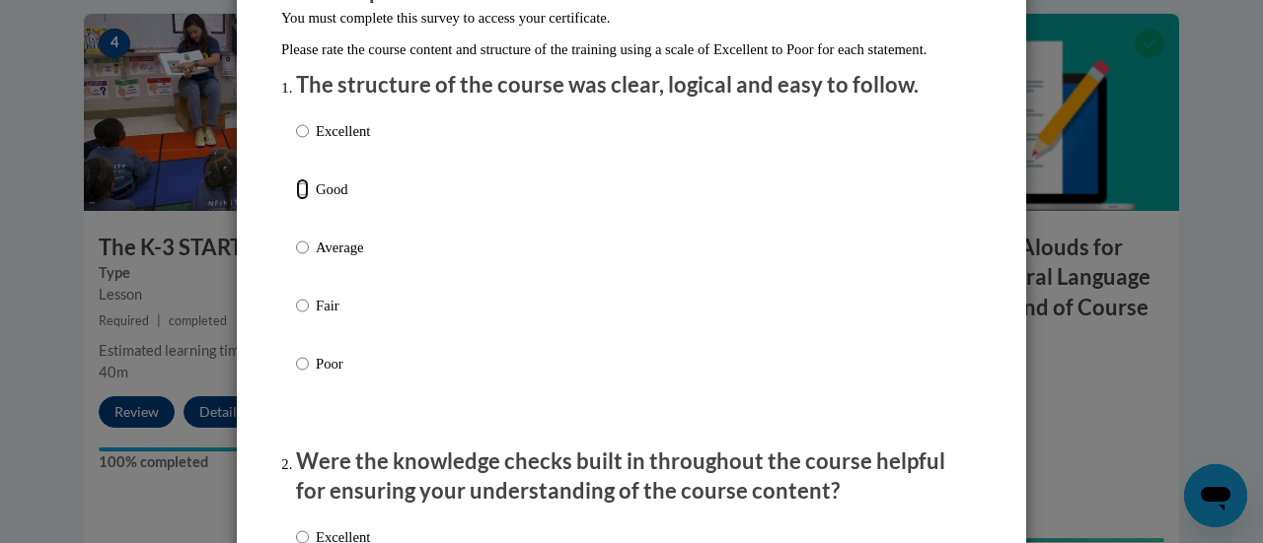
click at [297, 200] on input "Good" at bounding box center [302, 190] width 13 height 22
radio input "true"
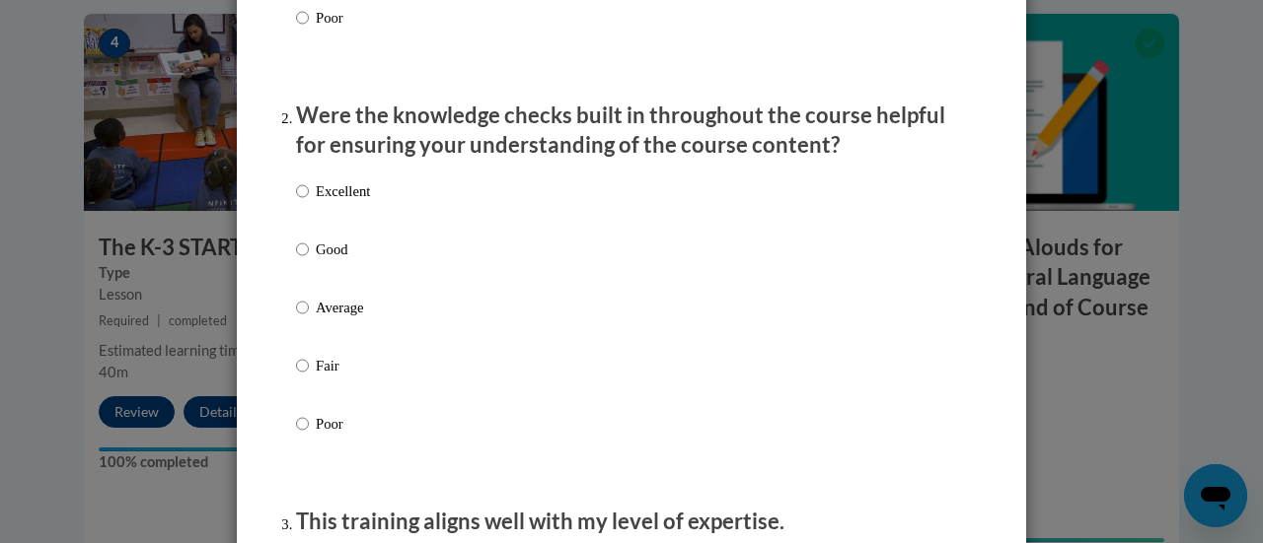
scroll to position [554, 0]
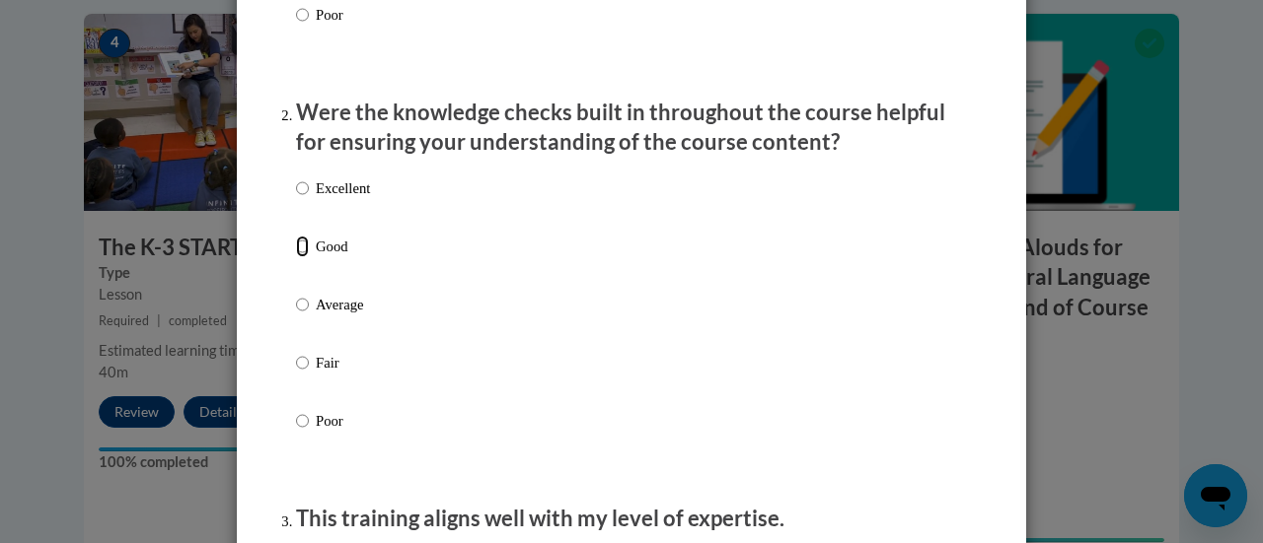
click at [296, 257] on input "Good" at bounding box center [302, 247] width 13 height 22
radio input "true"
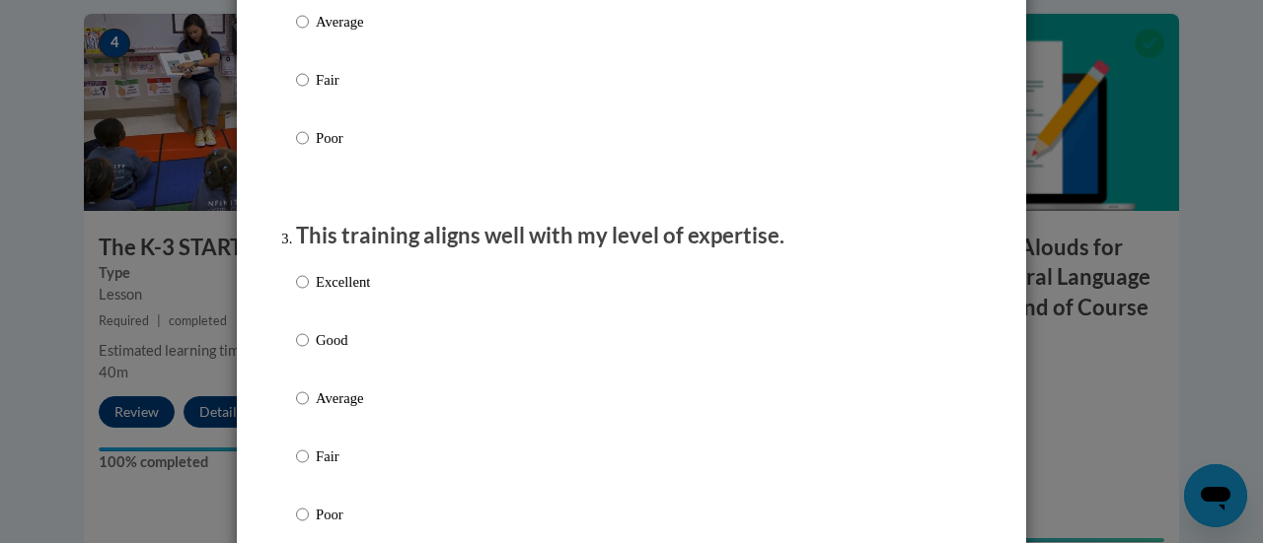
scroll to position [838, 0]
click at [297, 350] on input "Good" at bounding box center [302, 339] width 13 height 22
radio input "true"
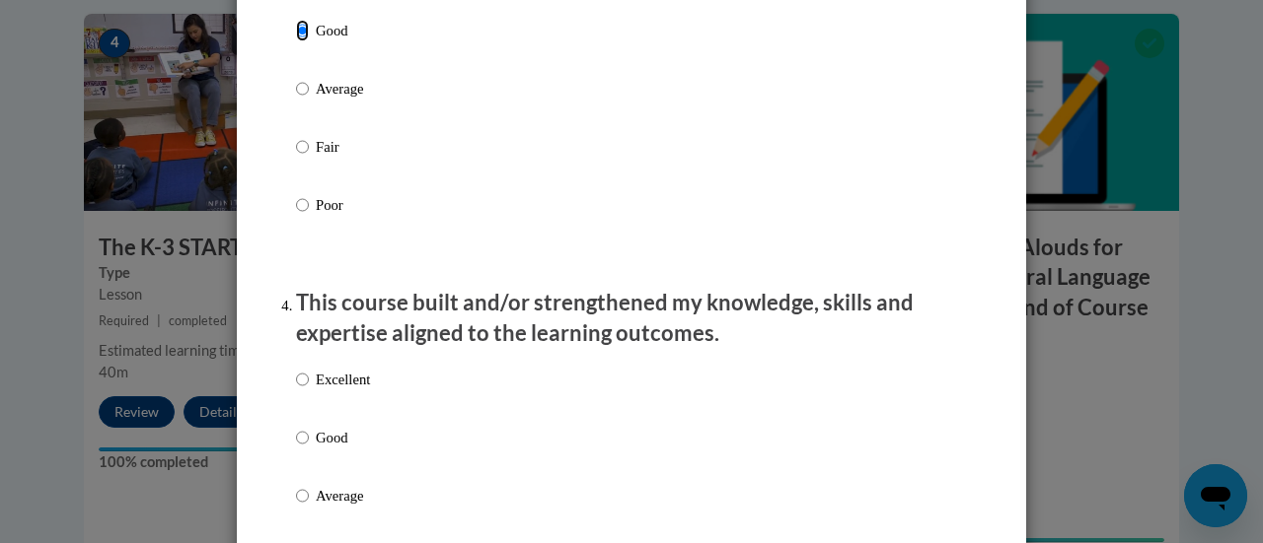
scroll to position [1148, 0]
click at [296, 448] on input "Good" at bounding box center [302, 437] width 13 height 22
radio input "true"
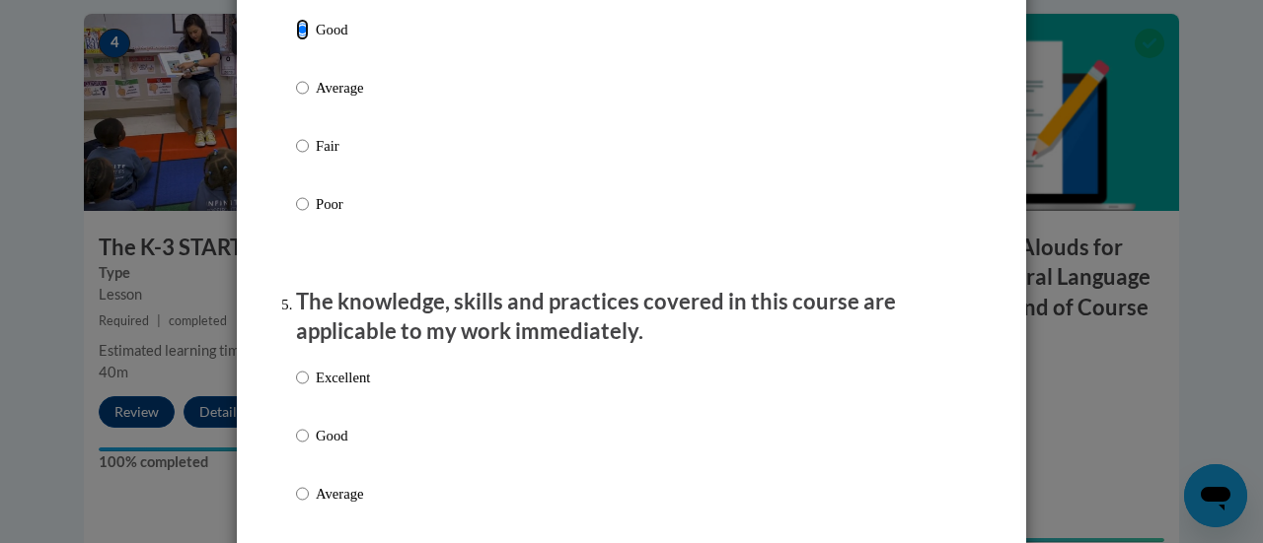
scroll to position [1556, 0]
click at [296, 446] on input "Good" at bounding box center [302, 435] width 13 height 22
radio input "true"
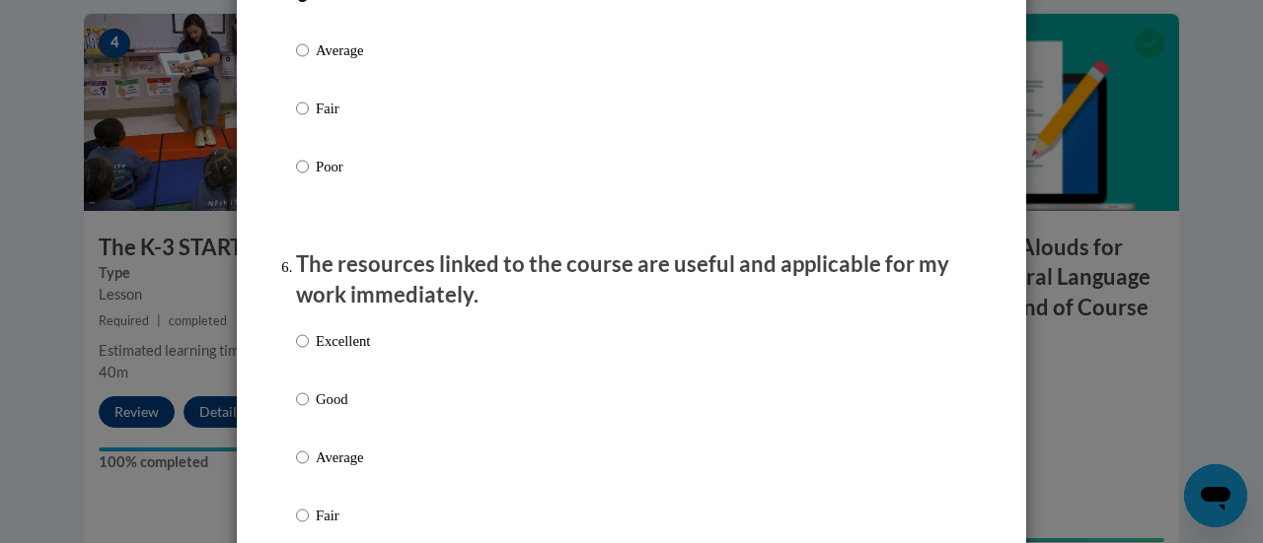
scroll to position [2012, 0]
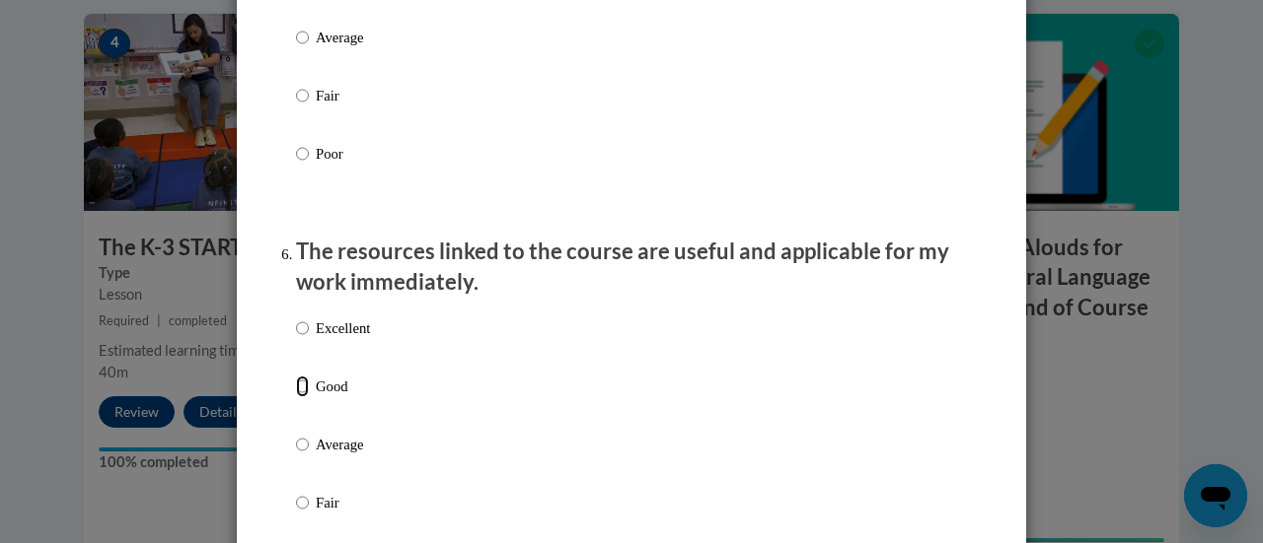
click at [296, 398] on input "Good" at bounding box center [302, 387] width 13 height 22
radio input "true"
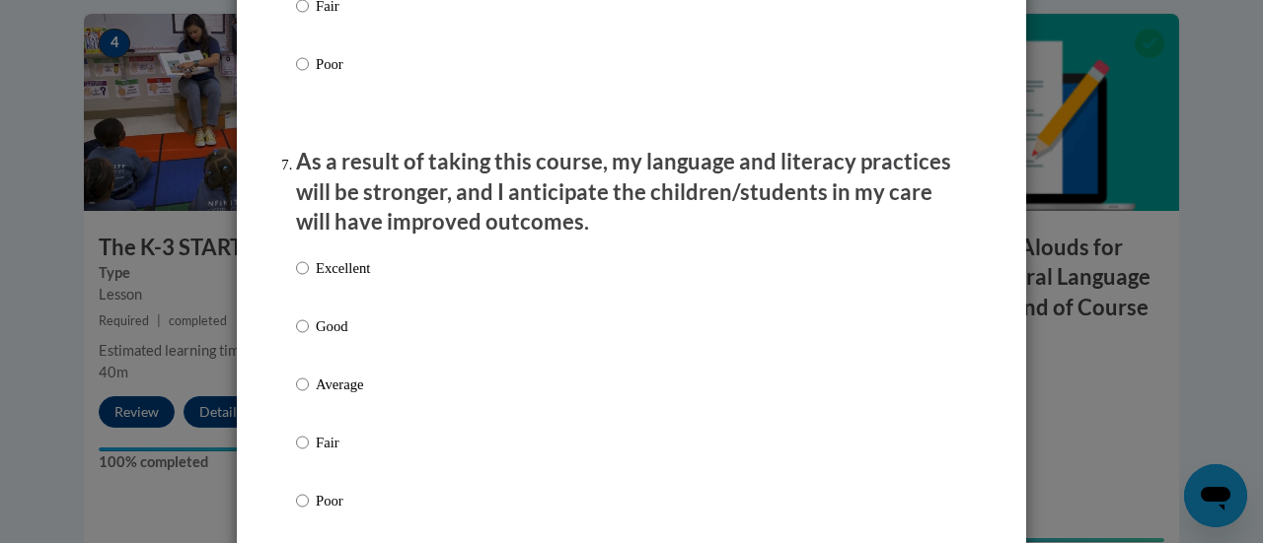
scroll to position [2514, 0]
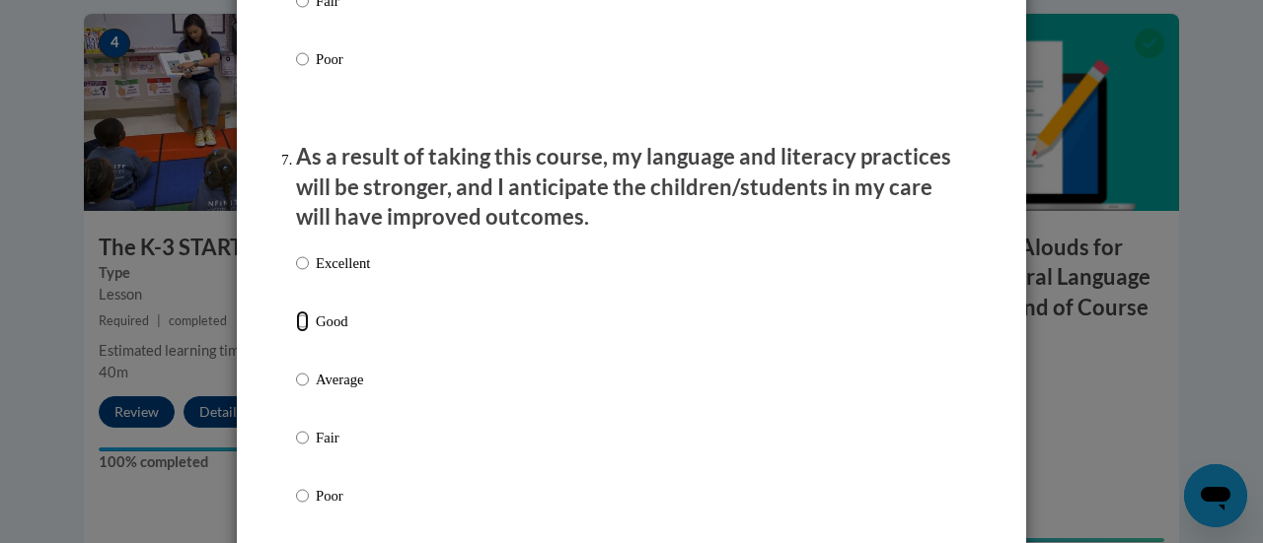
click at [296, 332] on input "Good" at bounding box center [302, 322] width 13 height 22
radio input "true"
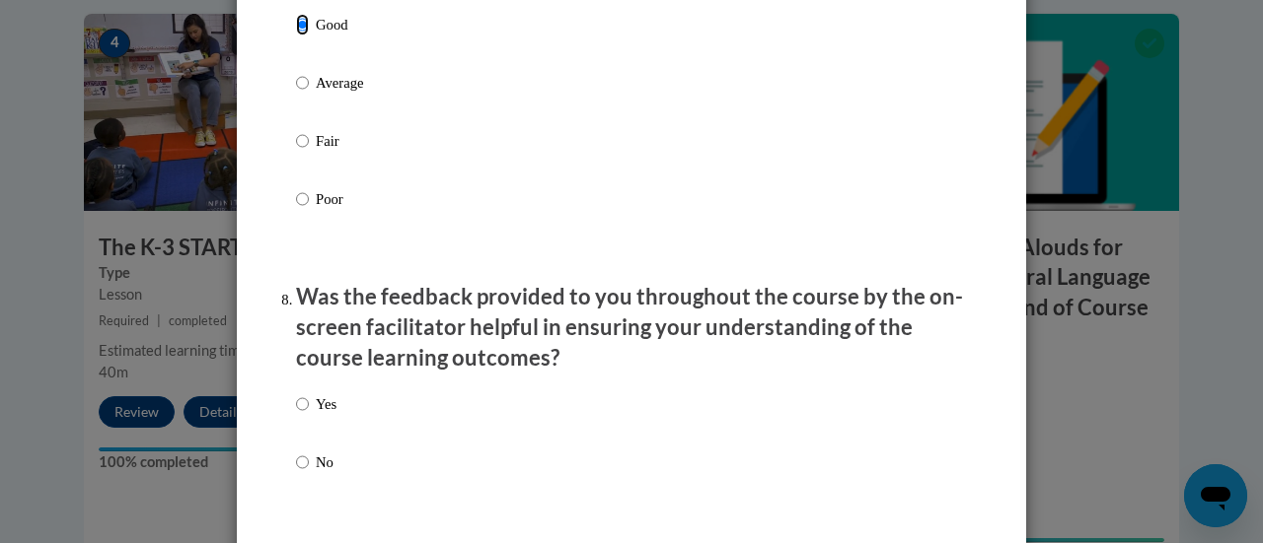
scroll to position [2814, 0]
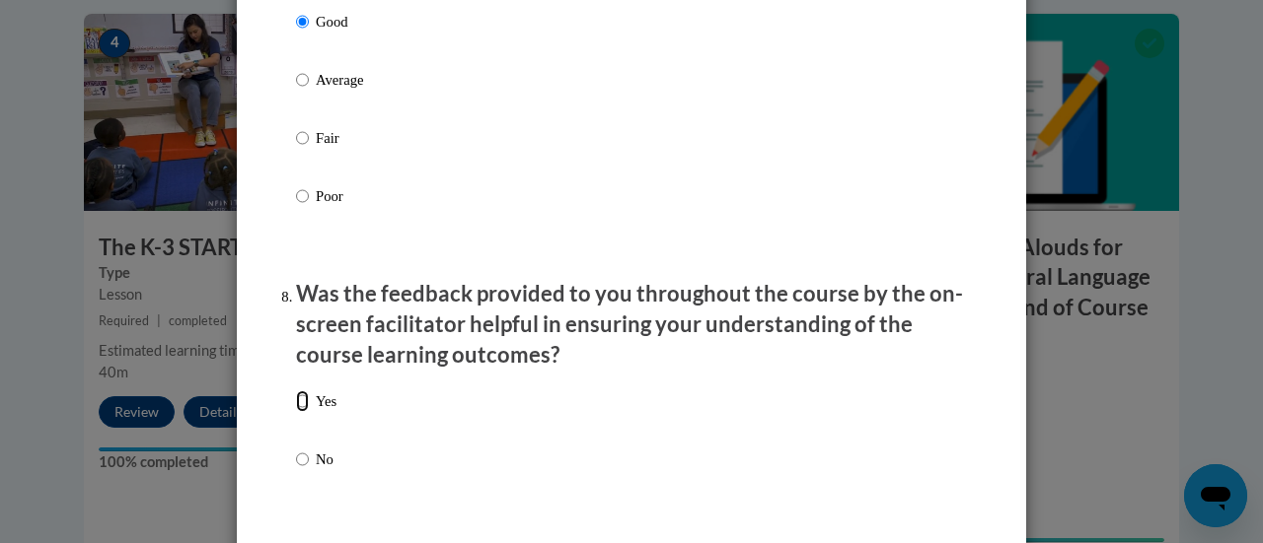
click at [296, 412] on input "Yes" at bounding box center [302, 402] width 13 height 22
radio input "true"
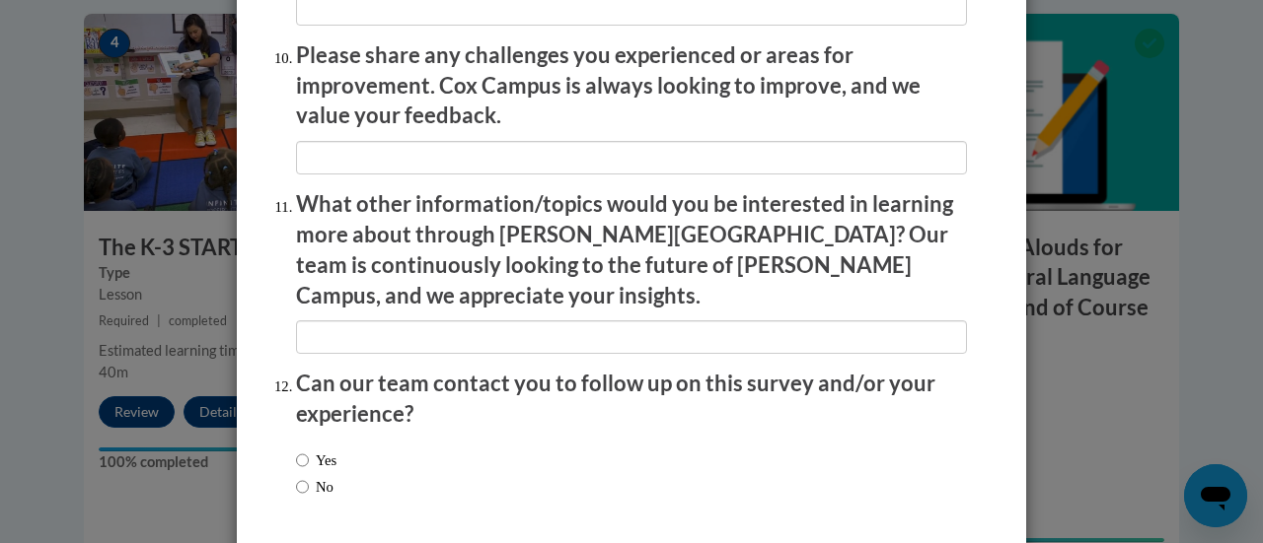
scroll to position [3558, 0]
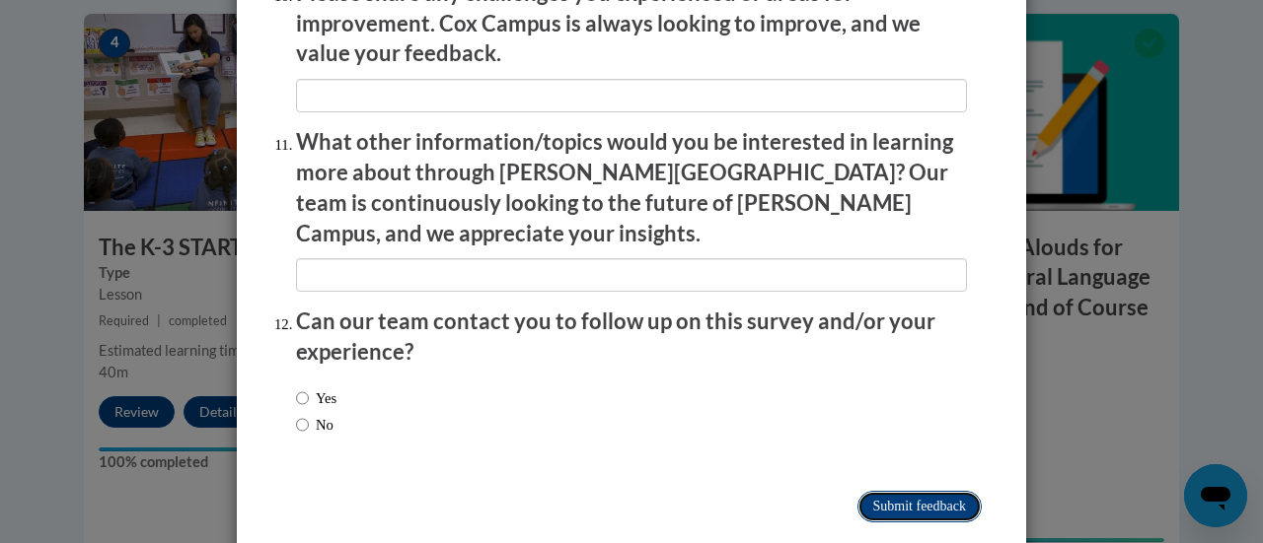
click at [897, 491] on input "Submit feedback" at bounding box center [919, 507] width 124 height 32
